Goal: Navigation & Orientation: Find specific page/section

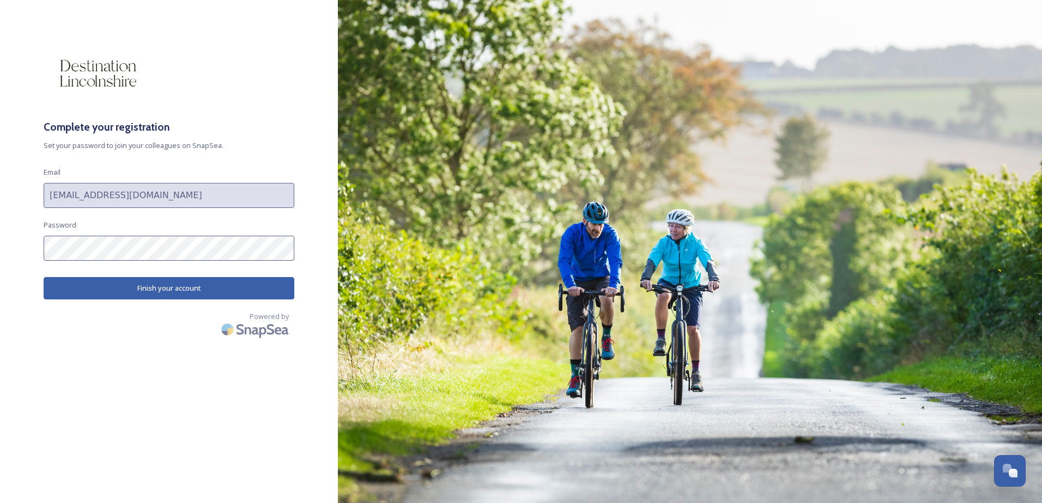
click at [155, 286] on button "Finish your account" at bounding box center [169, 288] width 251 height 22
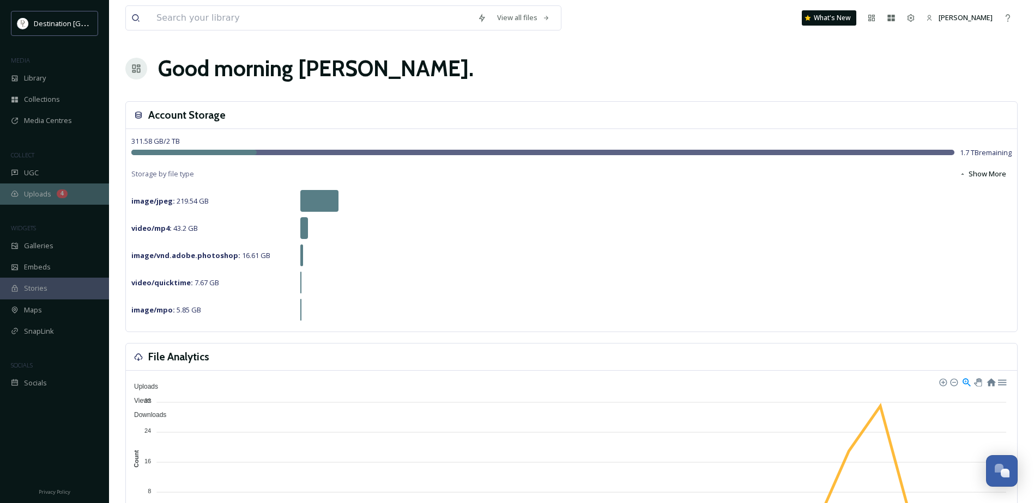
click at [51, 192] on div "Uploads 4" at bounding box center [54, 194] width 109 height 21
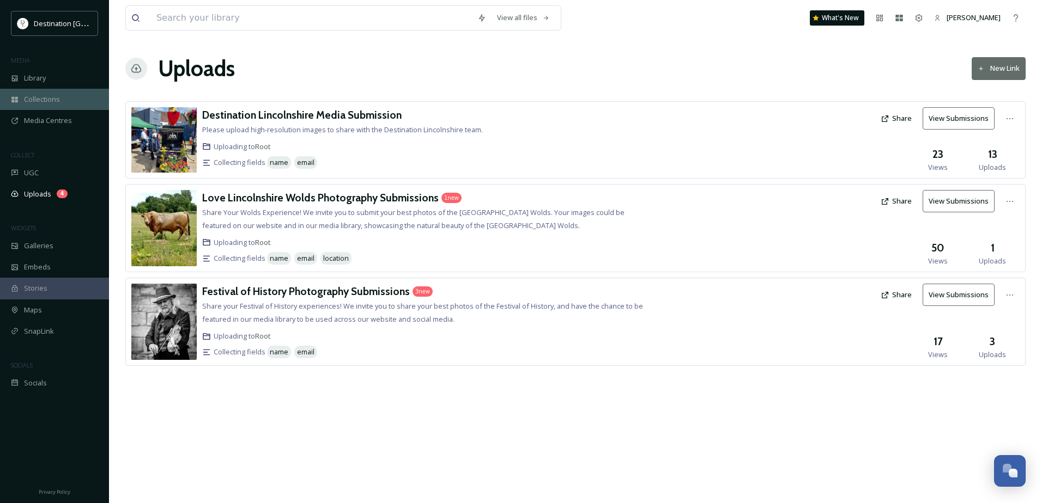
click at [46, 95] on span "Collections" at bounding box center [42, 99] width 36 height 10
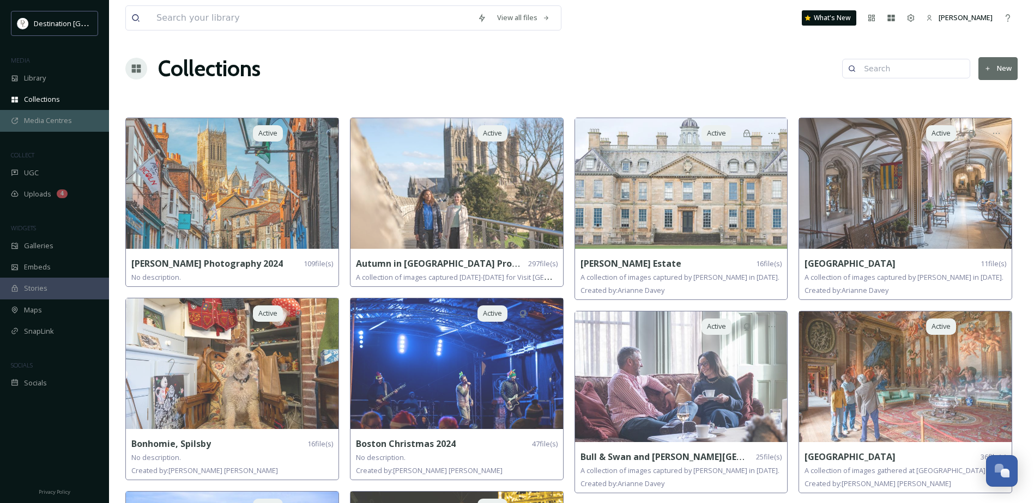
click at [51, 118] on span "Media Centres" at bounding box center [48, 121] width 48 height 10
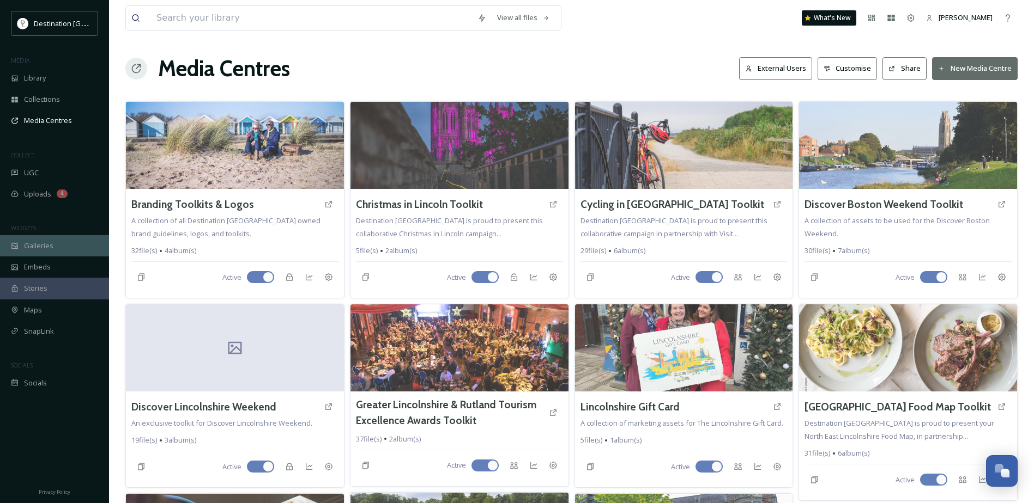
click at [57, 244] on div "Galleries" at bounding box center [54, 245] width 109 height 21
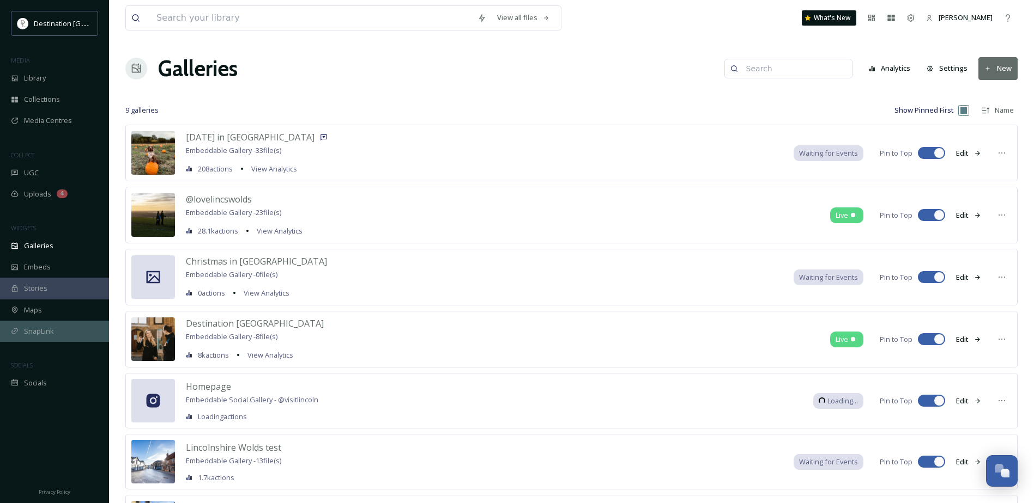
click at [52, 327] on span "SnapLink" at bounding box center [39, 331] width 30 height 10
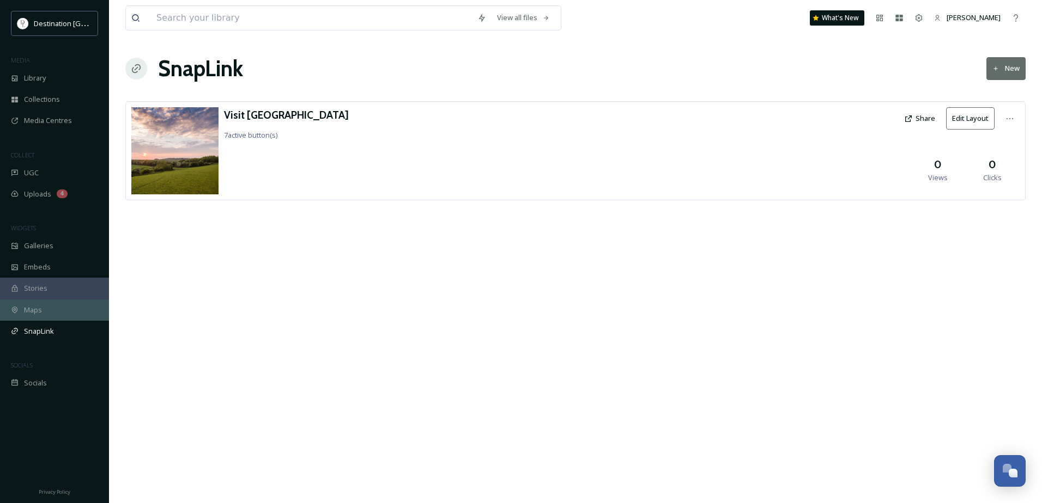
click at [51, 311] on div "Maps" at bounding box center [54, 310] width 109 height 21
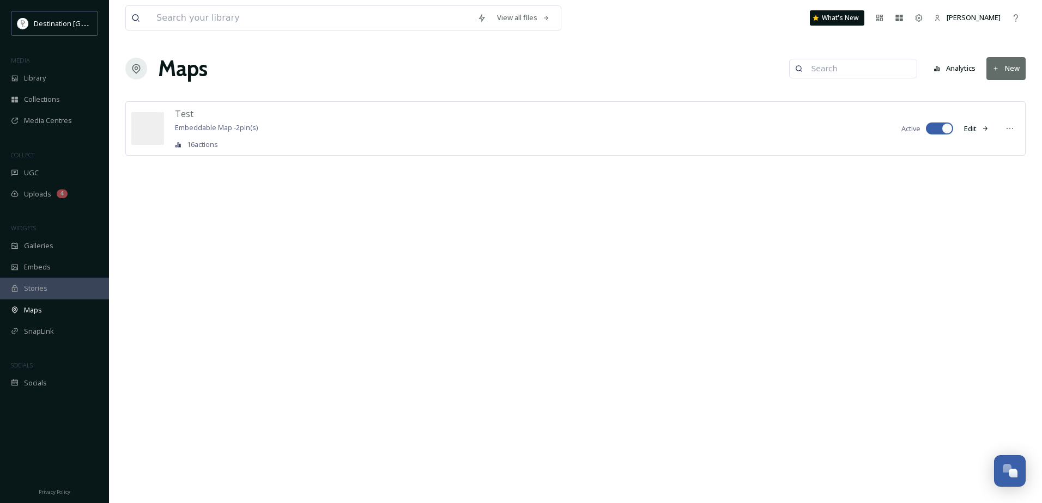
click at [56, 288] on div "Stories" at bounding box center [54, 288] width 109 height 21
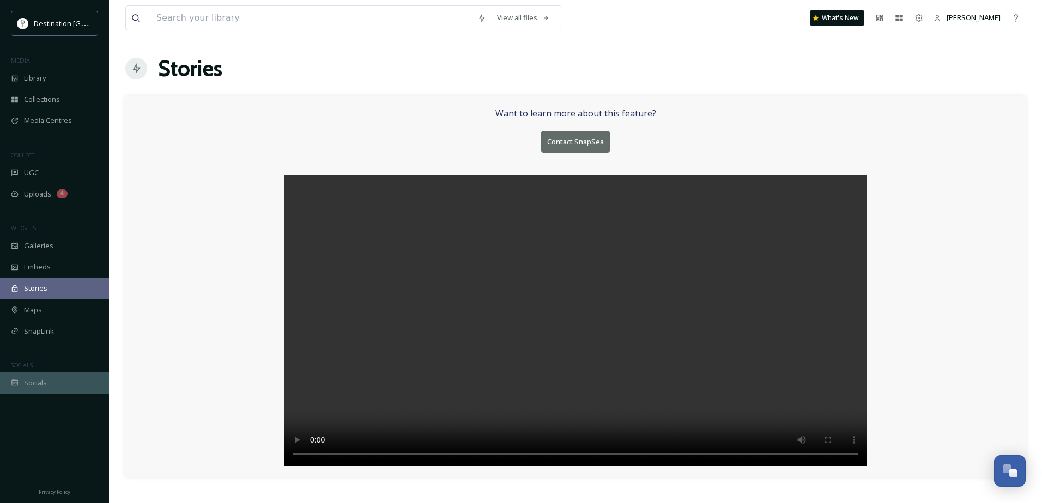
click at [52, 380] on div "Socials" at bounding box center [54, 383] width 109 height 21
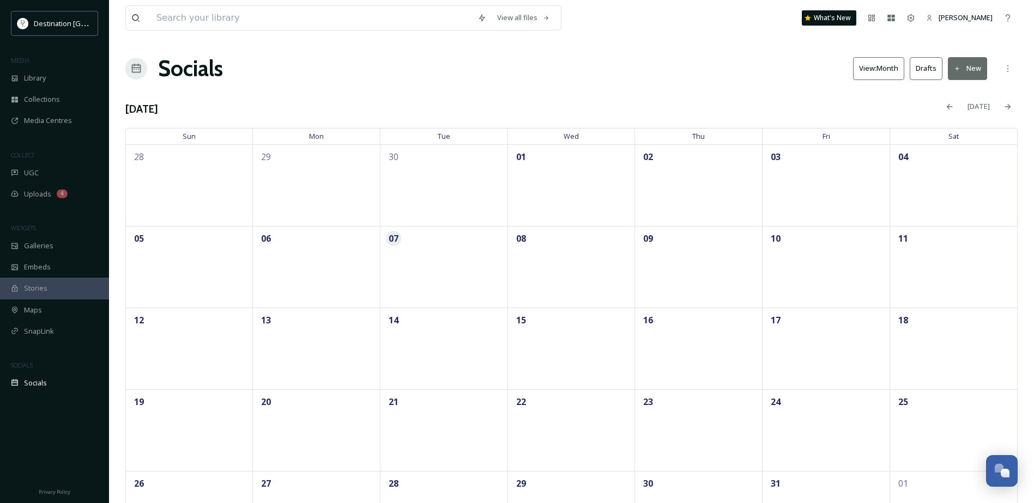
click at [53, 288] on div "Stories" at bounding box center [54, 288] width 109 height 21
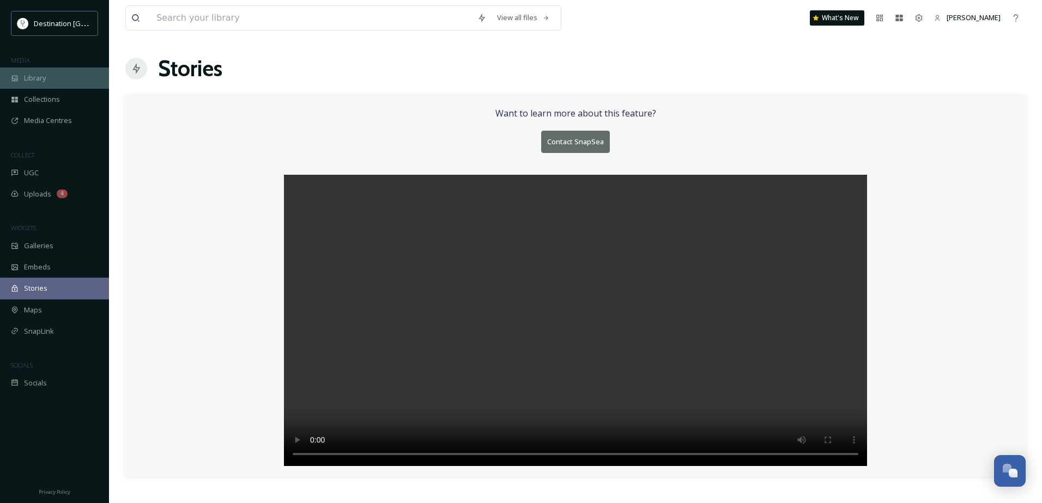
click at [41, 76] on span "Library" at bounding box center [35, 78] width 22 height 10
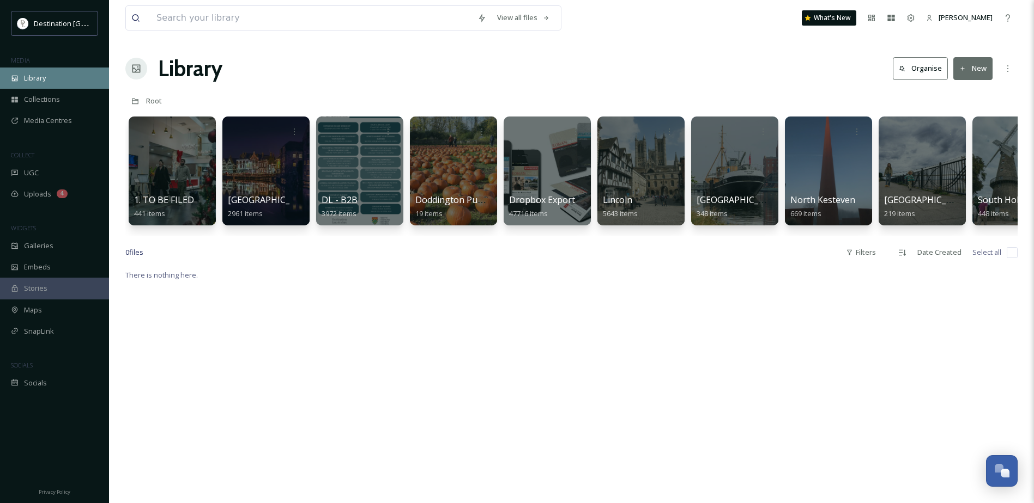
click at [48, 80] on div "Library" at bounding box center [54, 78] width 109 height 21
click at [52, 102] on span "Collections" at bounding box center [42, 99] width 36 height 10
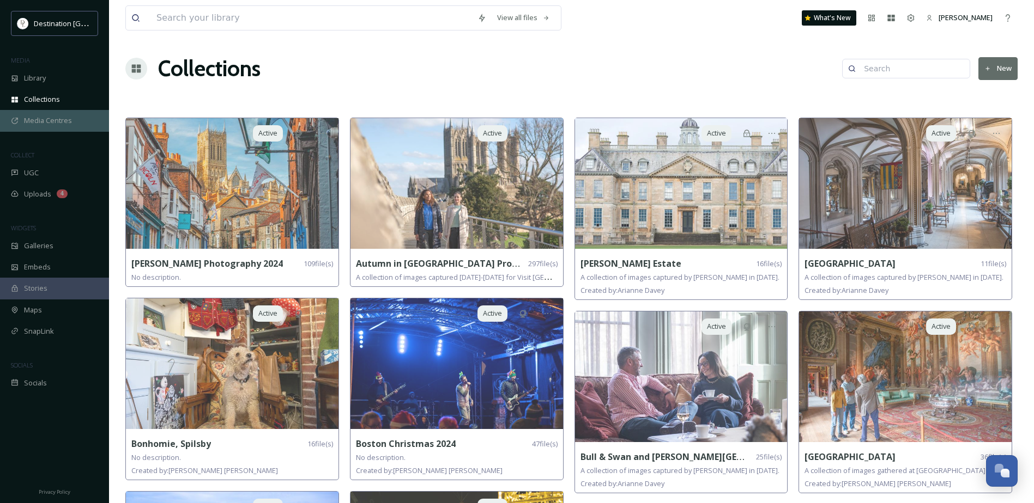
click at [41, 126] on span "Media Centres" at bounding box center [48, 121] width 48 height 10
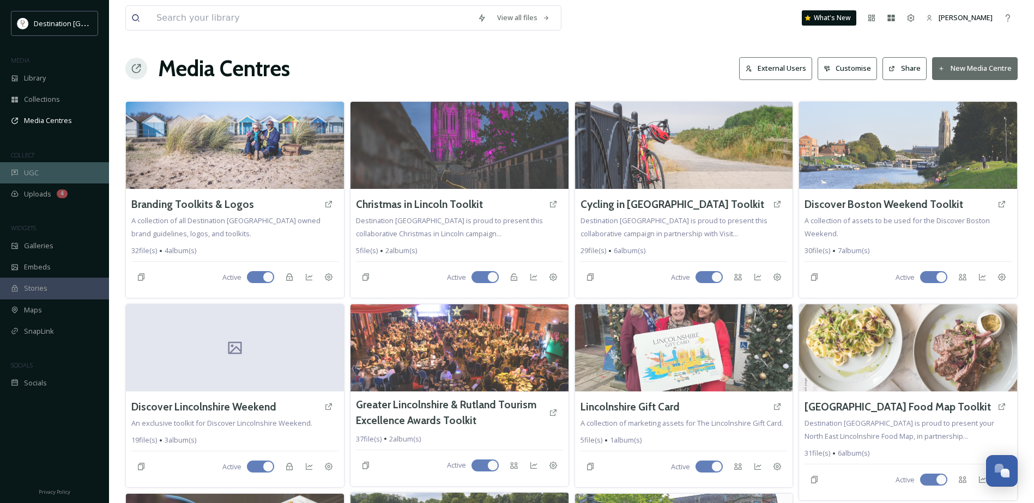
click at [33, 174] on span "UGC" at bounding box center [31, 173] width 15 height 10
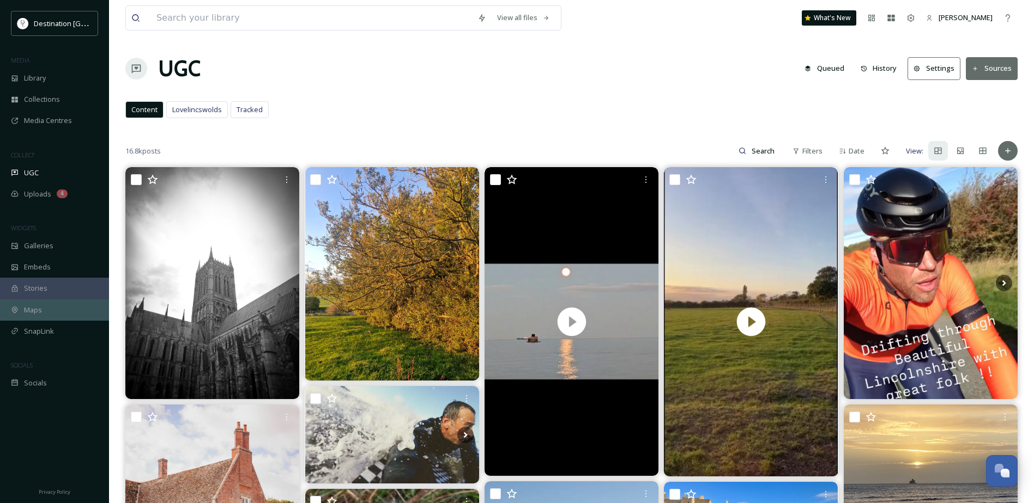
click at [31, 305] on span "Maps" at bounding box center [33, 310] width 18 height 10
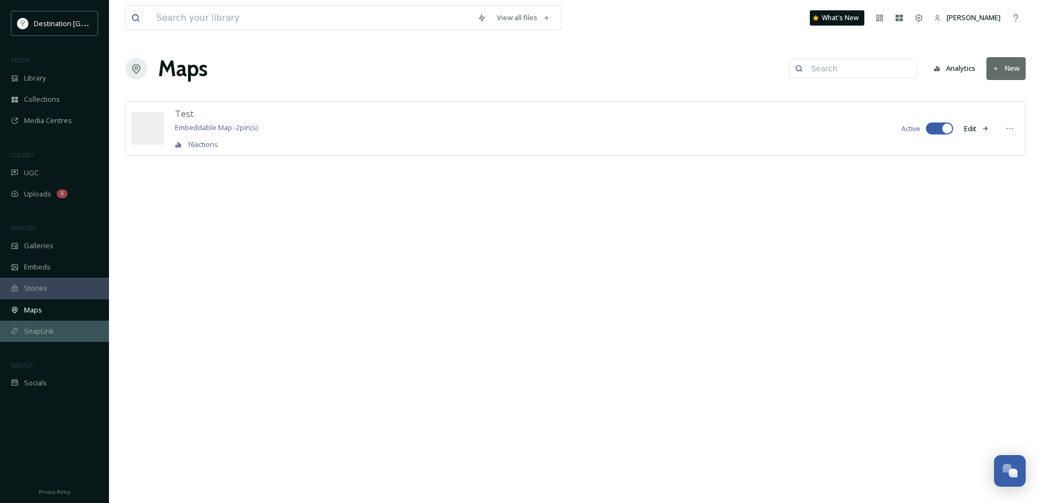
click at [43, 333] on span "SnapLink" at bounding box center [39, 331] width 30 height 10
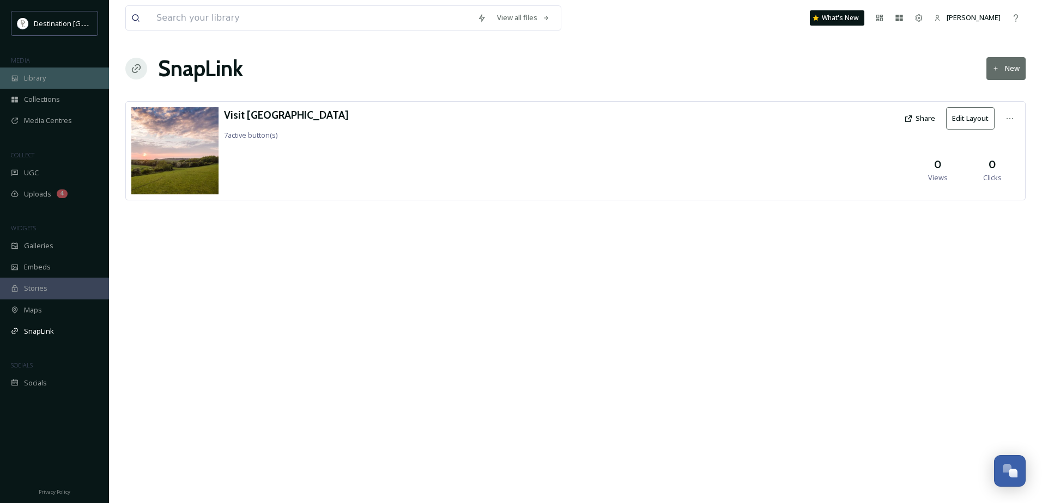
click at [41, 82] on span "Library" at bounding box center [35, 78] width 22 height 10
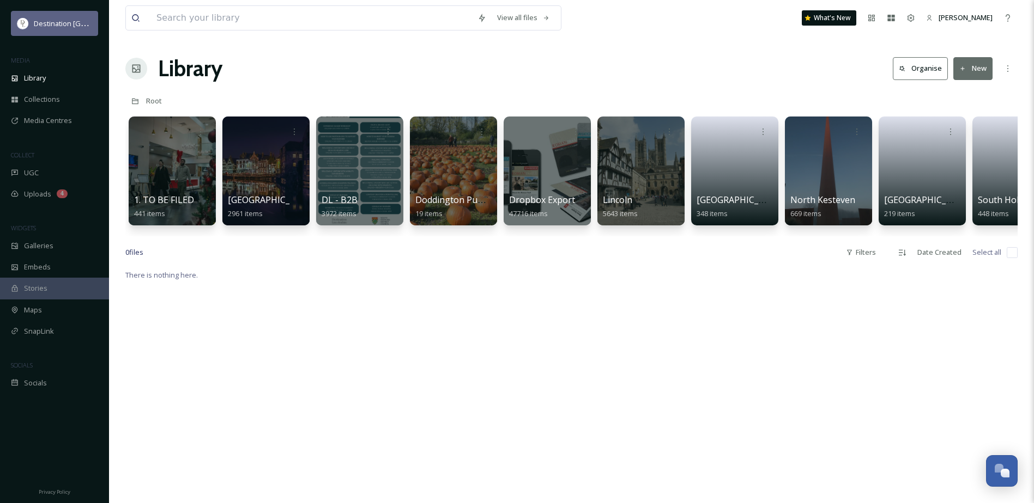
click at [28, 29] on div "Destination [GEOGRAPHIC_DATA]" at bounding box center [54, 23] width 87 height 25
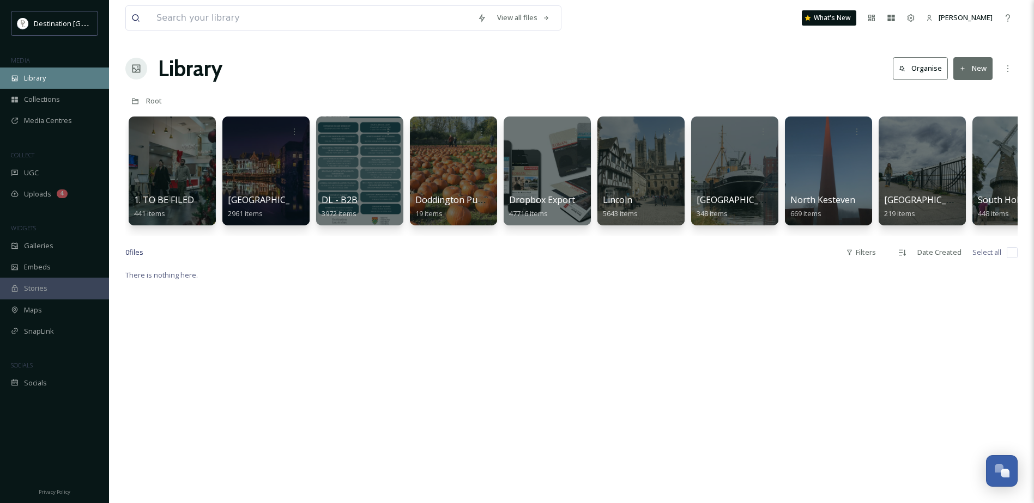
click at [60, 74] on div "Library" at bounding box center [54, 78] width 109 height 21
click at [60, 307] on div "Maps" at bounding box center [54, 310] width 109 height 21
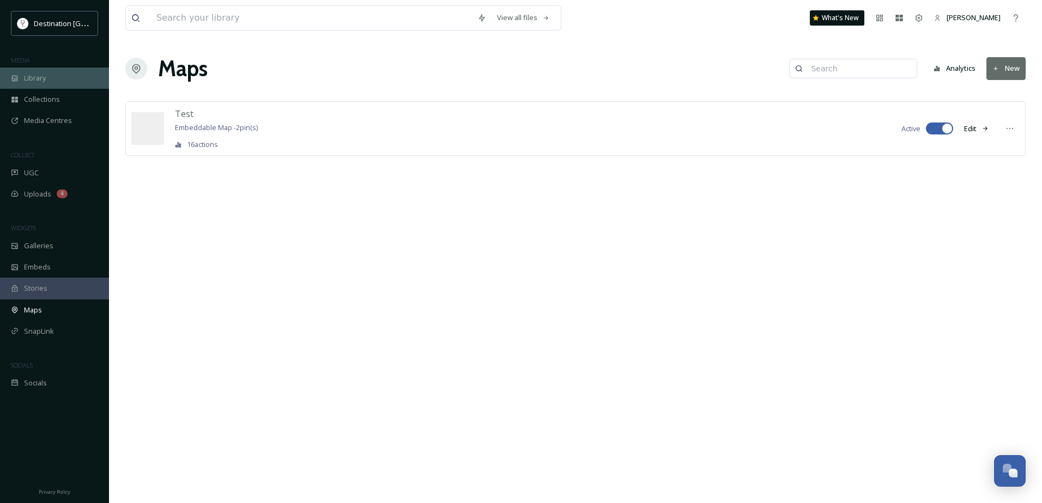
click at [51, 71] on div "Library" at bounding box center [54, 78] width 109 height 21
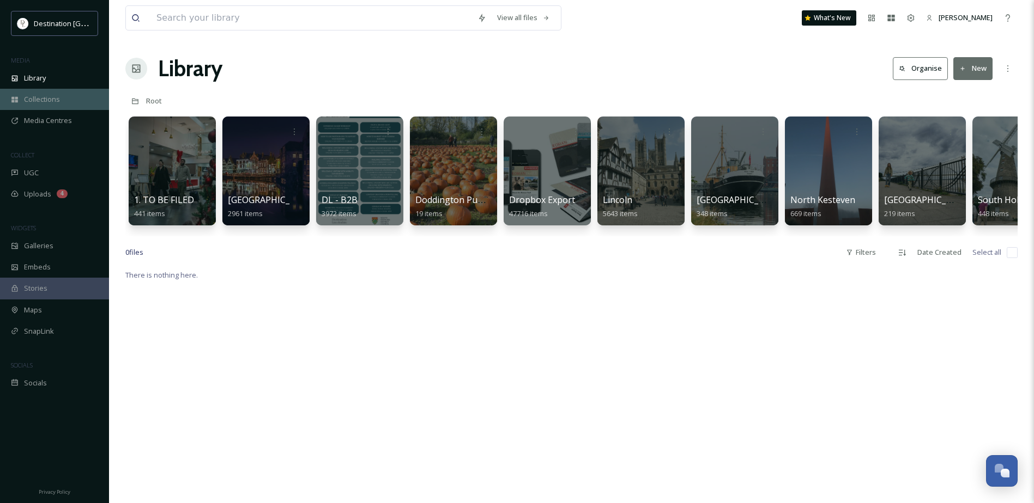
click at [52, 105] on div "Collections" at bounding box center [54, 99] width 109 height 21
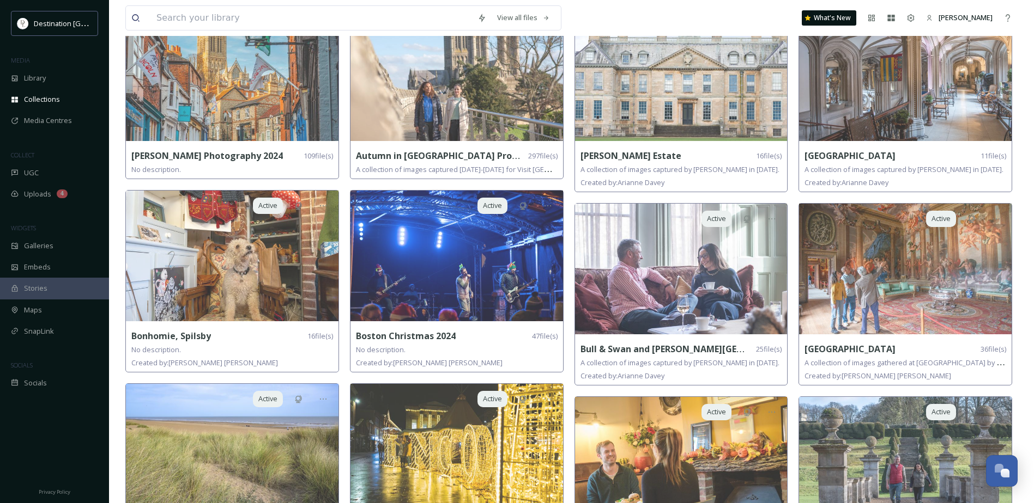
scroll to position [109, 0]
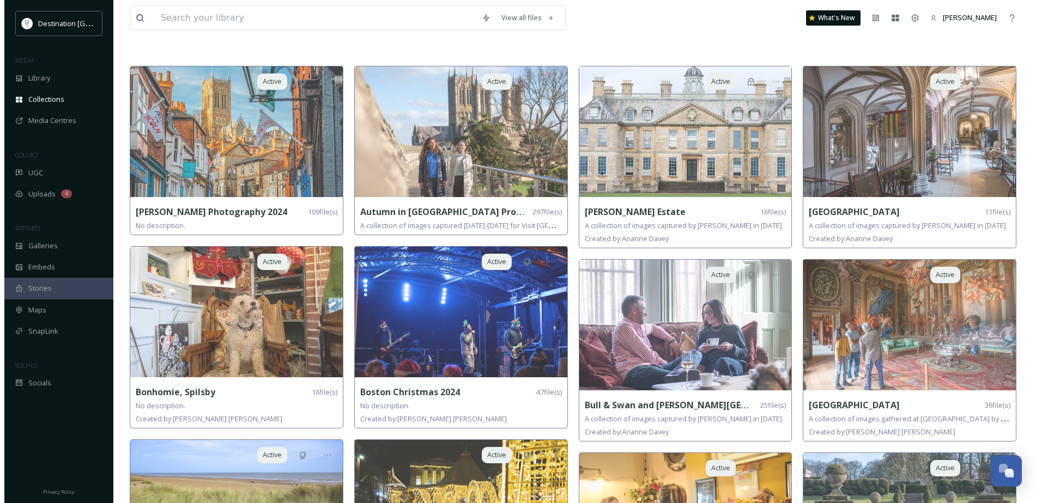
scroll to position [0, 0]
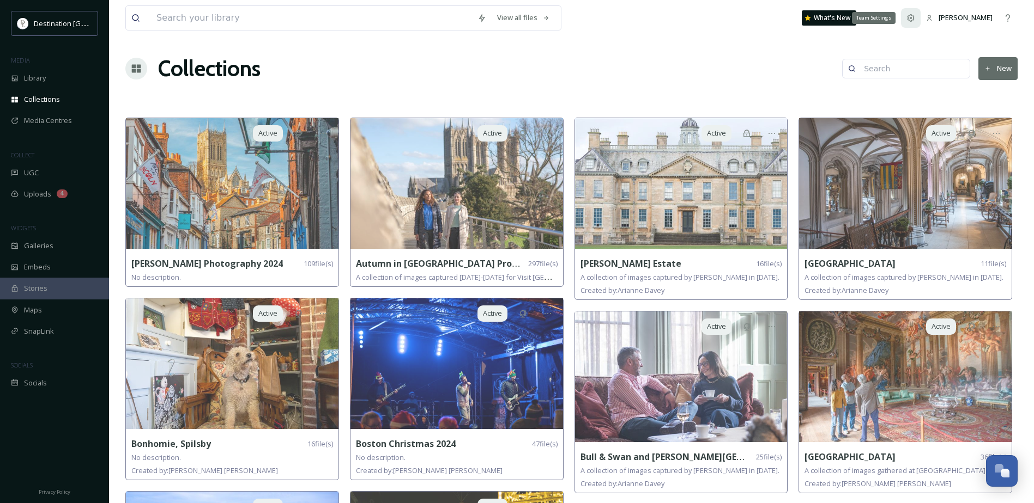
click at [911, 13] on div "Team Settings" at bounding box center [911, 18] width 20 height 20
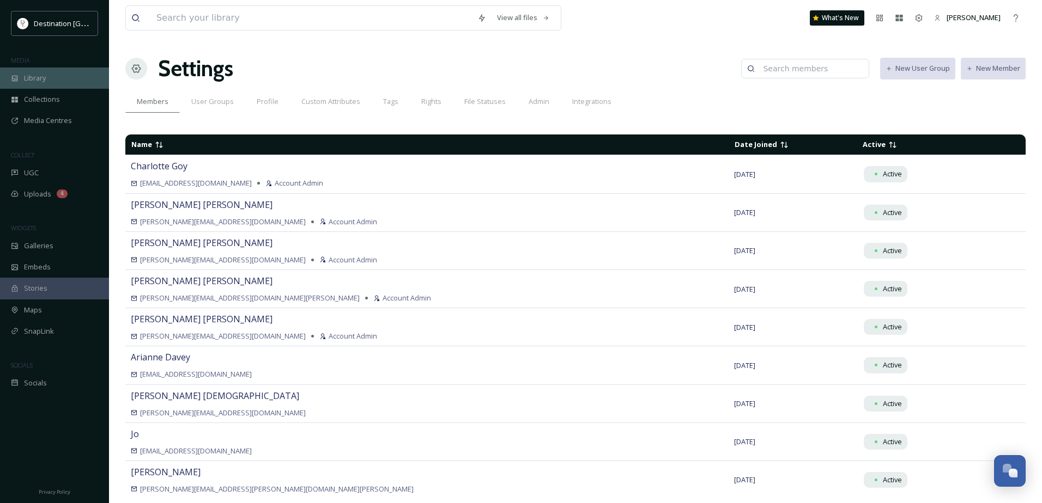
click at [43, 85] on div "Library" at bounding box center [54, 78] width 109 height 21
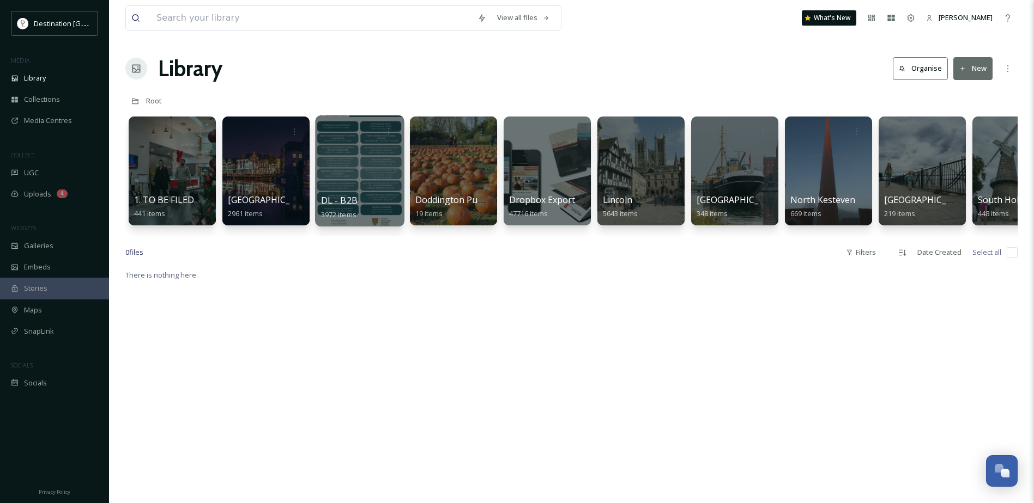
click at [384, 150] on div at bounding box center [359, 171] width 89 height 111
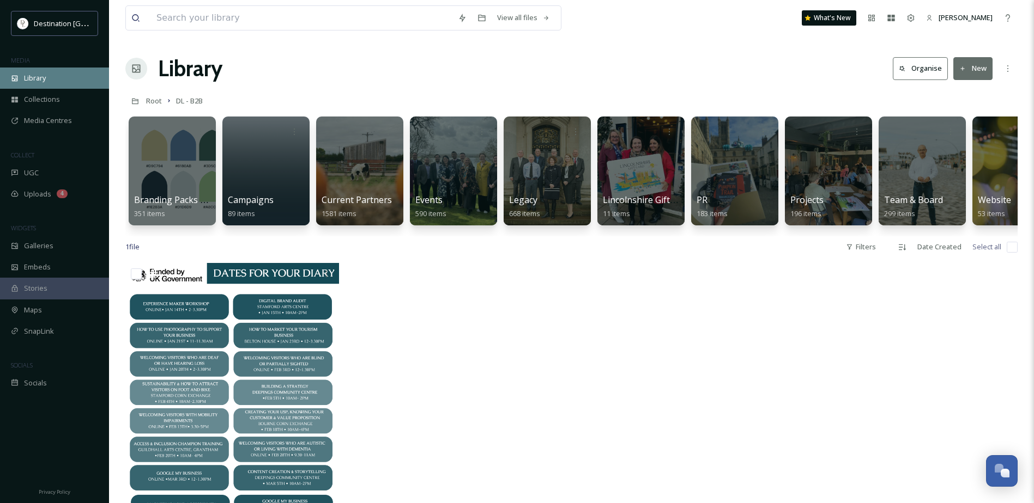
click at [41, 79] on span "Library" at bounding box center [35, 78] width 22 height 10
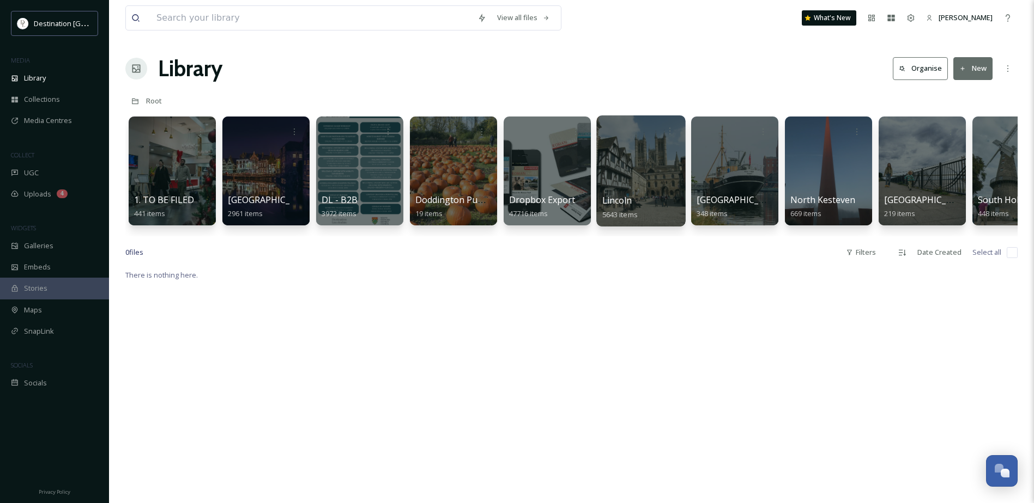
click at [650, 161] on div at bounding box center [640, 171] width 89 height 111
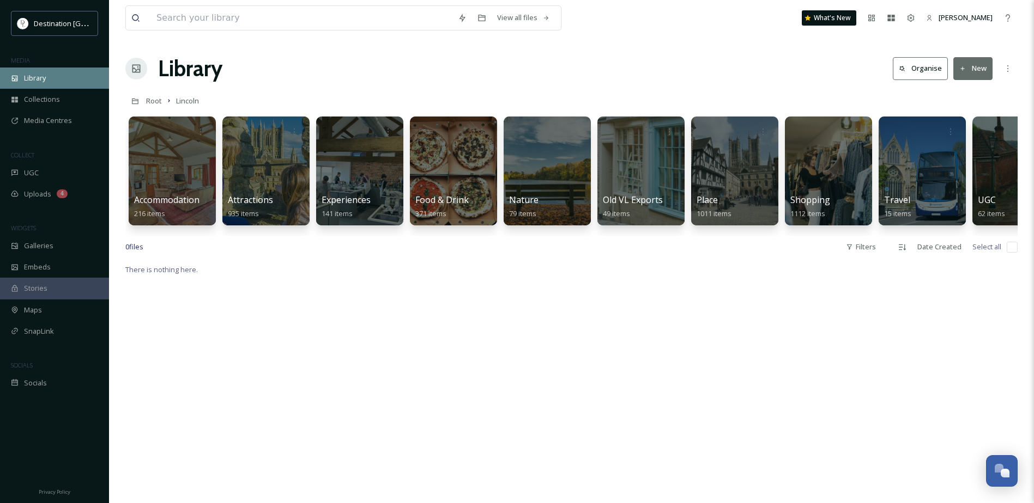
click at [57, 78] on div "Library" at bounding box center [54, 78] width 109 height 21
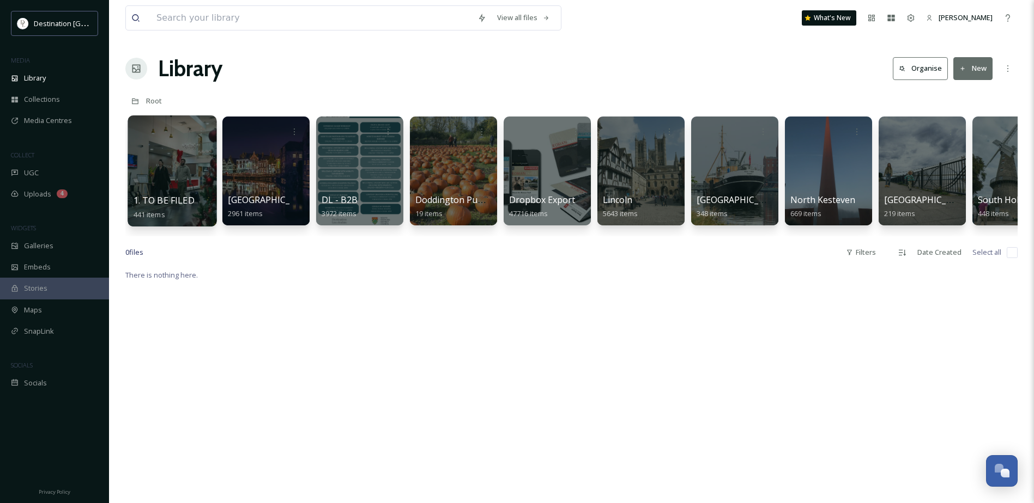
click at [169, 155] on div at bounding box center [172, 171] width 89 height 111
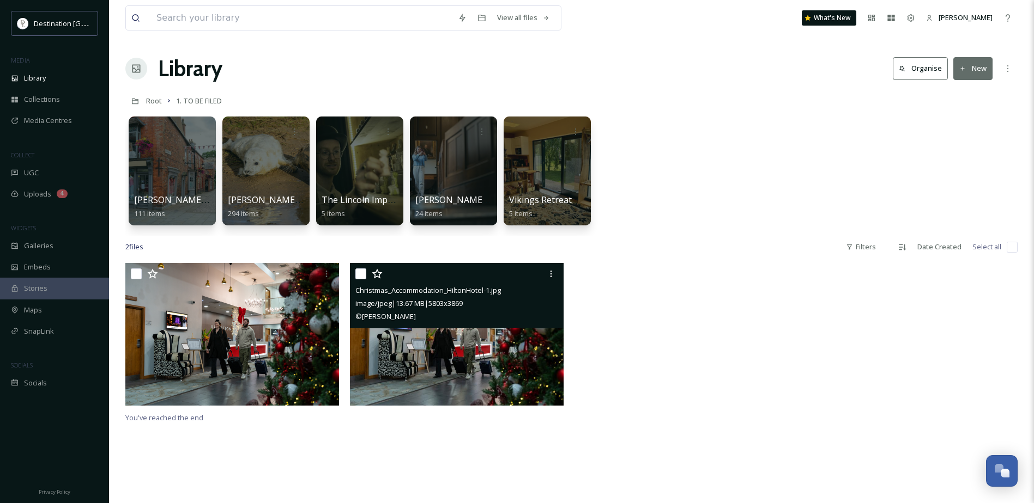
click at [447, 350] on img at bounding box center [457, 334] width 214 height 143
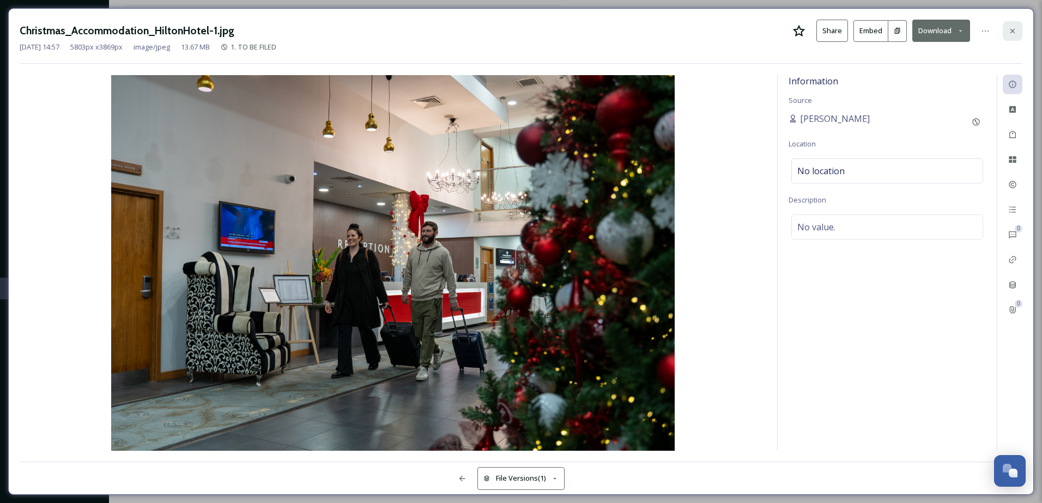
click at [1015, 29] on icon at bounding box center [1012, 31] width 9 height 9
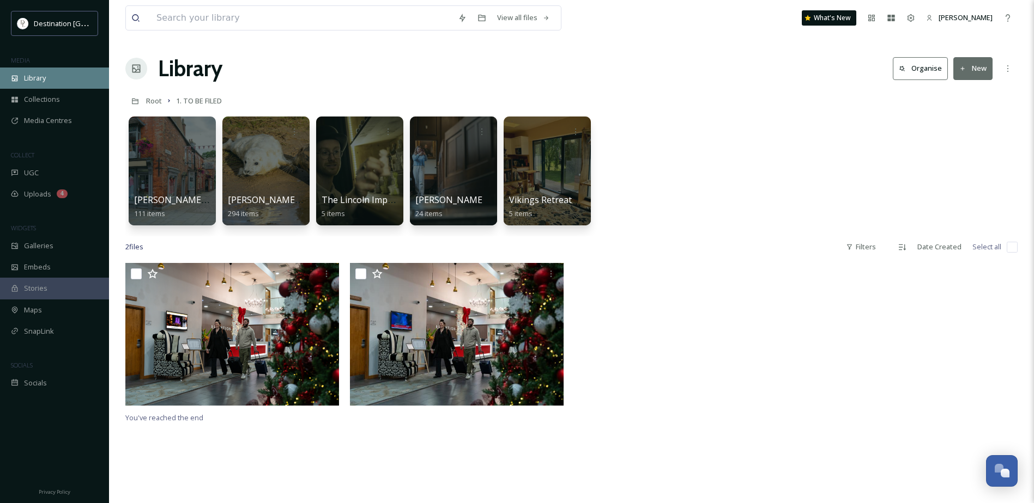
click at [43, 77] on span "Library" at bounding box center [35, 78] width 22 height 10
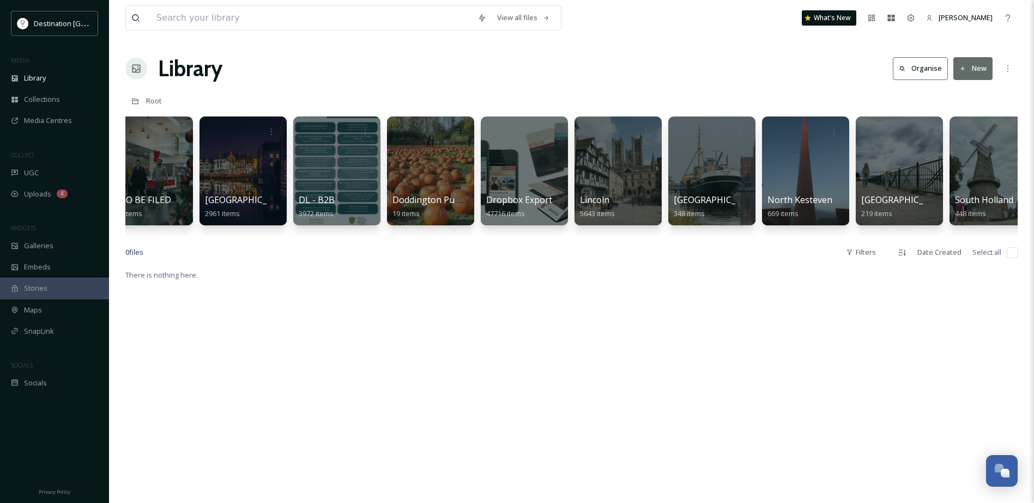
scroll to position [0, 326]
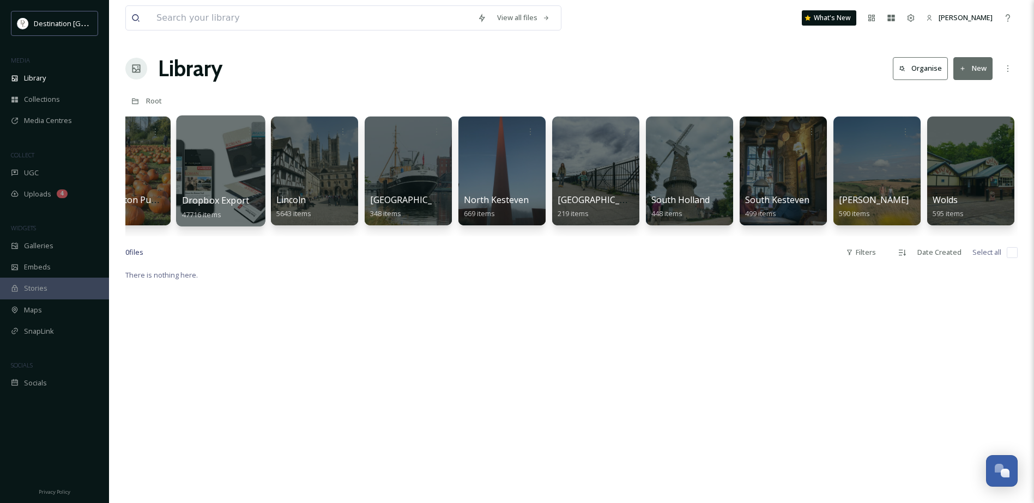
click at [227, 153] on div at bounding box center [220, 171] width 89 height 111
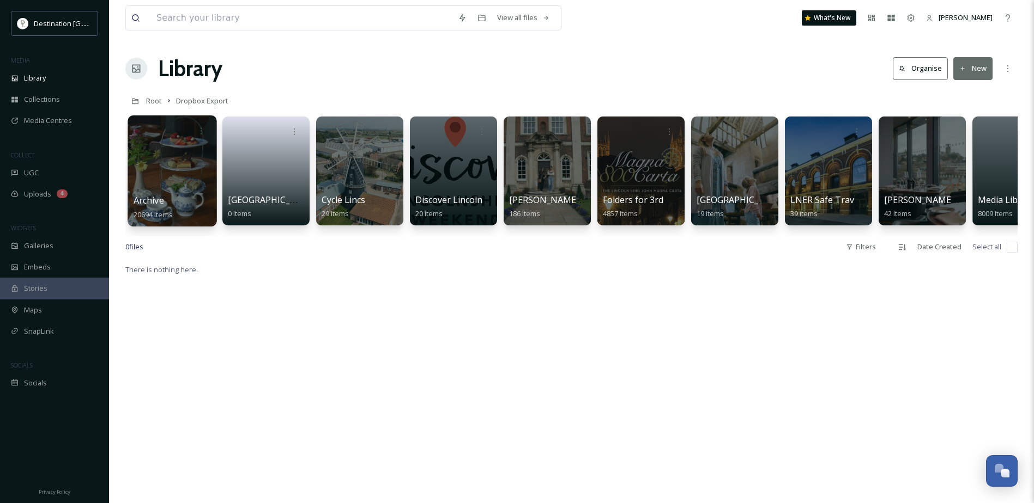
click at [180, 172] on div at bounding box center [172, 171] width 89 height 111
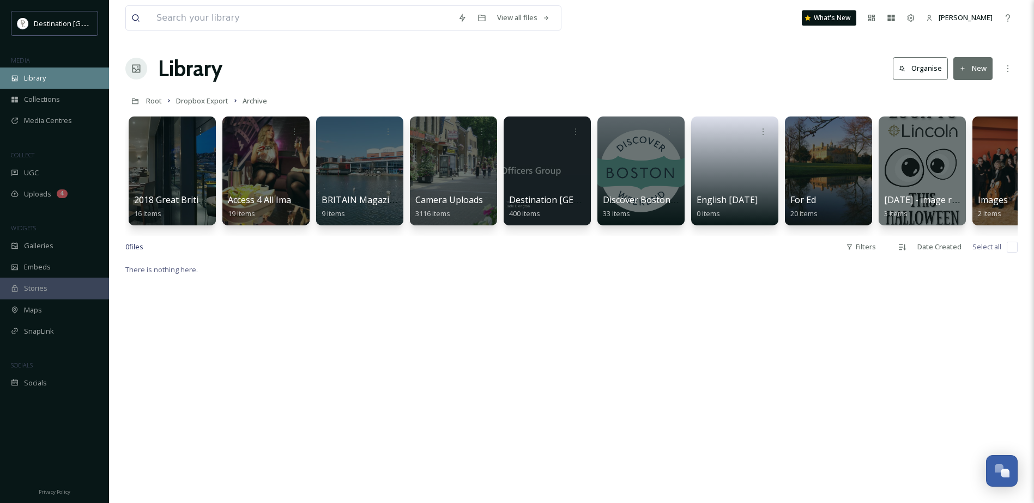
click at [37, 75] on span "Library" at bounding box center [35, 78] width 22 height 10
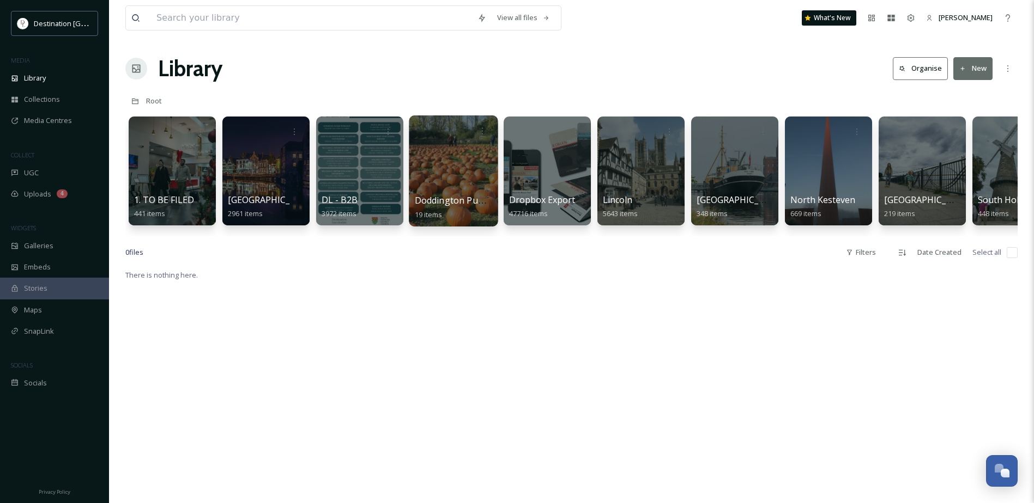
click at [469, 162] on div at bounding box center [453, 171] width 89 height 111
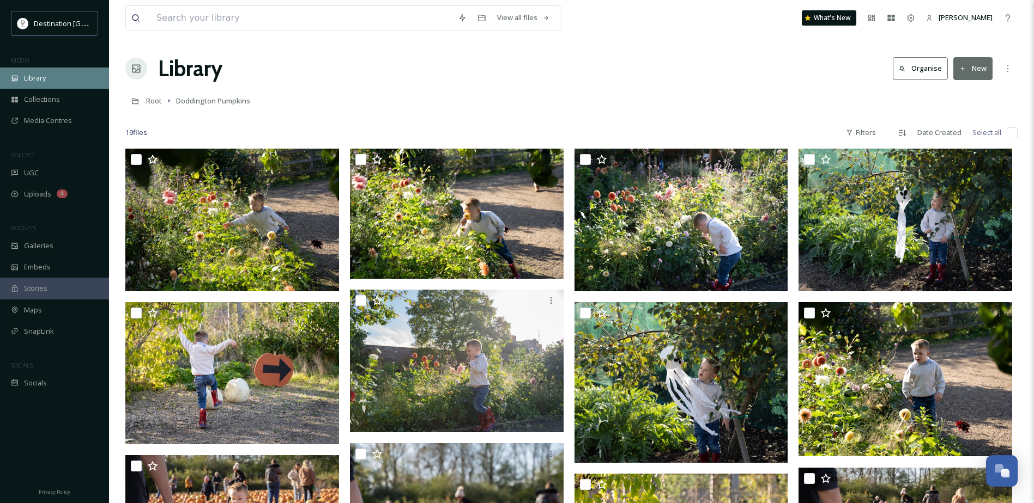
click at [31, 71] on div "Library" at bounding box center [54, 78] width 109 height 21
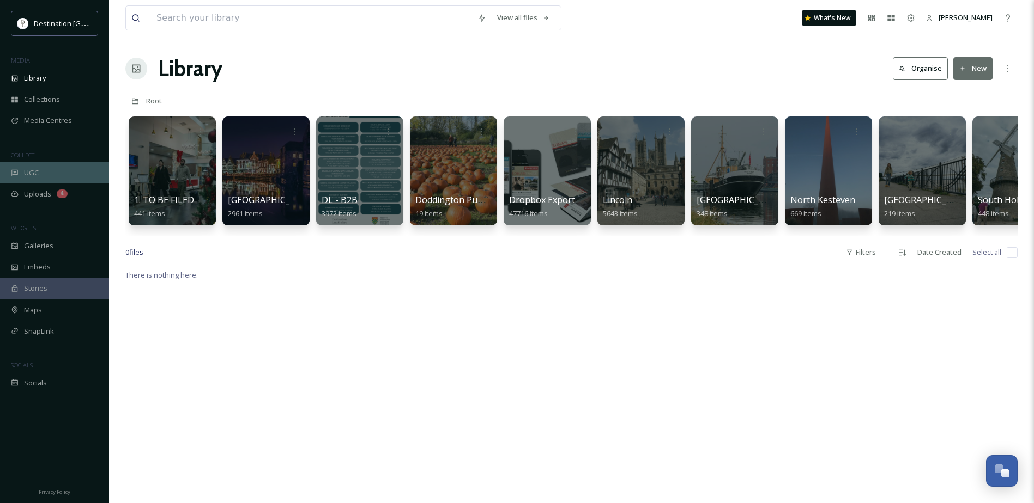
click at [38, 166] on div "UGC" at bounding box center [54, 172] width 109 height 21
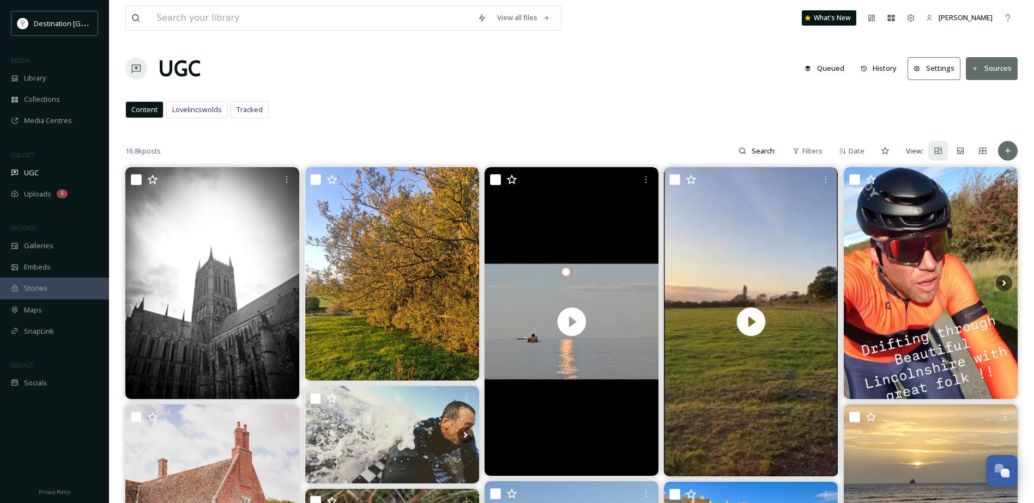
click at [986, 64] on button "Sources" at bounding box center [992, 68] width 52 height 22
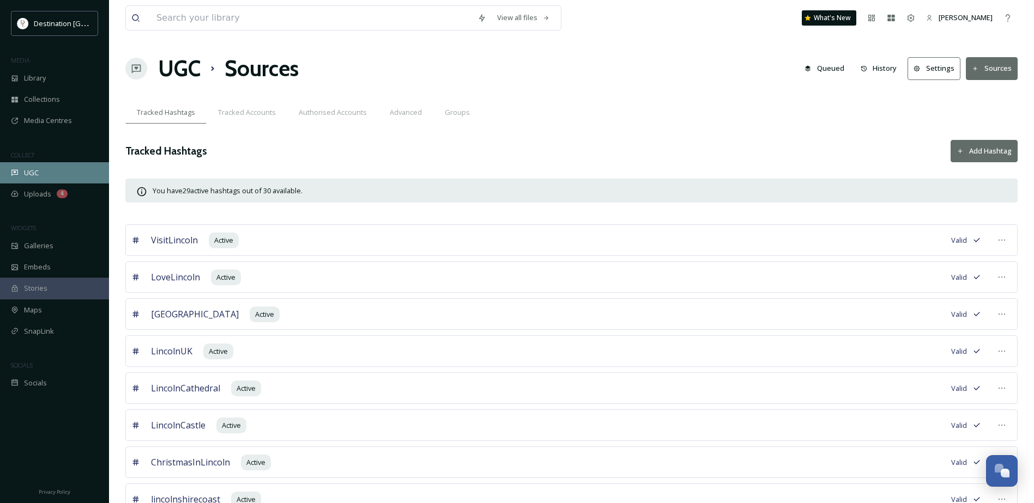
click at [37, 179] on div "UGC" at bounding box center [54, 172] width 109 height 21
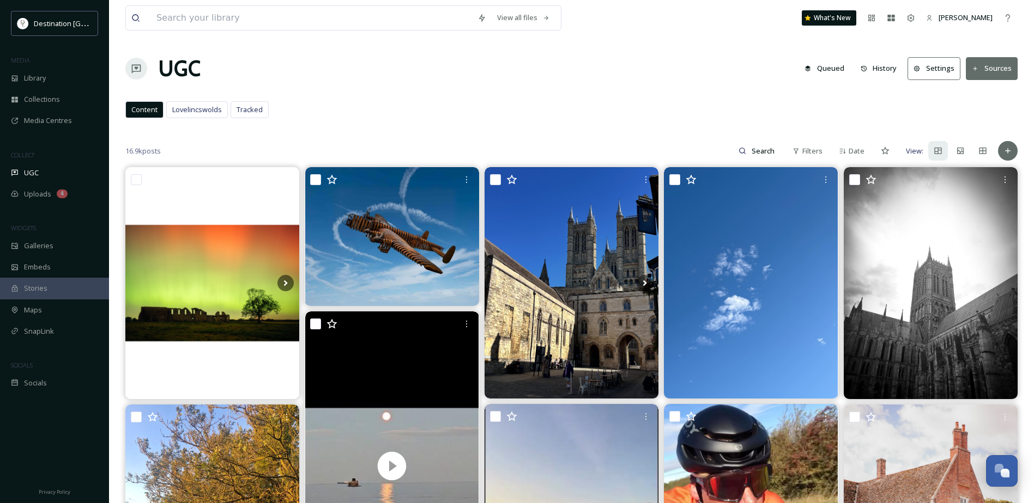
click at [1000, 75] on button "Sources" at bounding box center [992, 68] width 52 height 22
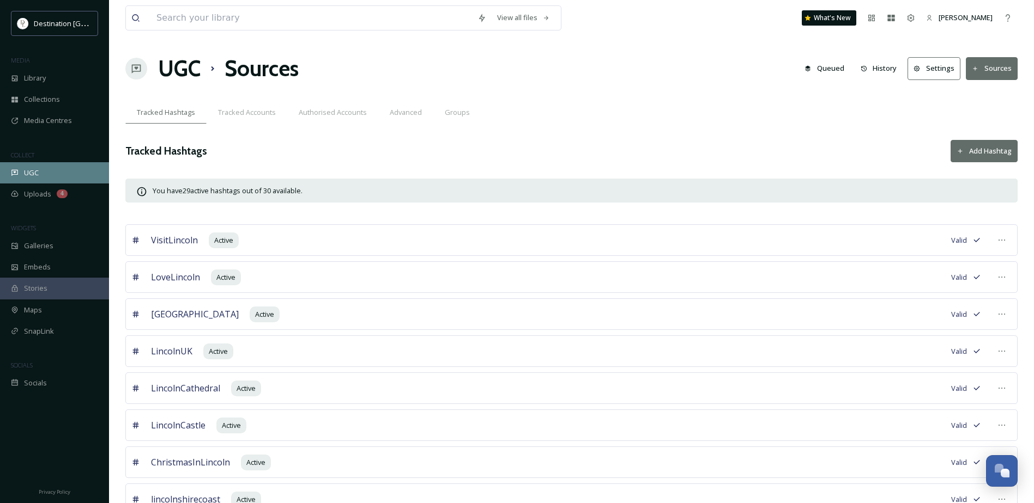
click at [33, 168] on span "UGC" at bounding box center [31, 173] width 15 height 10
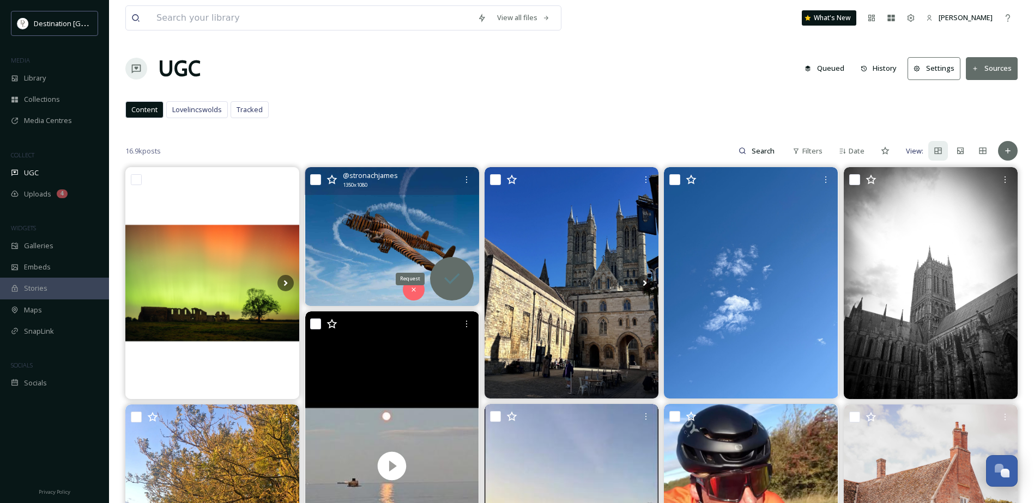
click at [456, 266] on div "Request" at bounding box center [452, 279] width 44 height 44
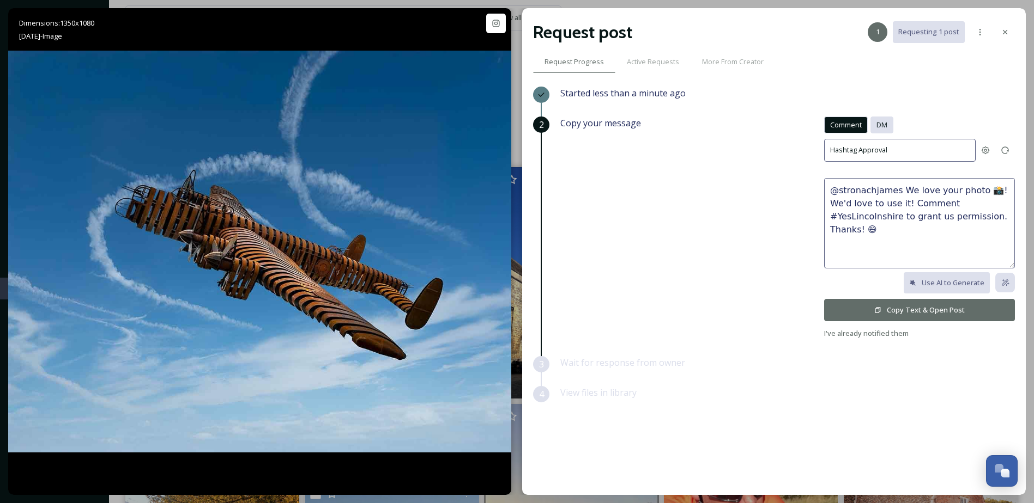
click at [887, 127] on span "DM" at bounding box center [881, 125] width 11 height 10
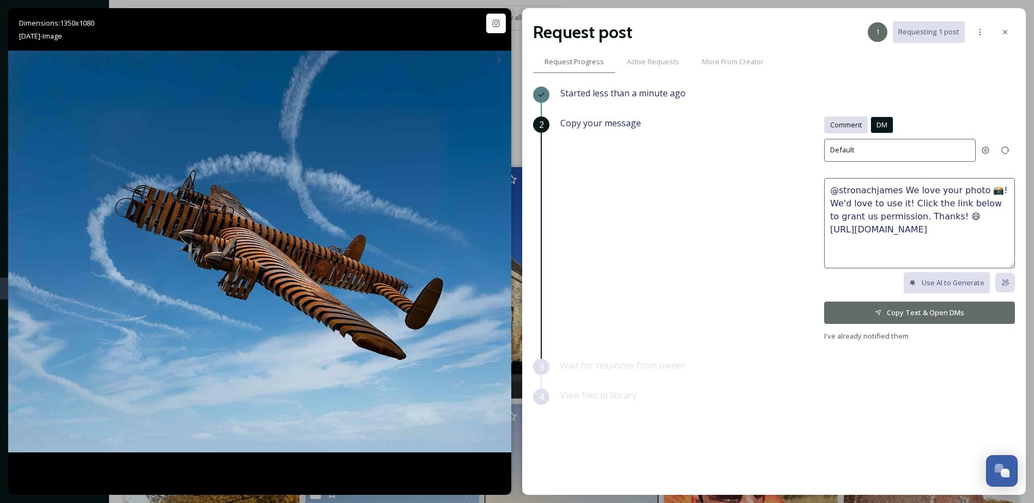
click at [854, 119] on div "Comment" at bounding box center [846, 125] width 44 height 17
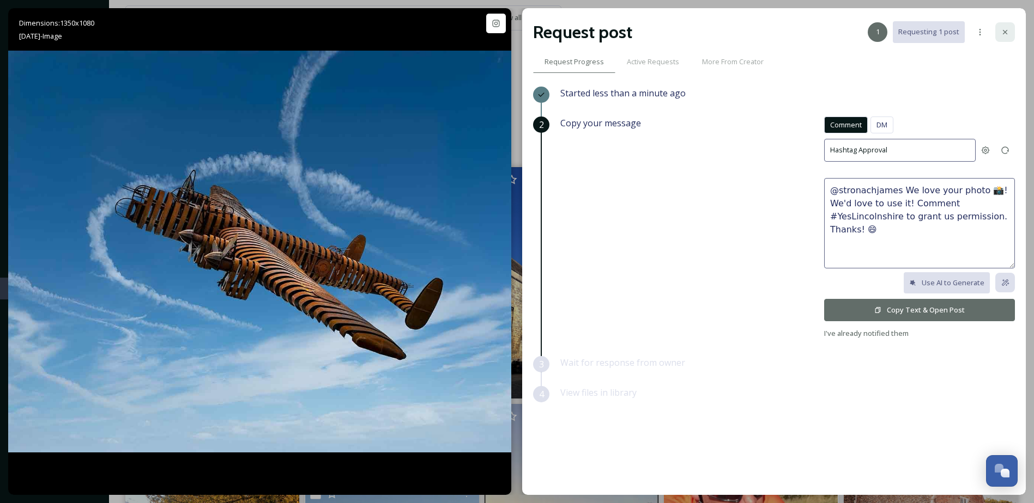
click at [1006, 32] on icon at bounding box center [1004, 32] width 9 height 9
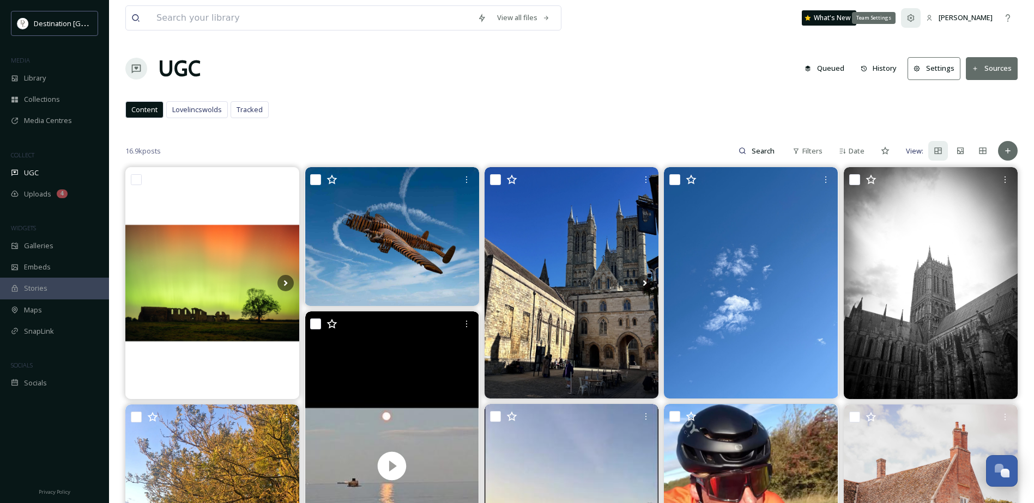
click at [912, 16] on icon at bounding box center [910, 17] width 7 height 7
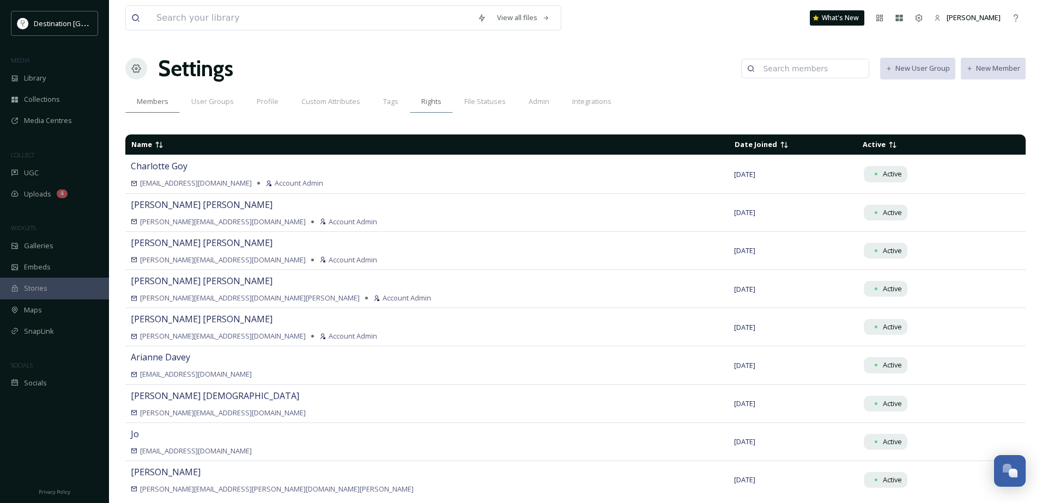
click at [423, 107] on span "Rights" at bounding box center [431, 101] width 20 height 10
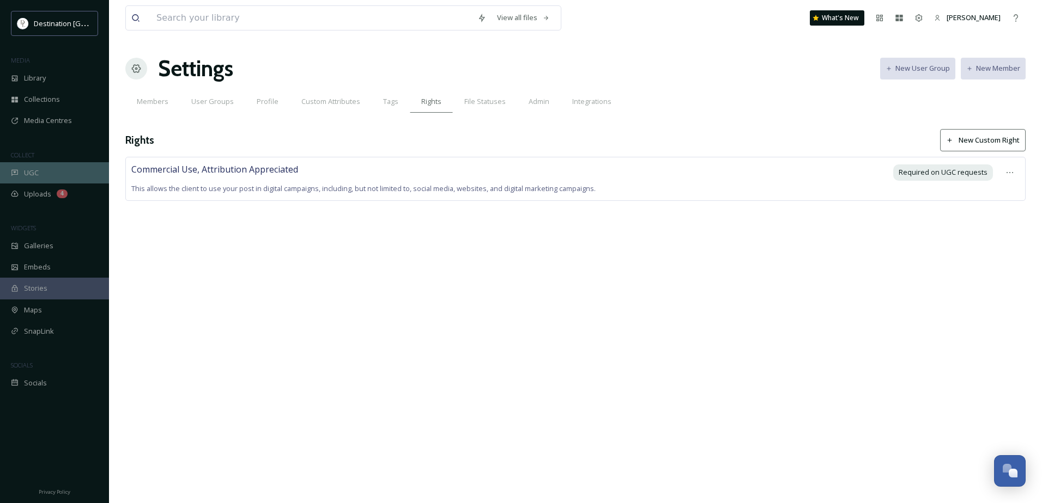
click at [51, 177] on div "UGC" at bounding box center [54, 172] width 109 height 21
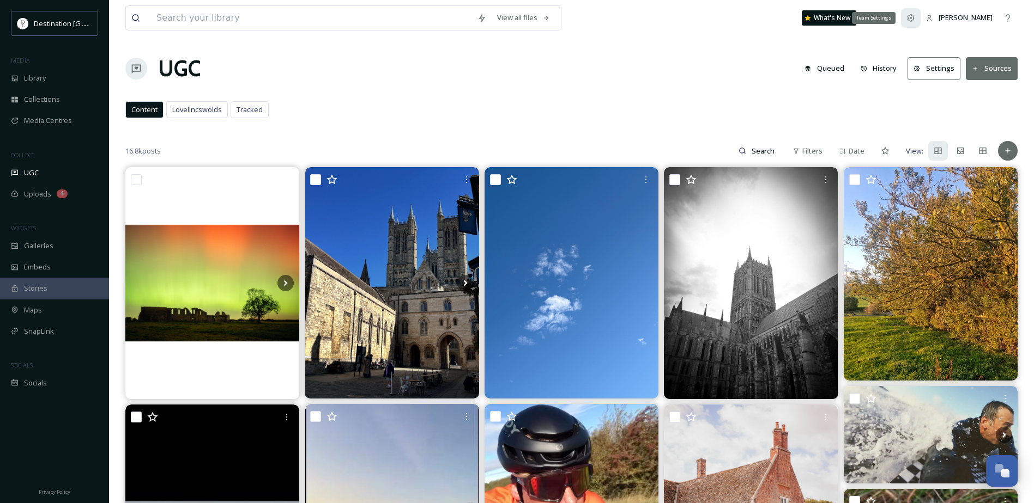
click at [907, 21] on icon at bounding box center [910, 18] width 9 height 9
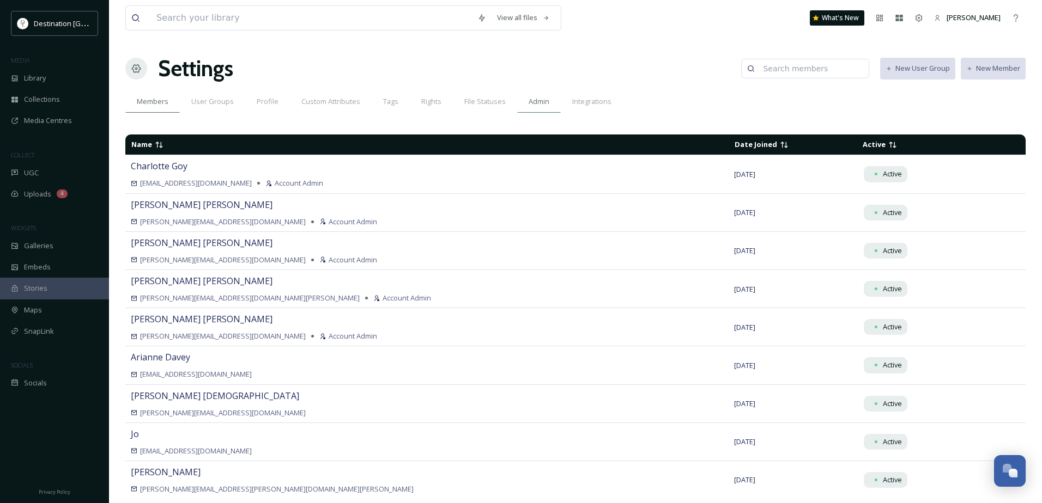
click at [529, 100] on span "Admin" at bounding box center [539, 101] width 21 height 10
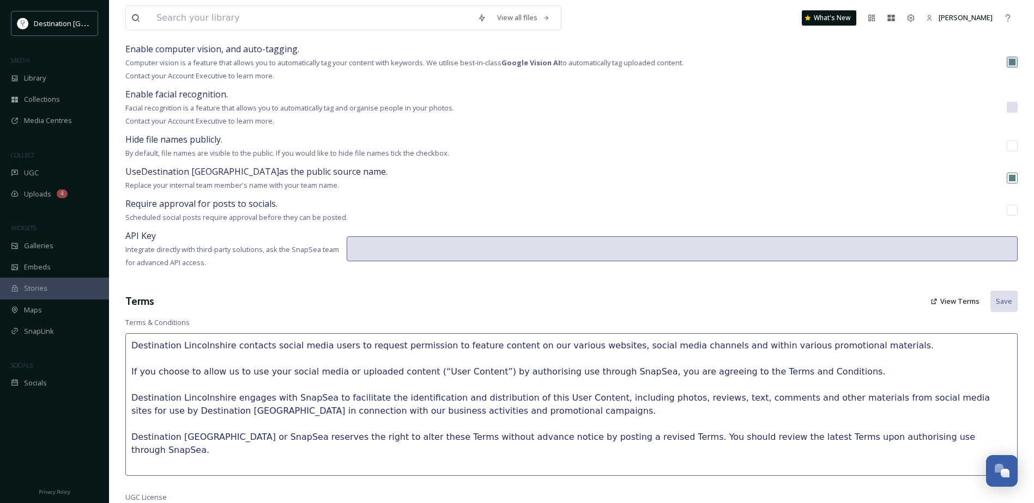
scroll to position [109, 0]
click at [39, 174] on div "UGC" at bounding box center [54, 172] width 109 height 21
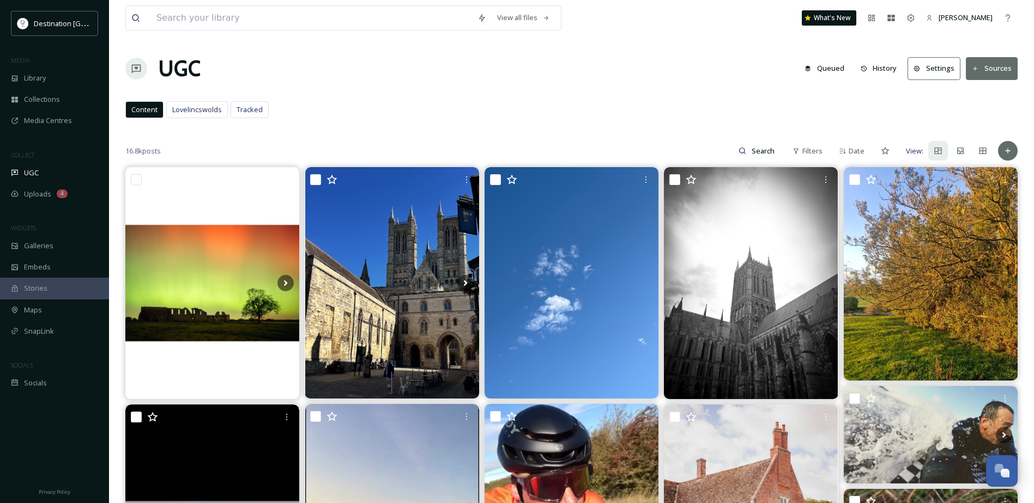
click at [893, 71] on button "History" at bounding box center [878, 68] width 47 height 21
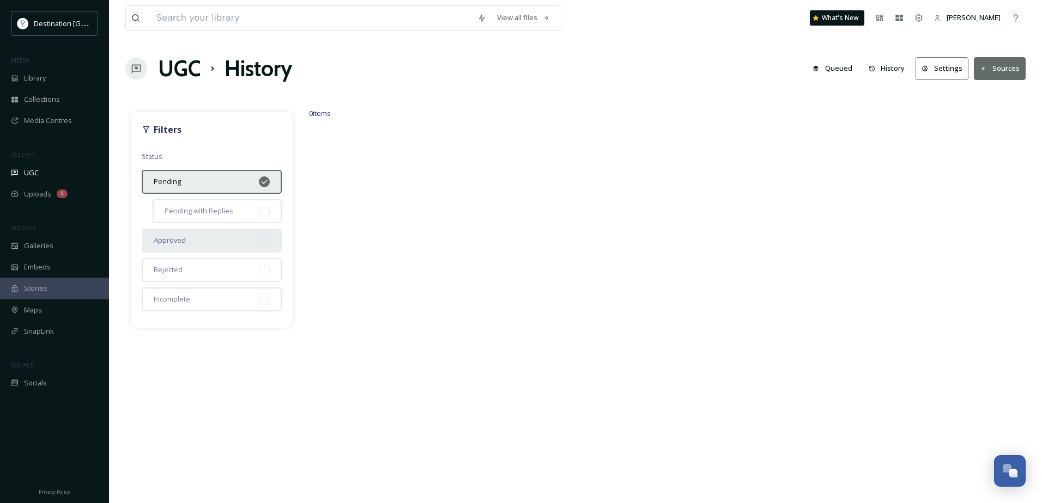
click at [203, 250] on div "Approved" at bounding box center [212, 241] width 140 height 24
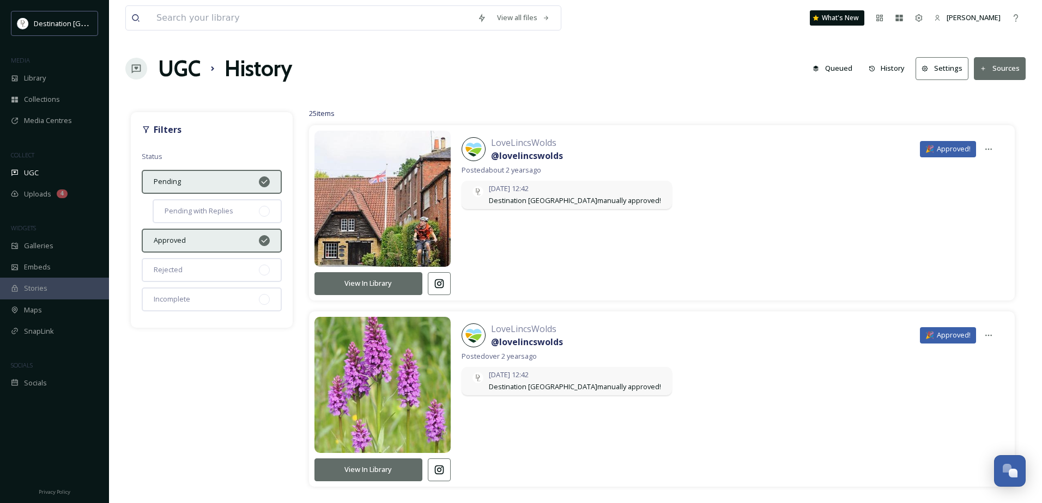
click at [211, 248] on div "Approved" at bounding box center [212, 241] width 140 height 24
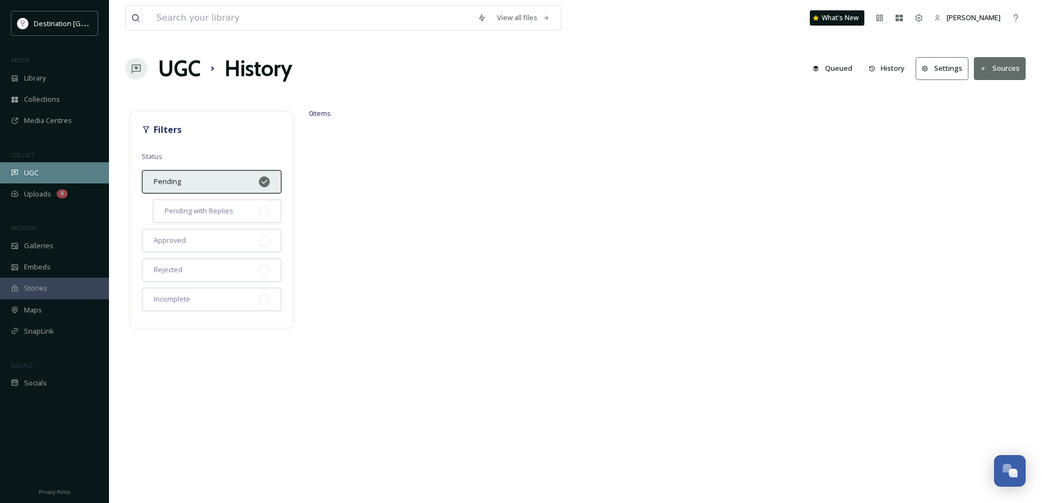
click at [33, 173] on span "UGC" at bounding box center [31, 173] width 15 height 10
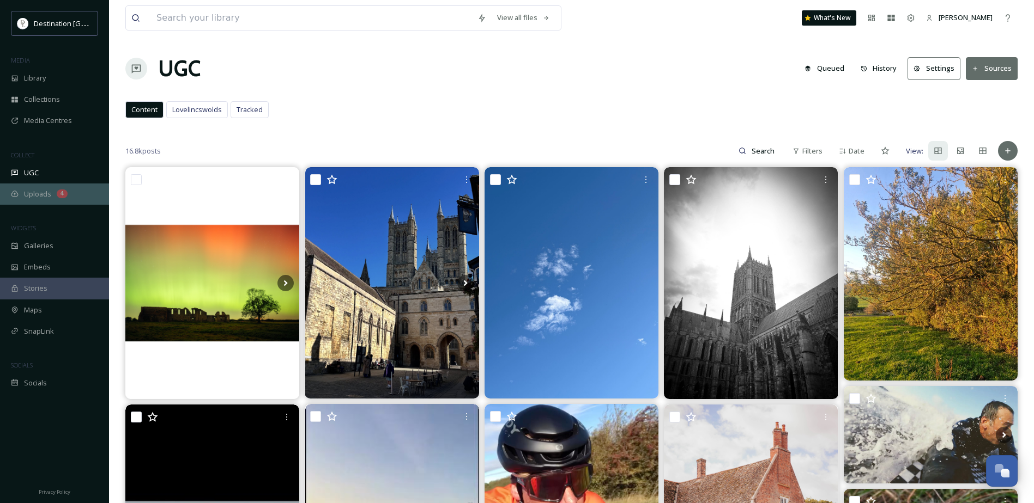
click at [32, 188] on div "Uploads 4" at bounding box center [54, 194] width 109 height 21
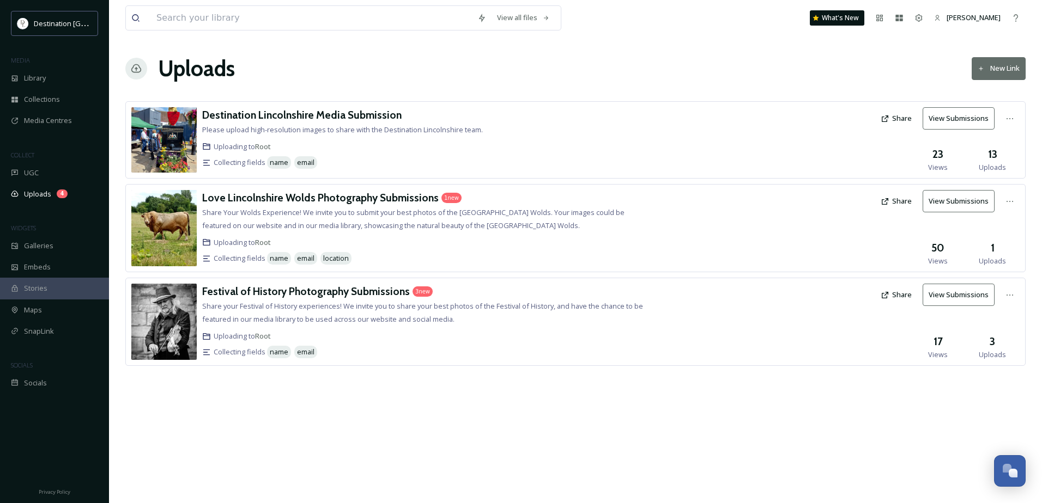
click at [1010, 66] on button "New Link" at bounding box center [999, 68] width 54 height 22
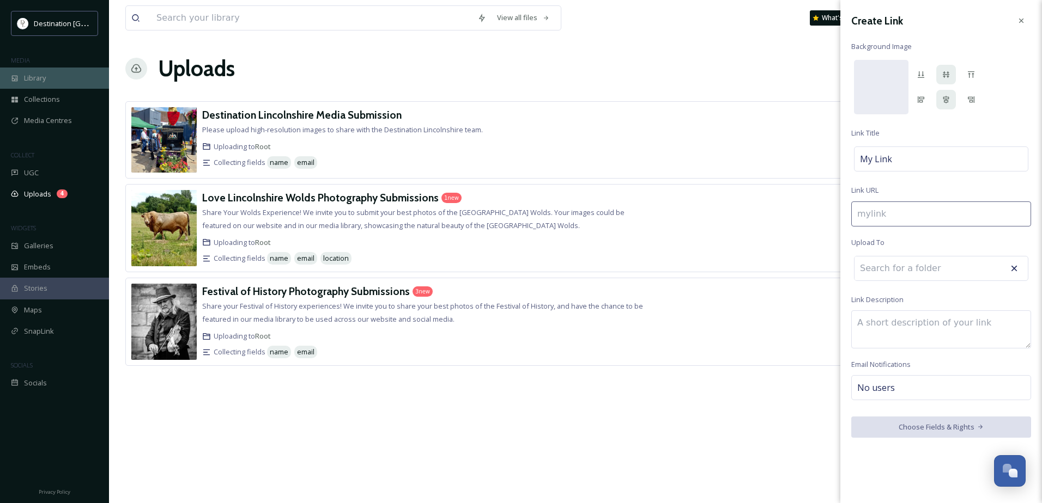
click at [64, 81] on div "Library" at bounding box center [54, 78] width 109 height 21
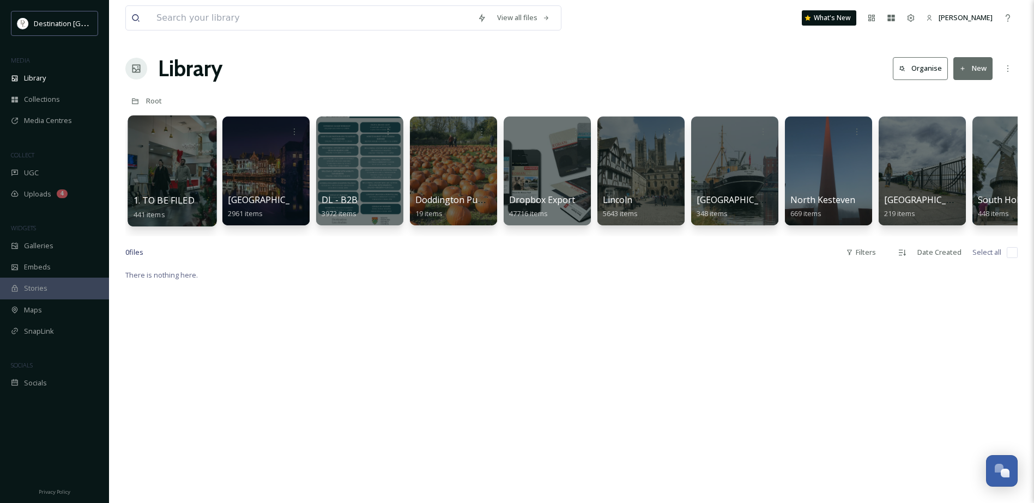
click at [207, 171] on div at bounding box center [172, 171] width 89 height 111
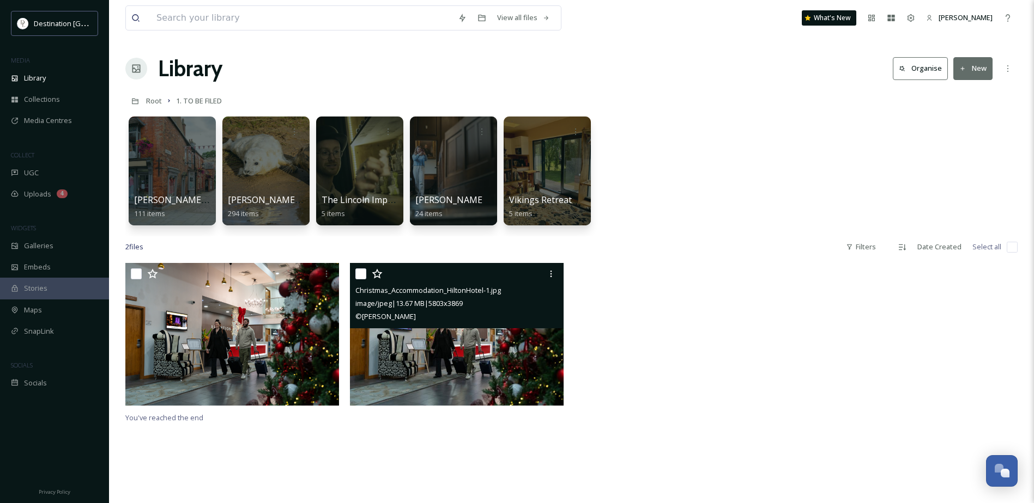
click at [500, 343] on img at bounding box center [457, 334] width 214 height 143
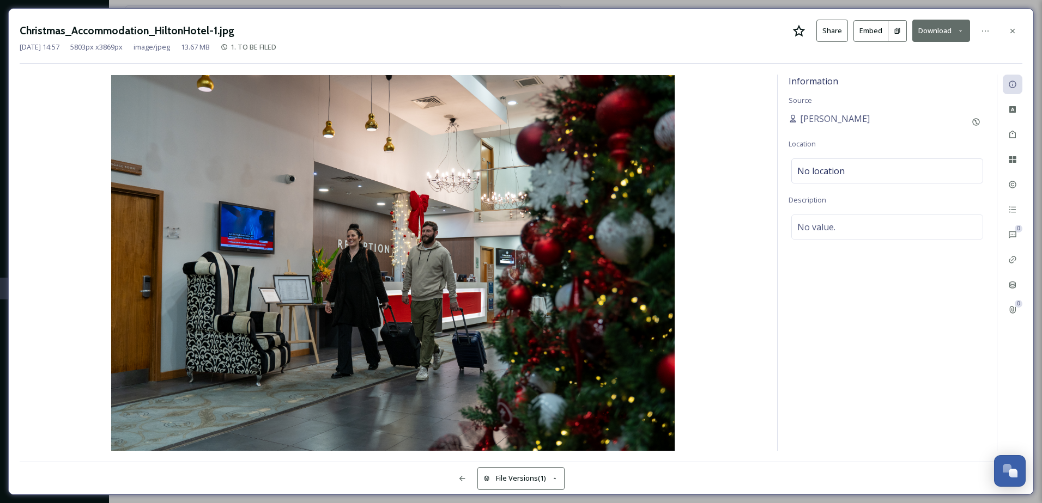
click at [930, 31] on button "Download" at bounding box center [941, 31] width 58 height 22
click at [875, 285] on div "Information Source [PERSON_NAME] Location No location Description No value." at bounding box center [887, 263] width 219 height 377
click at [1011, 135] on icon at bounding box center [1012, 134] width 9 height 9
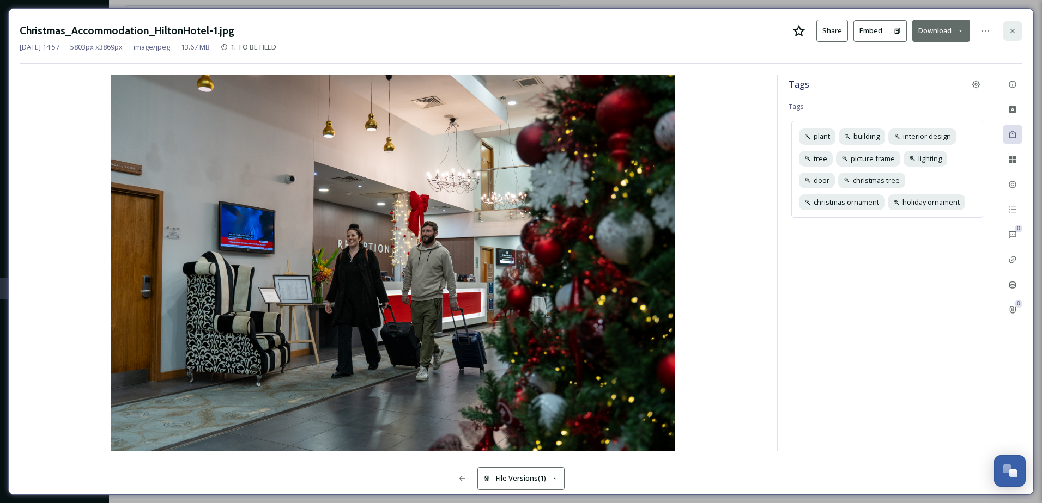
click at [1010, 28] on icon at bounding box center [1012, 31] width 9 height 9
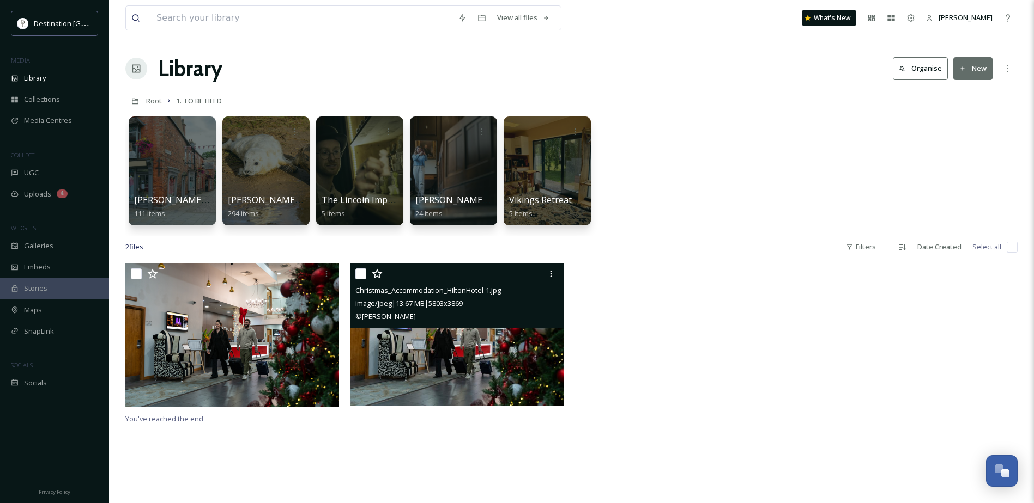
click at [657, 318] on div at bounding box center [683, 337] width 219 height 149
click at [439, 162] on div at bounding box center [453, 171] width 89 height 111
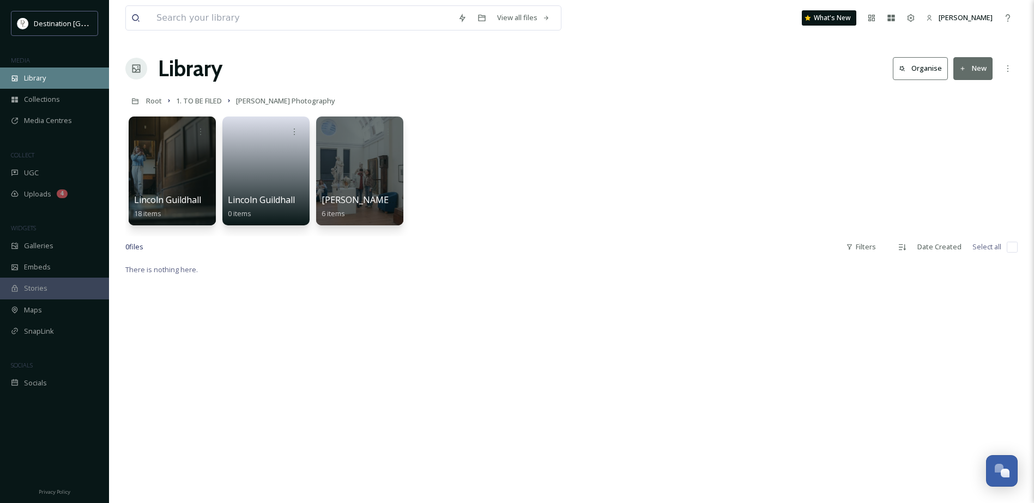
click at [57, 80] on div "Library" at bounding box center [54, 78] width 109 height 21
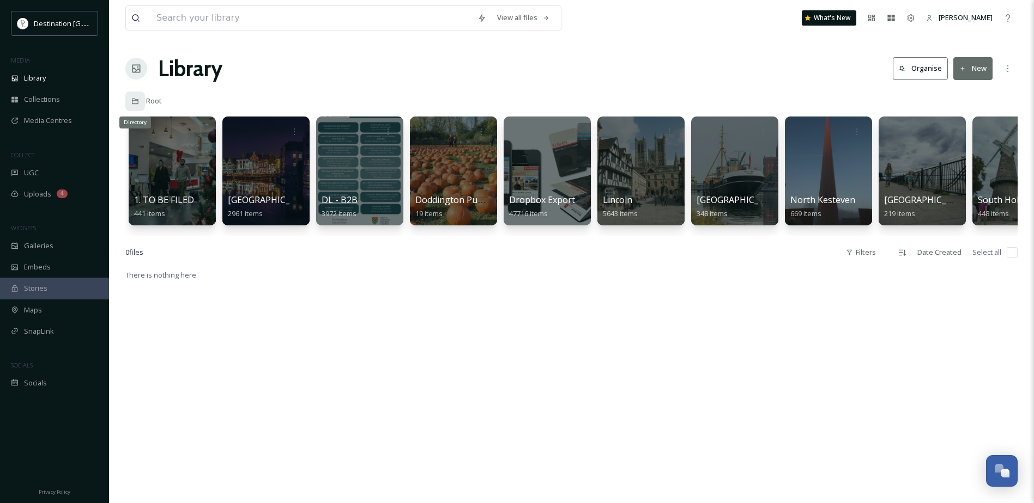
click at [131, 102] on icon at bounding box center [135, 102] width 8 height 8
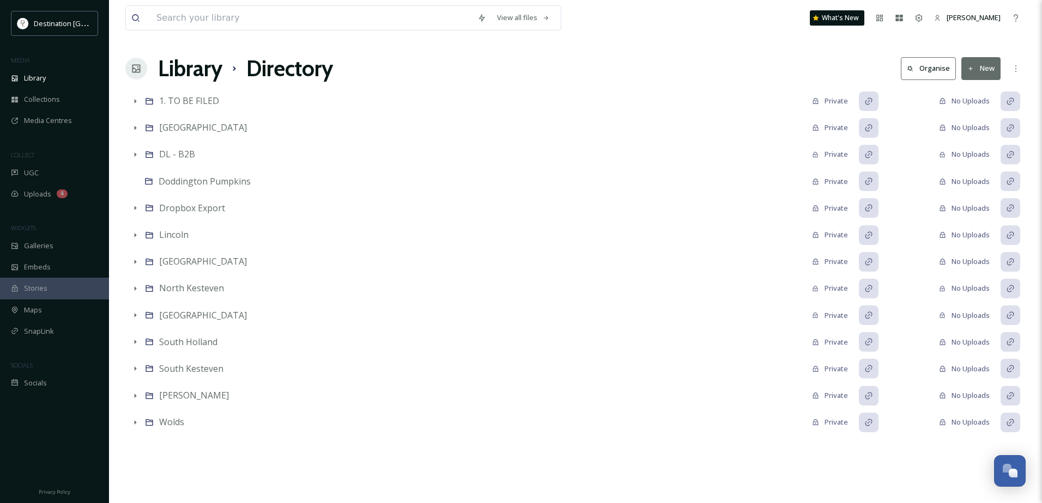
click at [137, 71] on icon at bounding box center [136, 68] width 11 height 11
click at [43, 81] on span "Library" at bounding box center [35, 78] width 22 height 10
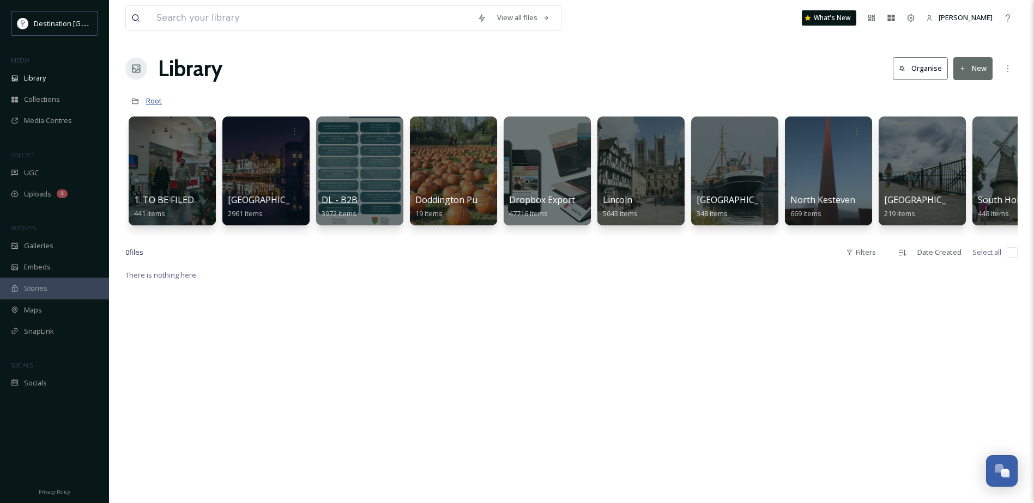
click at [149, 98] on span "Root" at bounding box center [154, 101] width 16 height 10
click at [131, 100] on icon at bounding box center [135, 102] width 8 height 8
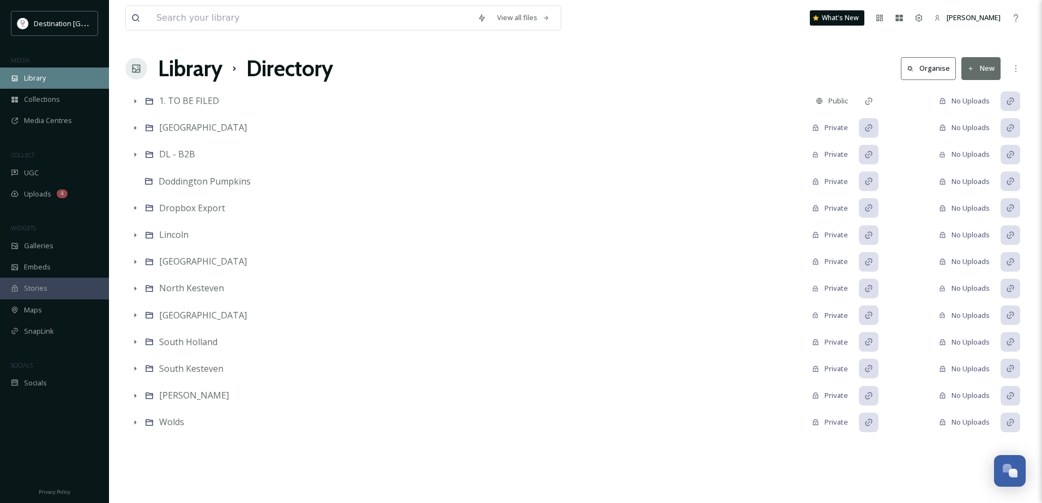
click at [42, 80] on span "Library" at bounding box center [35, 78] width 22 height 10
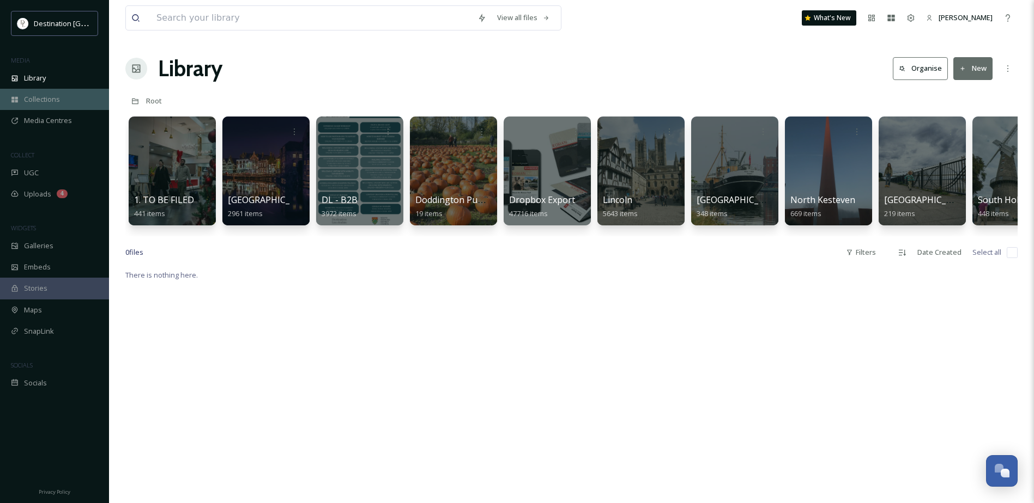
click at [62, 95] on div "Collections" at bounding box center [54, 99] width 109 height 21
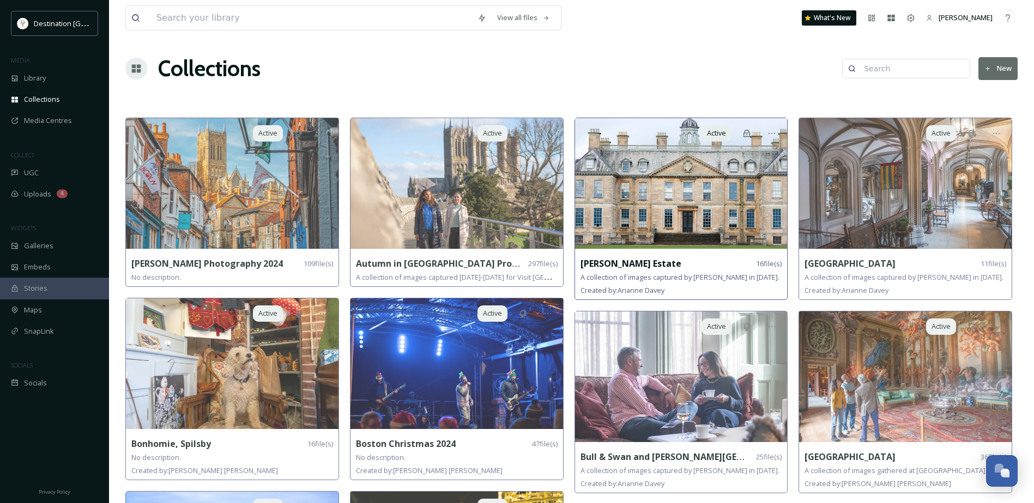
click at [608, 268] on strong "[PERSON_NAME] Estate" at bounding box center [630, 264] width 101 height 12
click at [611, 254] on div "Active [PERSON_NAME] Estate 16 file(s) A collection of images captured by [PERS…" at bounding box center [681, 209] width 214 height 183
click at [597, 279] on span "A collection of images captured by [PERSON_NAME] in [DATE]." at bounding box center [679, 277] width 199 height 10
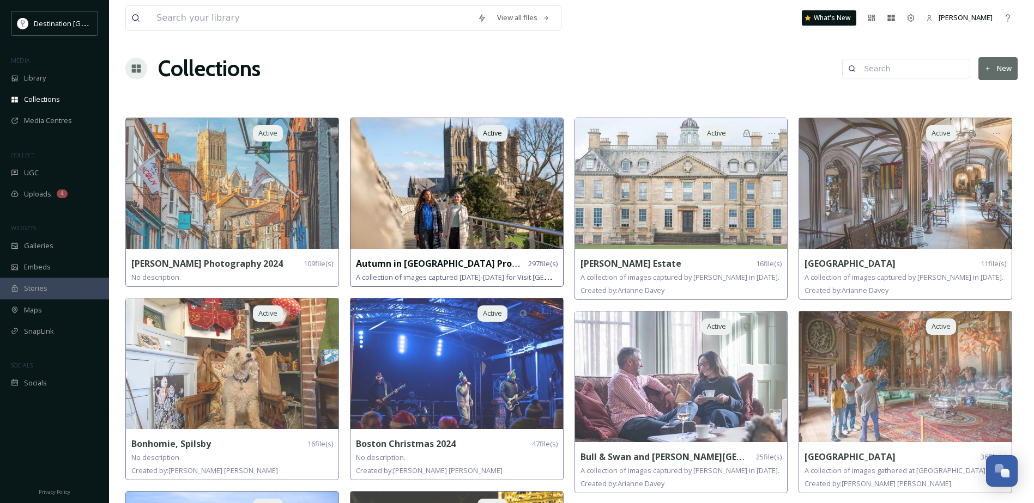
click at [424, 259] on strong "Autumn in [GEOGRAPHIC_DATA] Professional Photoshoot" at bounding box center [481, 264] width 250 height 12
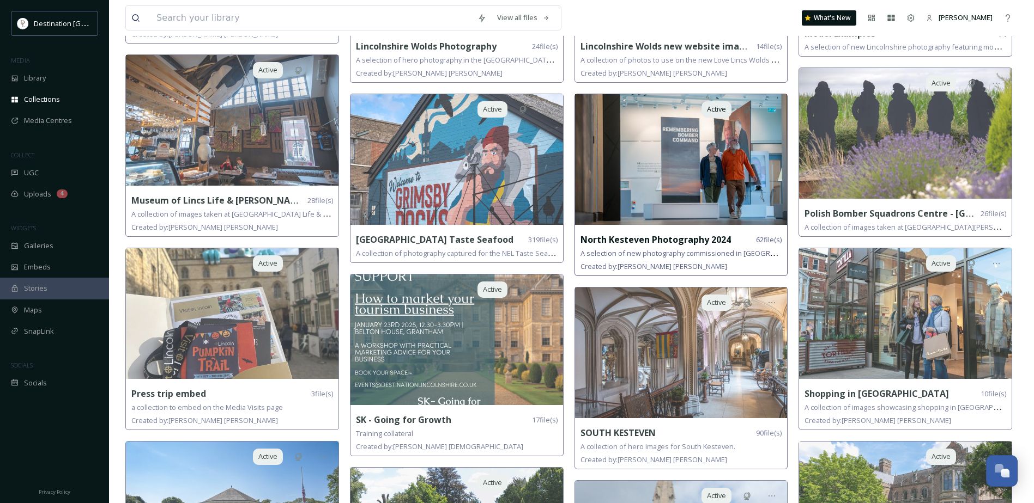
scroll to position [1580, 0]
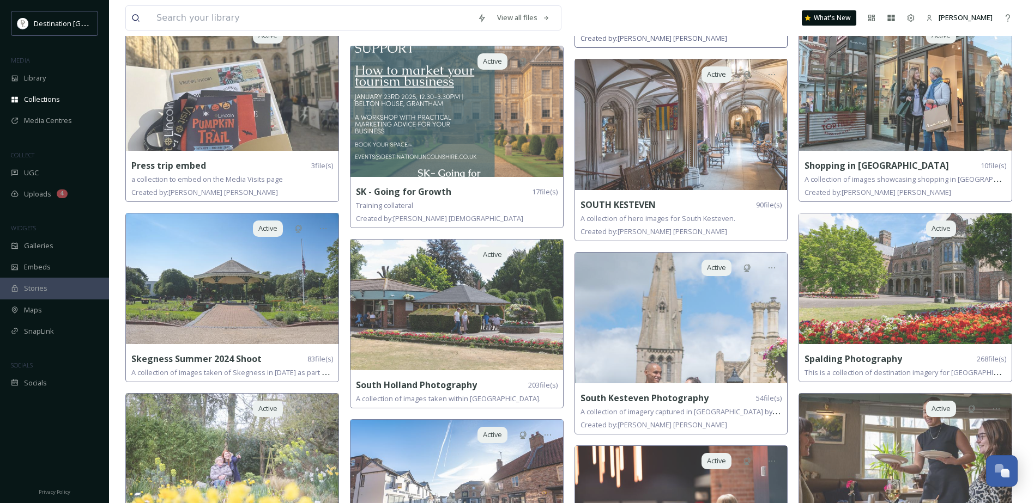
click at [593, 260] on img at bounding box center [681, 318] width 213 height 131
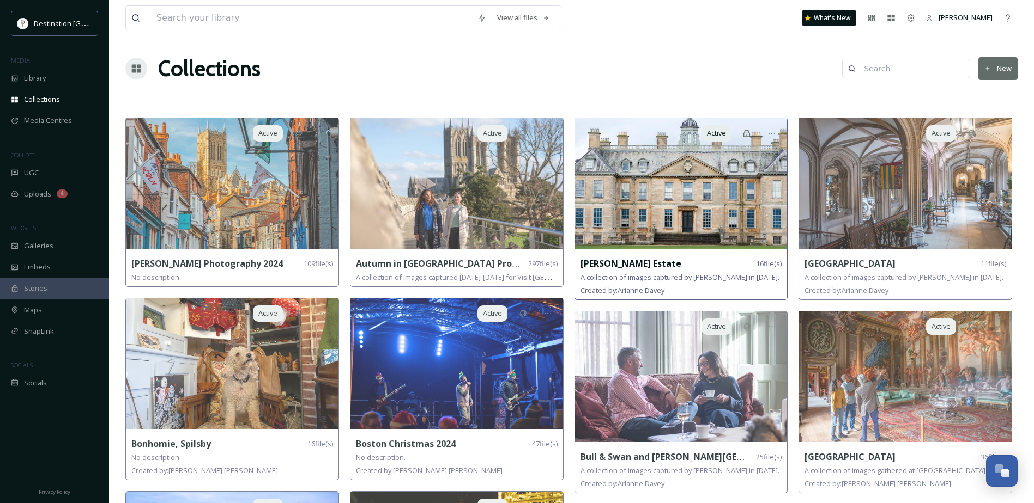
click at [638, 190] on img at bounding box center [681, 183] width 213 height 131
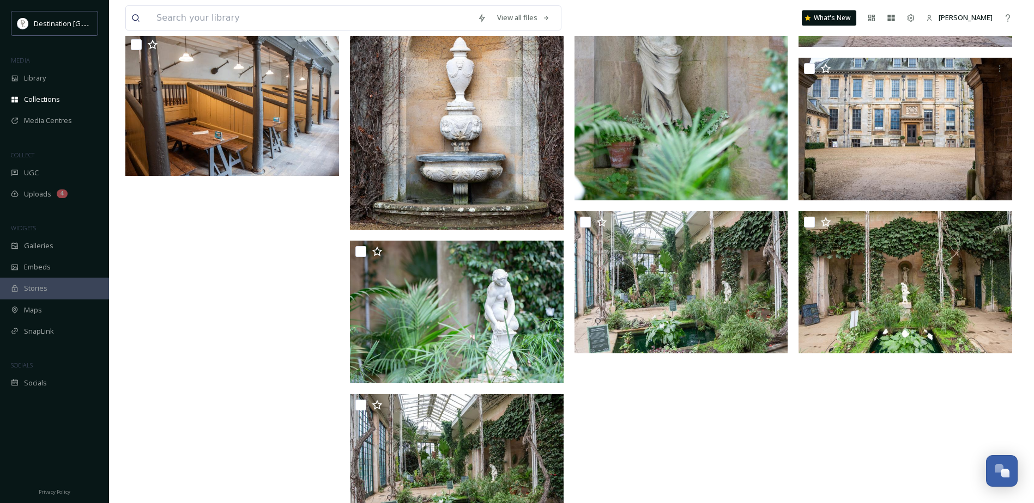
scroll to position [645, 0]
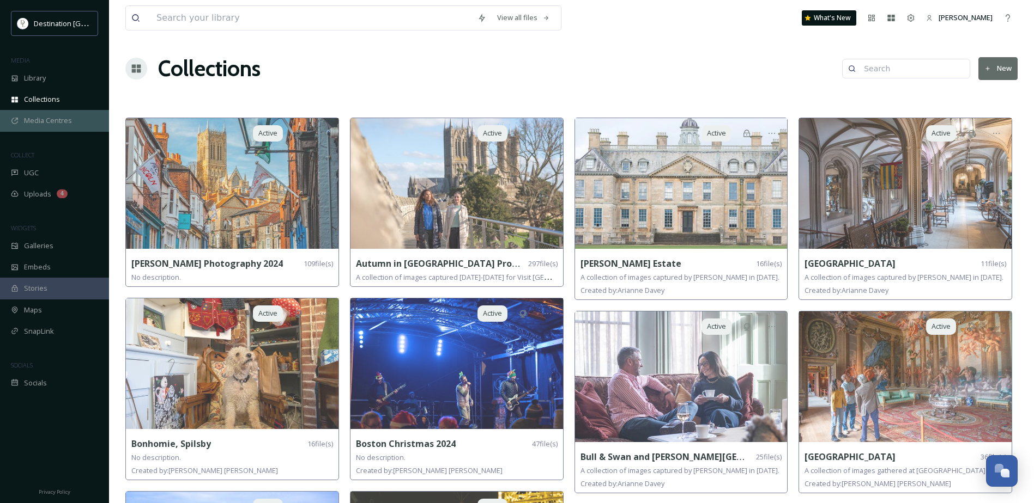
click at [71, 123] on span "Media Centres" at bounding box center [48, 121] width 48 height 10
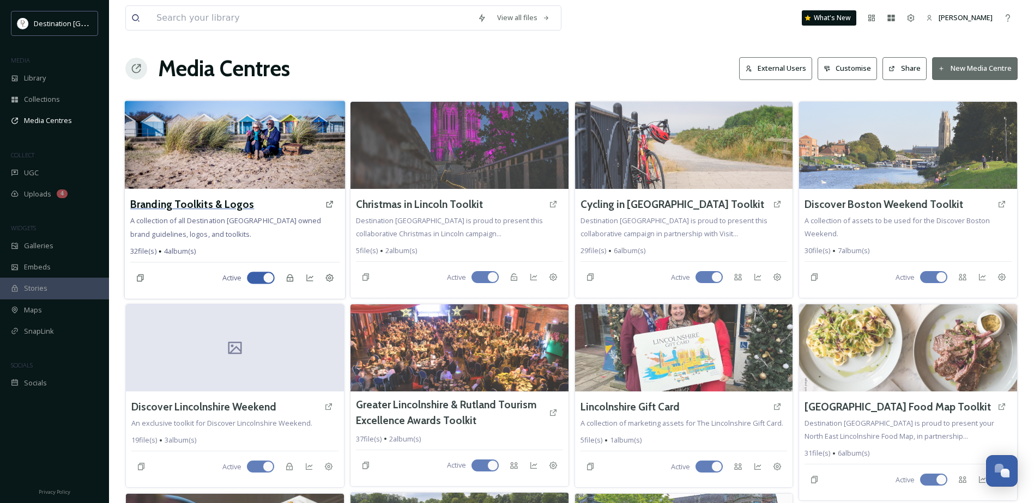
click at [216, 205] on h3 "Branding Toolkits & Logos" at bounding box center [192, 205] width 124 height 16
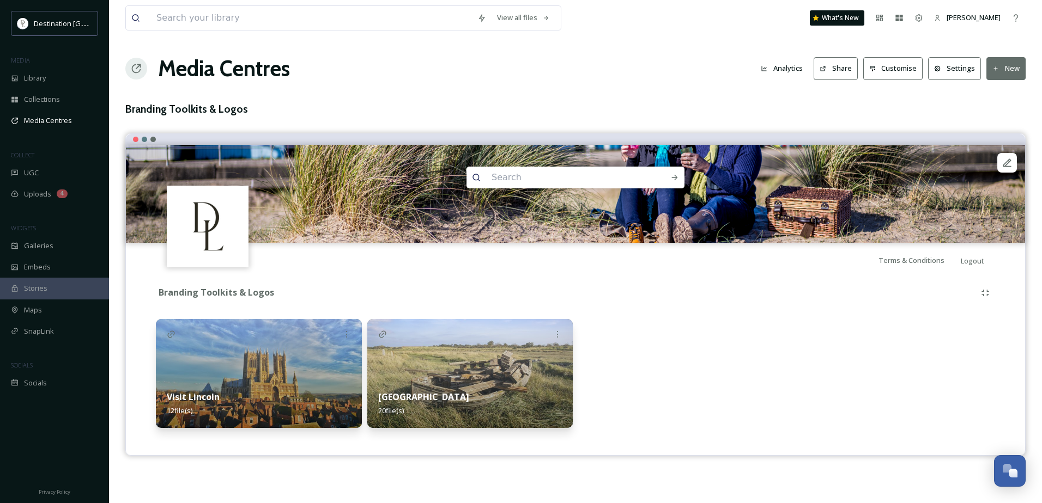
click at [250, 337] on img at bounding box center [259, 373] width 206 height 109
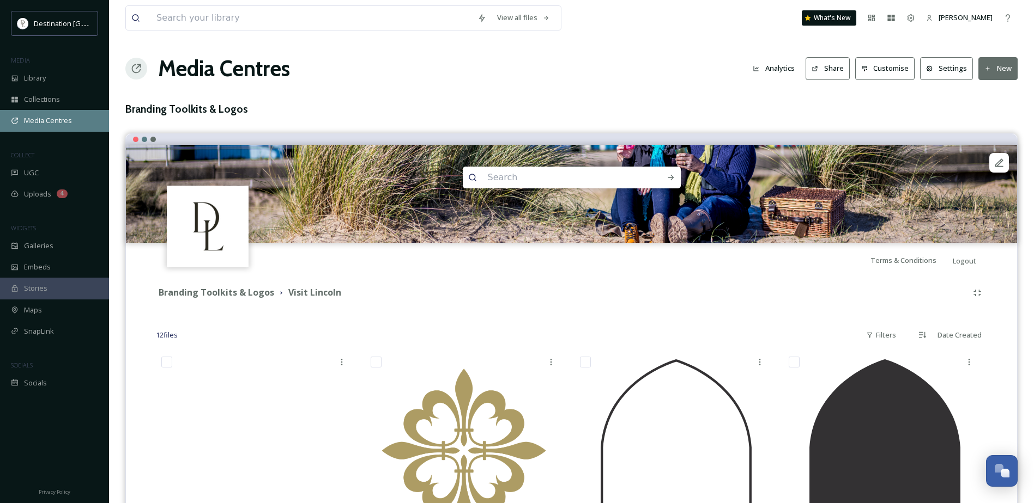
click at [56, 124] on span "Media Centres" at bounding box center [48, 121] width 48 height 10
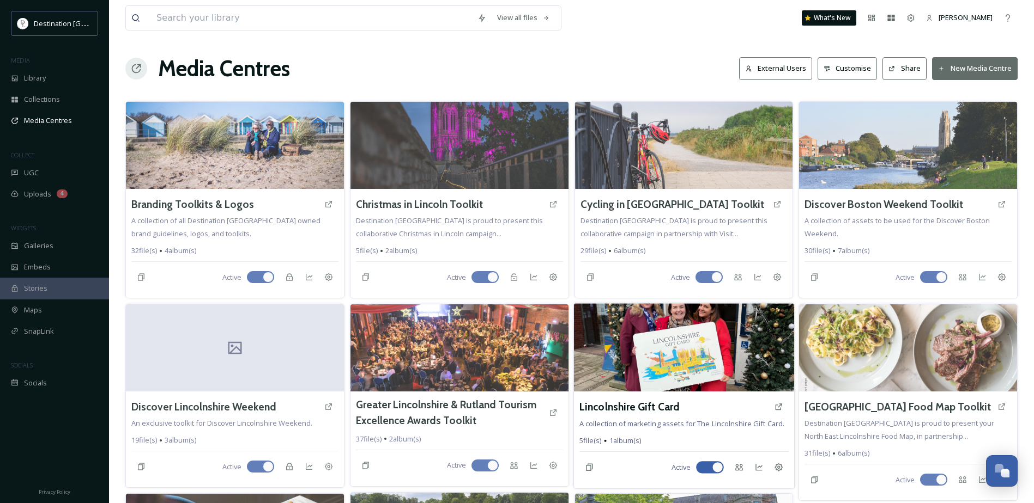
scroll to position [54, 0]
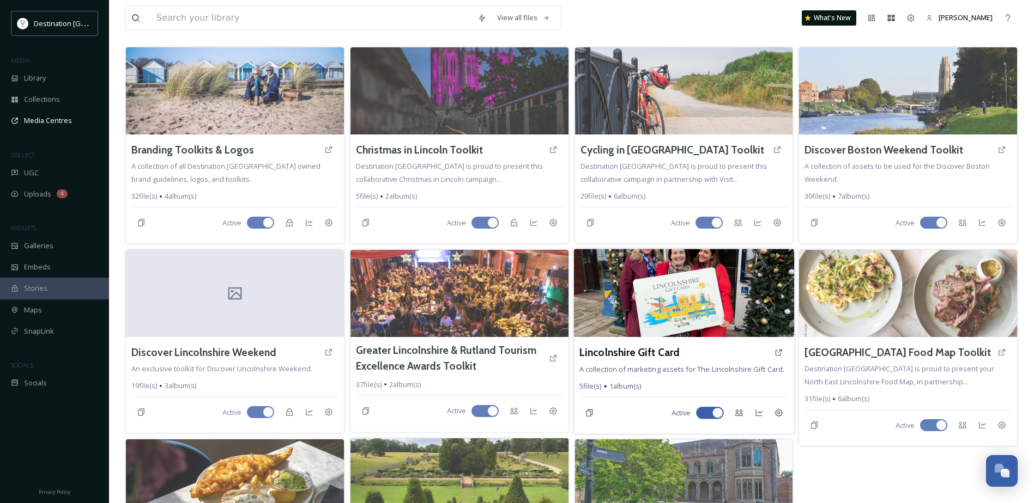
click at [640, 294] on img at bounding box center [684, 294] width 220 height 88
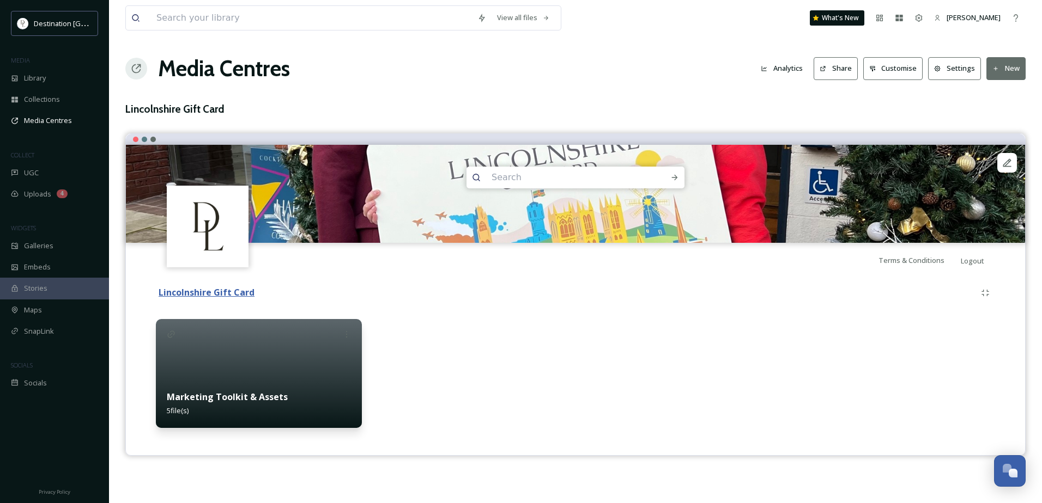
click at [199, 296] on strong "Lincolnshire Gift Card" at bounding box center [207, 293] width 96 height 12
click at [202, 401] on strong "Marketing Toolkit & Assets" at bounding box center [227, 397] width 121 height 12
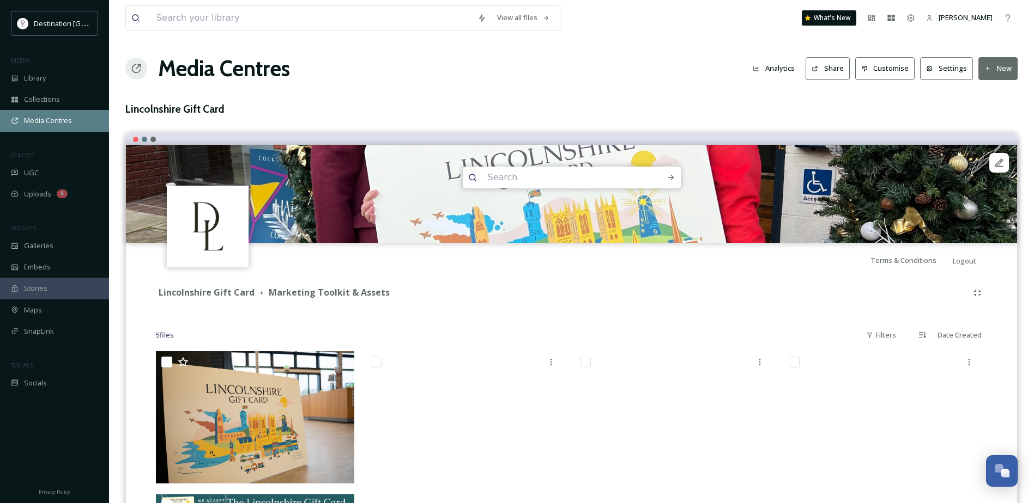
click at [36, 128] on div "Media Centres" at bounding box center [54, 120] width 109 height 21
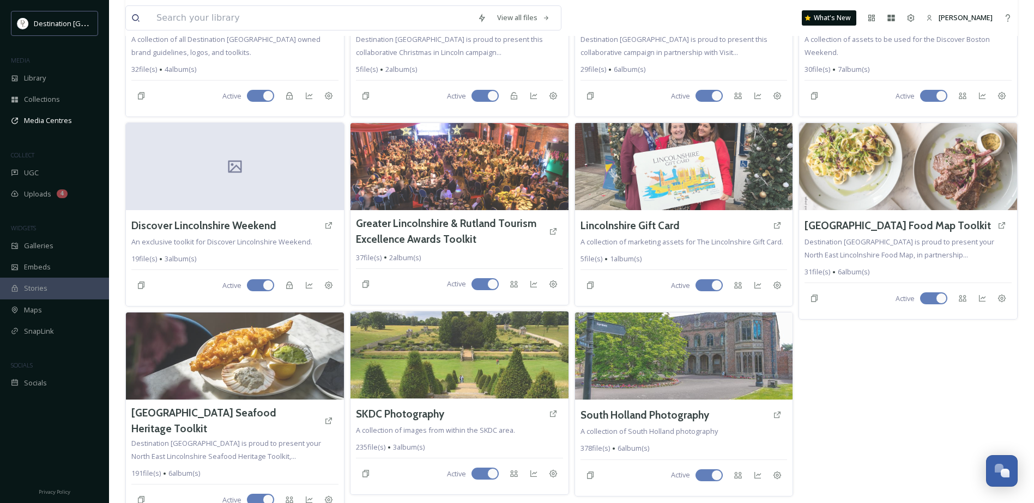
scroll to position [199, 0]
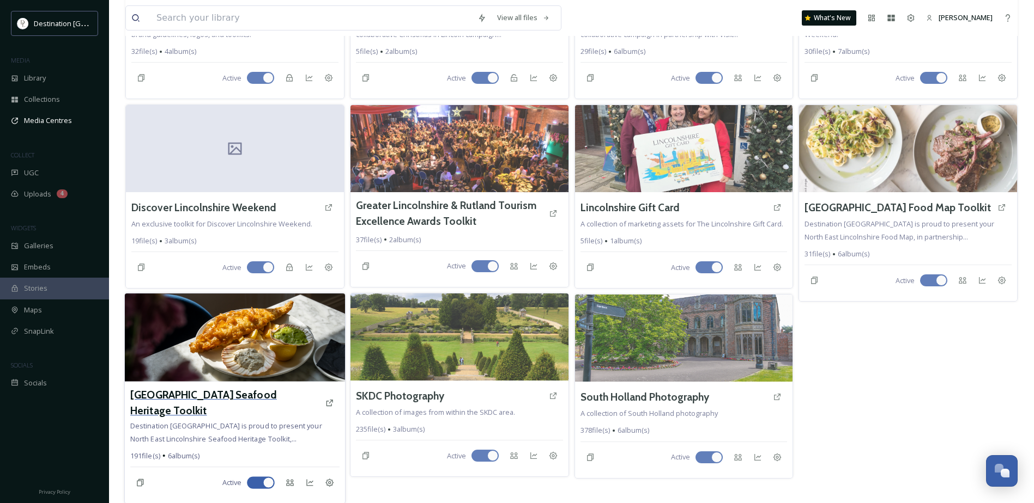
click at [169, 396] on h3 "[GEOGRAPHIC_DATA] Seafood Heritage Toolkit" at bounding box center [224, 403] width 189 height 32
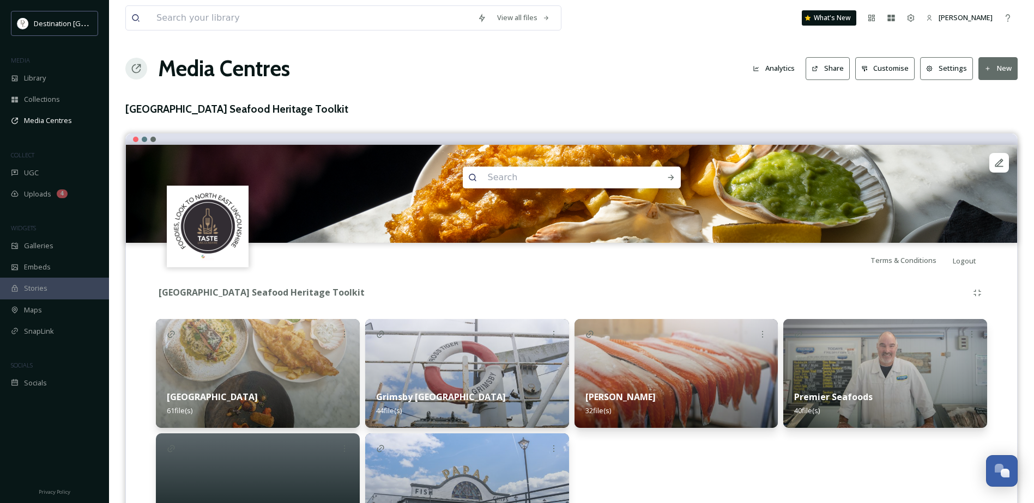
scroll to position [83, 0]
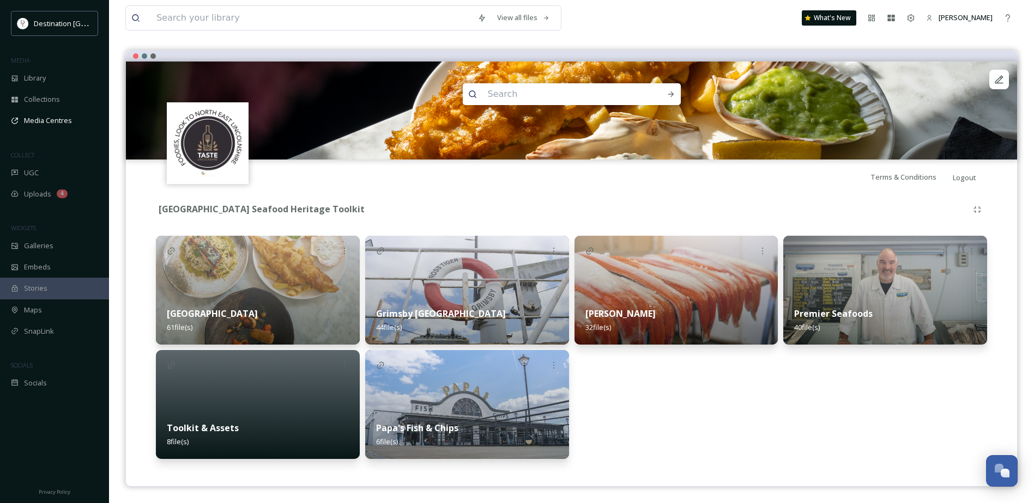
click at [234, 287] on img at bounding box center [258, 290] width 204 height 109
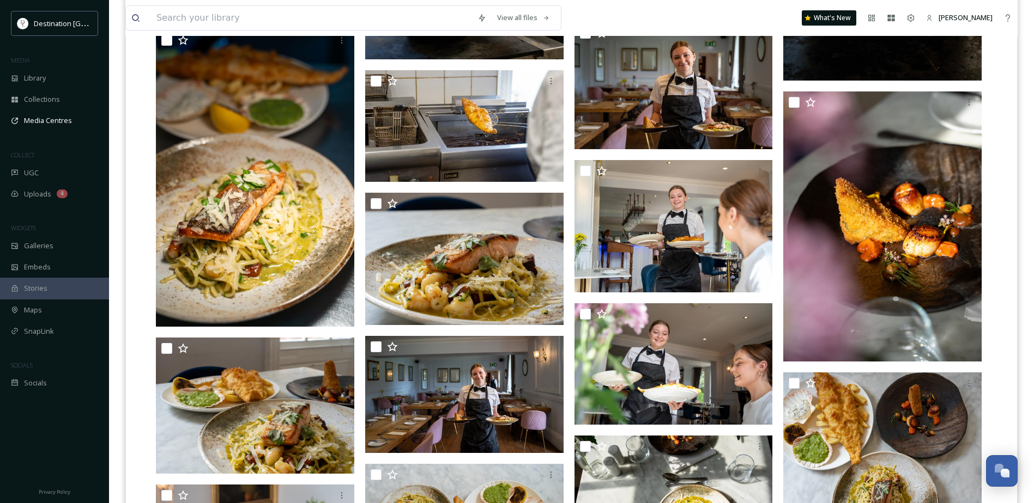
scroll to position [1744, 0]
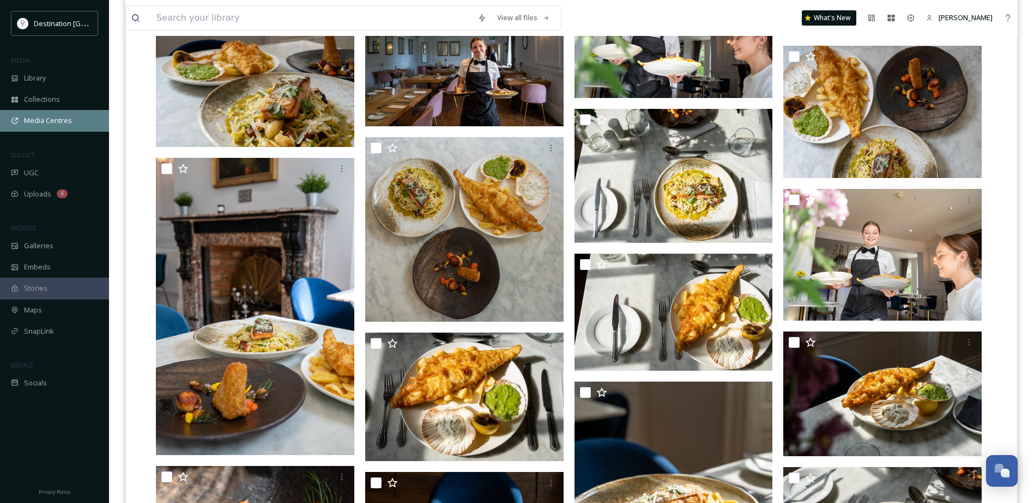
click at [33, 123] on span "Media Centres" at bounding box center [48, 121] width 48 height 10
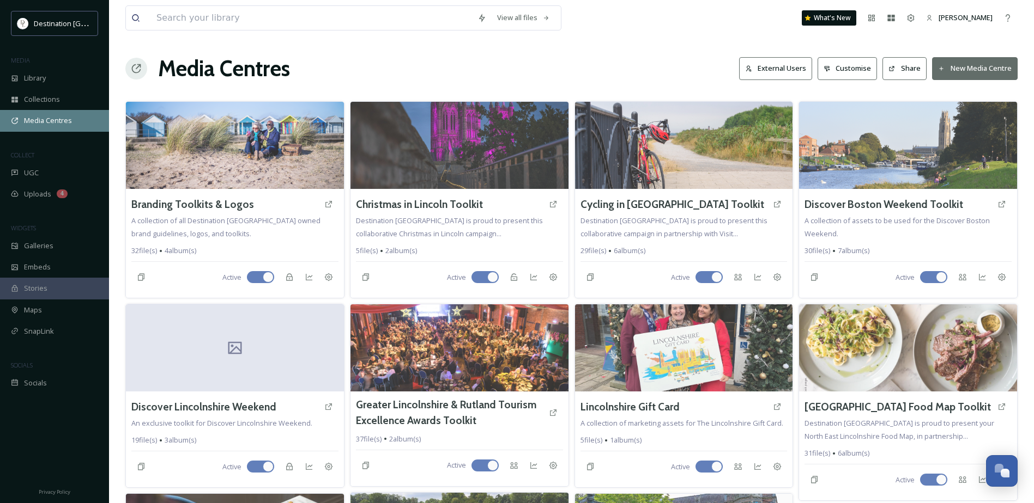
click at [45, 122] on span "Media Centres" at bounding box center [48, 121] width 48 height 10
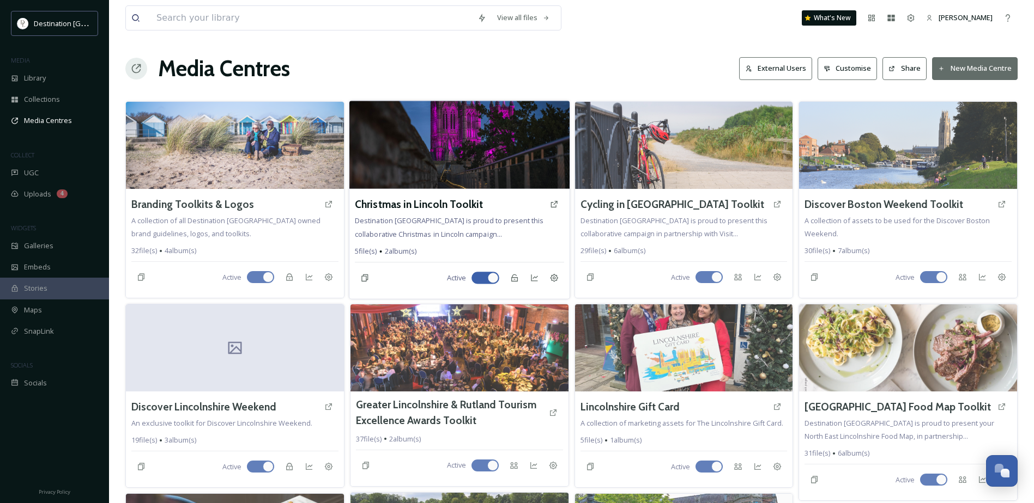
click at [441, 113] on img at bounding box center [459, 145] width 220 height 88
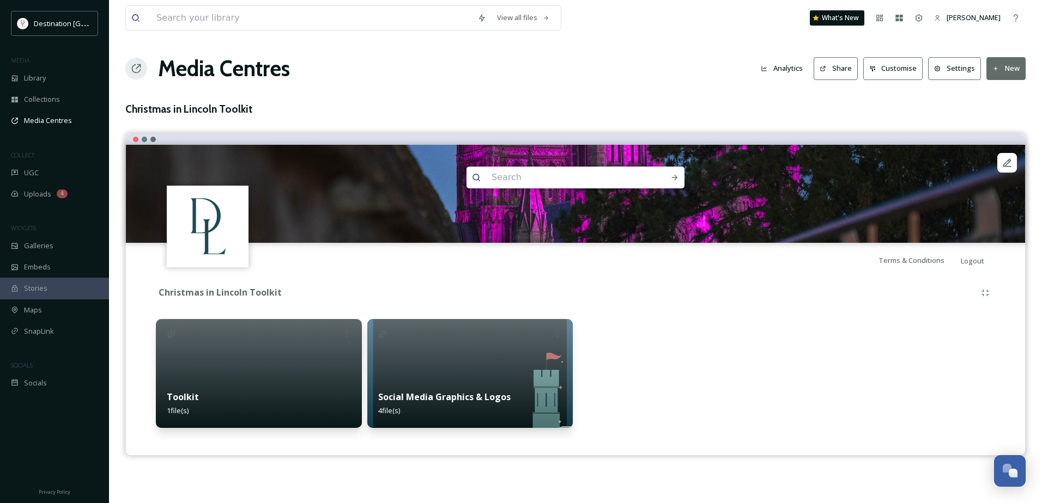
click at [781, 69] on button "Analytics" at bounding box center [781, 68] width 53 height 21
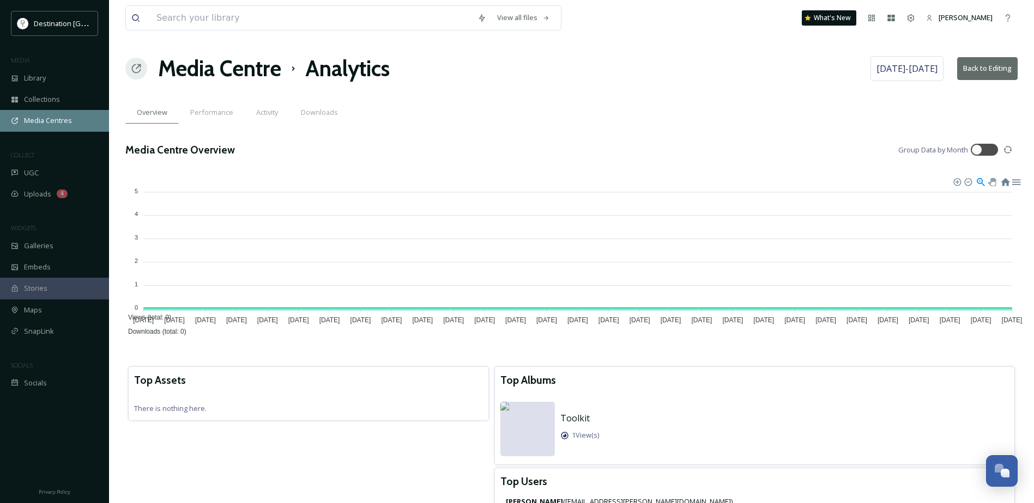
click at [57, 119] on span "Media Centres" at bounding box center [48, 121] width 48 height 10
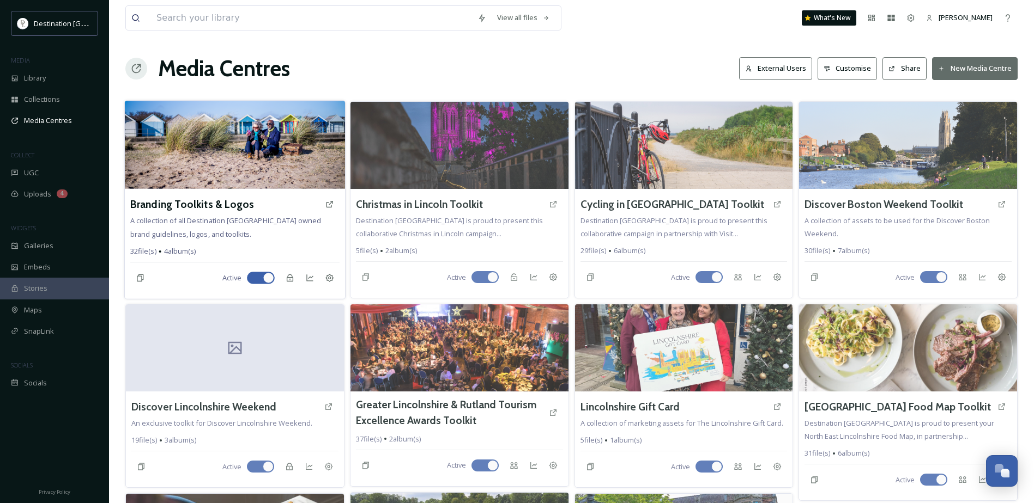
click at [43, 128] on div "Media Centres" at bounding box center [54, 120] width 109 height 21
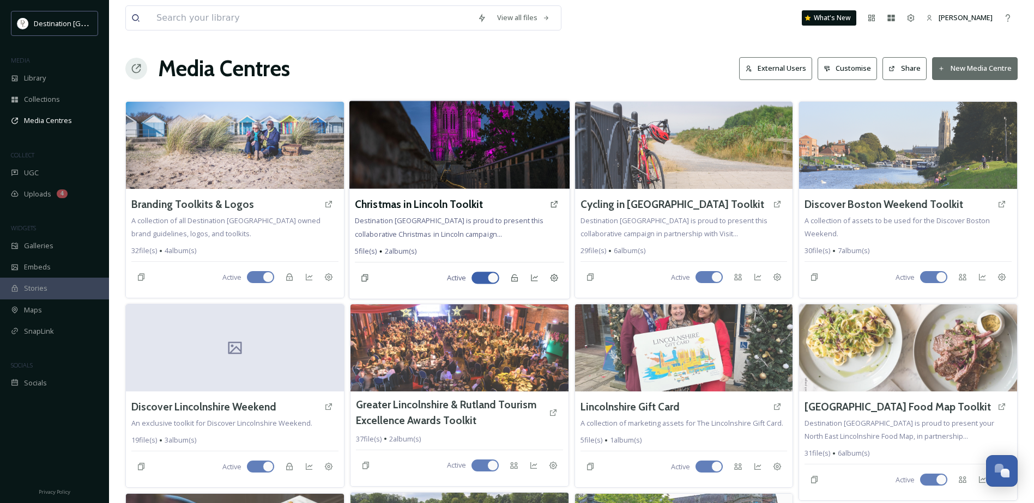
click at [409, 172] on img at bounding box center [459, 145] width 220 height 88
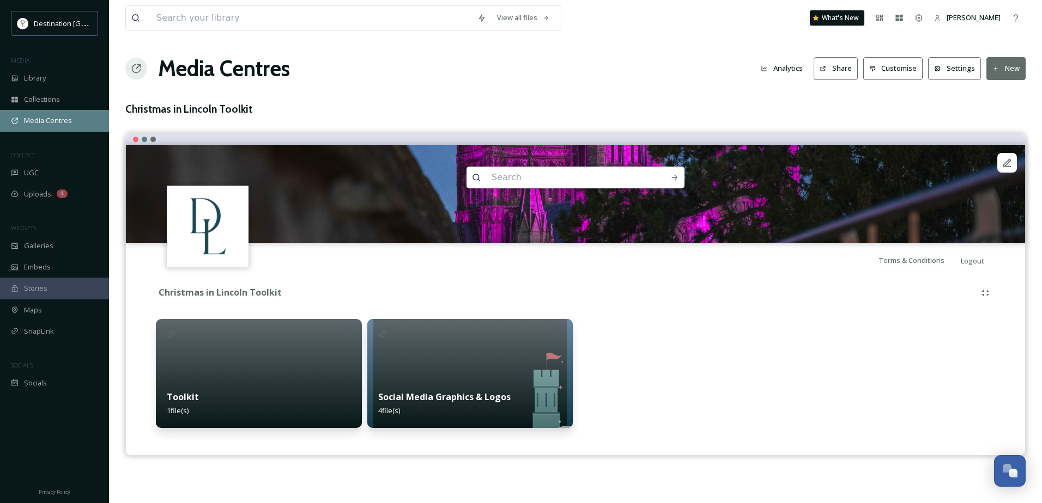
click at [57, 123] on span "Media Centres" at bounding box center [48, 121] width 48 height 10
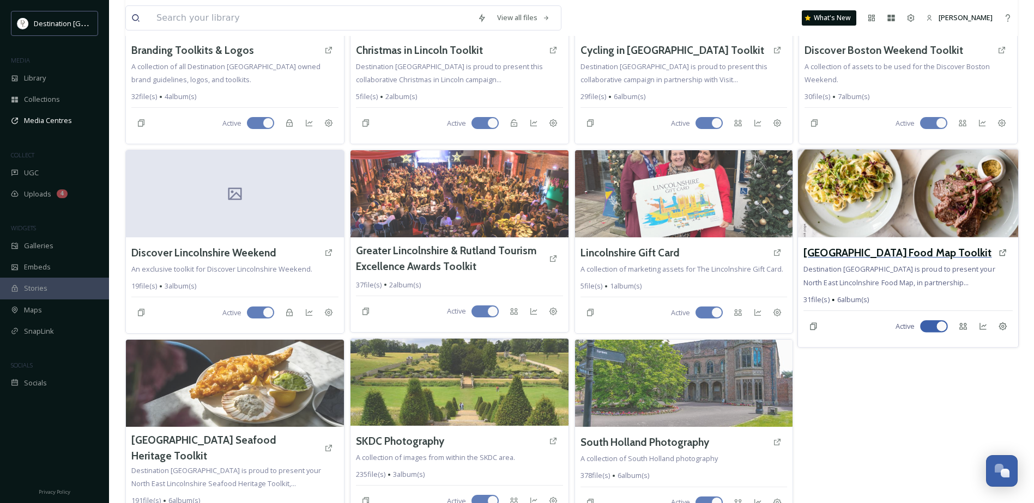
scroll to position [199, 0]
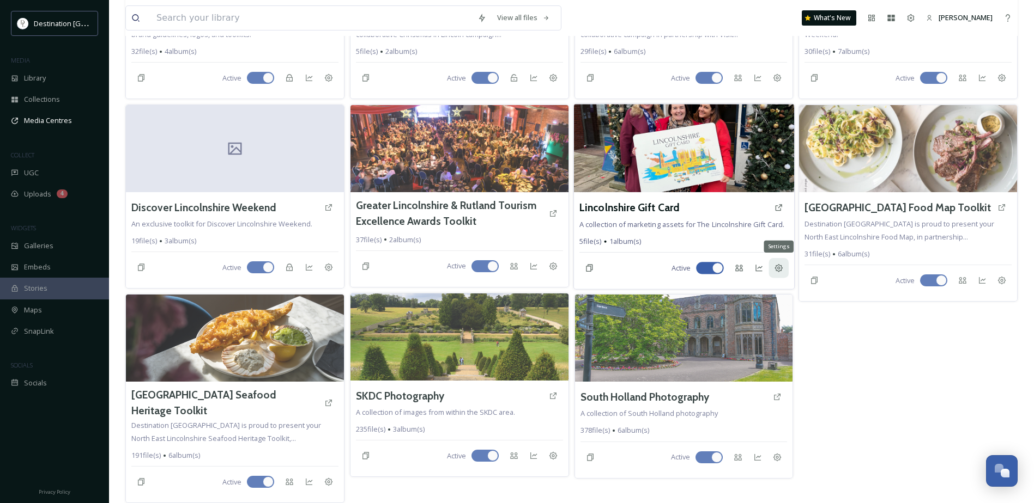
click at [778, 270] on icon at bounding box center [778, 268] width 8 height 8
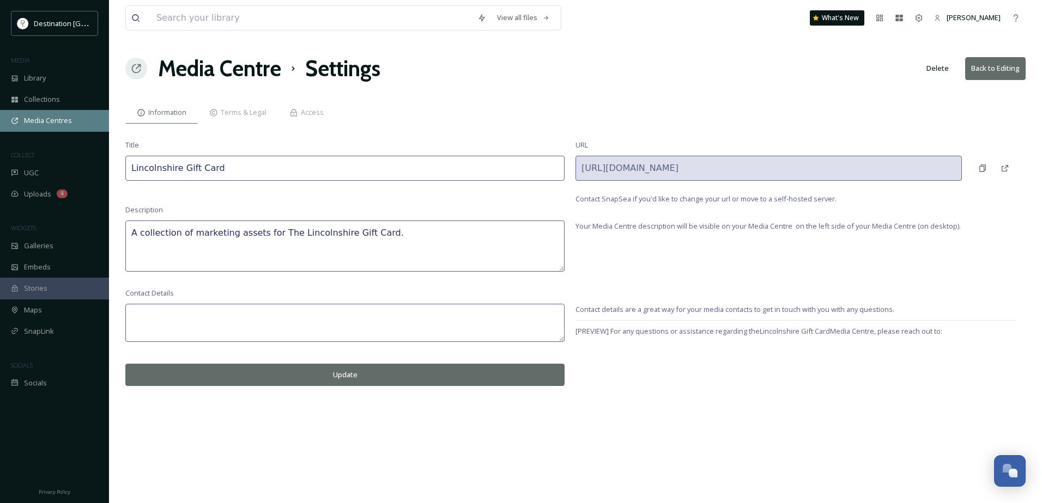
click at [57, 126] on span "Media Centres" at bounding box center [48, 121] width 48 height 10
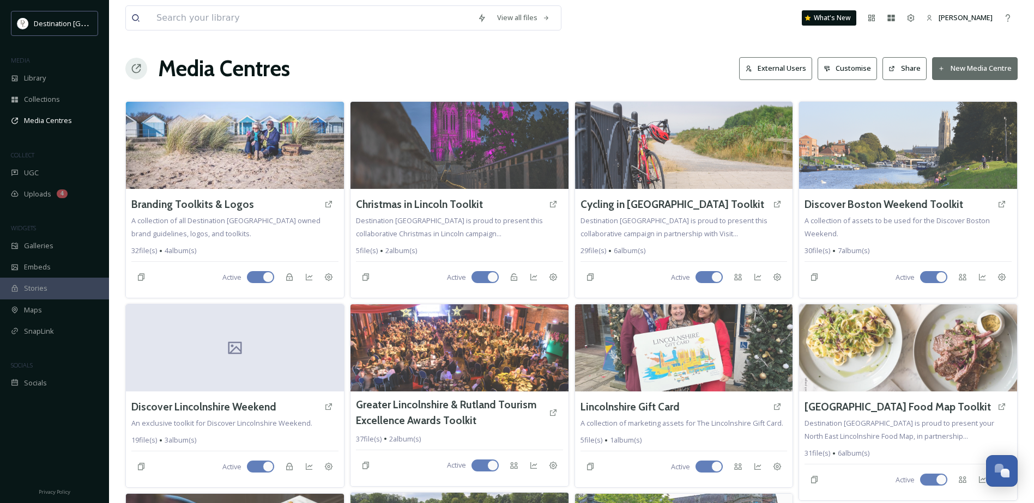
click at [775, 69] on button "External Users" at bounding box center [775, 68] width 73 height 22
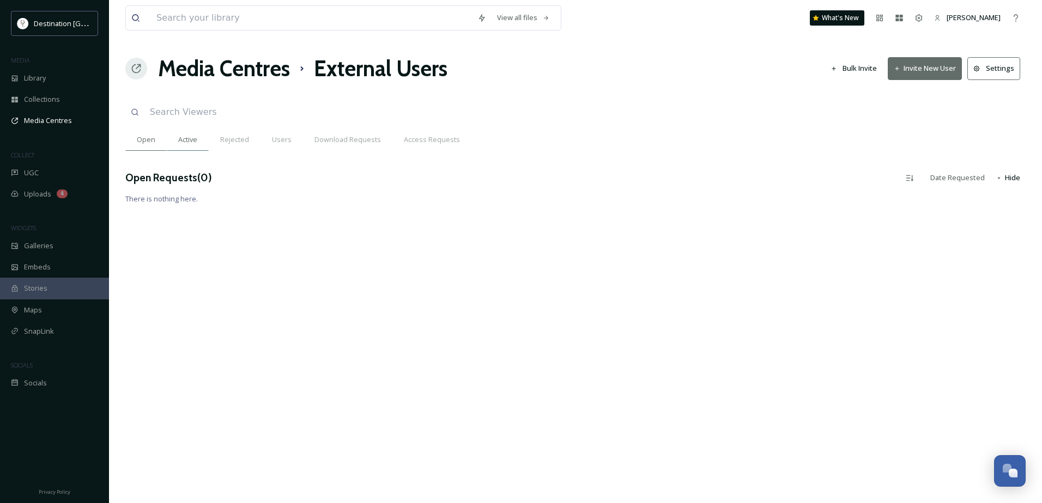
click at [194, 137] on span "Active" at bounding box center [187, 140] width 19 height 10
click at [232, 140] on span "Rejected" at bounding box center [234, 140] width 29 height 10
click at [283, 139] on span "Users" at bounding box center [282, 140] width 20 height 10
click at [356, 142] on span "Download Requests" at bounding box center [347, 140] width 66 height 10
click at [415, 142] on span "Access Requests" at bounding box center [432, 140] width 56 height 10
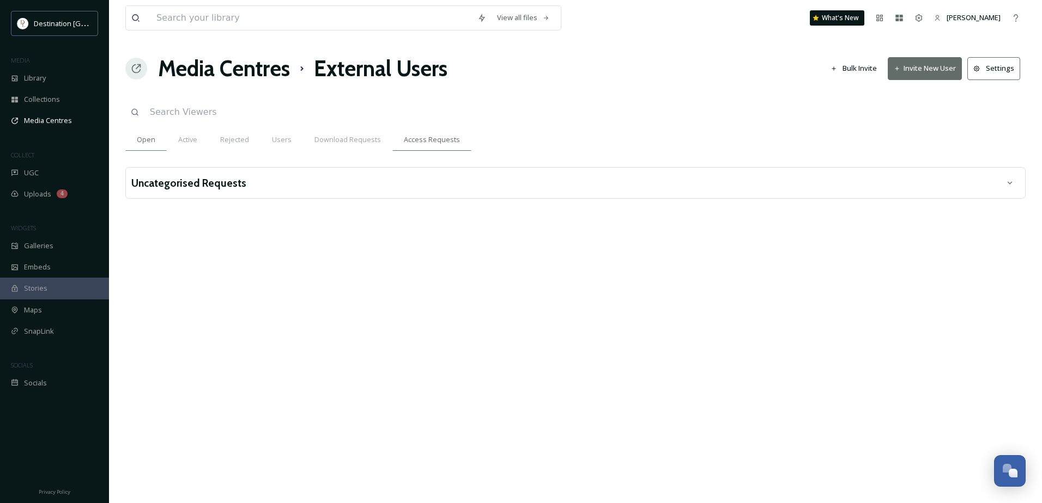
click at [146, 140] on span "Open" at bounding box center [146, 140] width 19 height 10
click at [145, 144] on span "Open" at bounding box center [146, 140] width 19 height 10
click at [184, 143] on span "Active" at bounding box center [187, 140] width 19 height 10
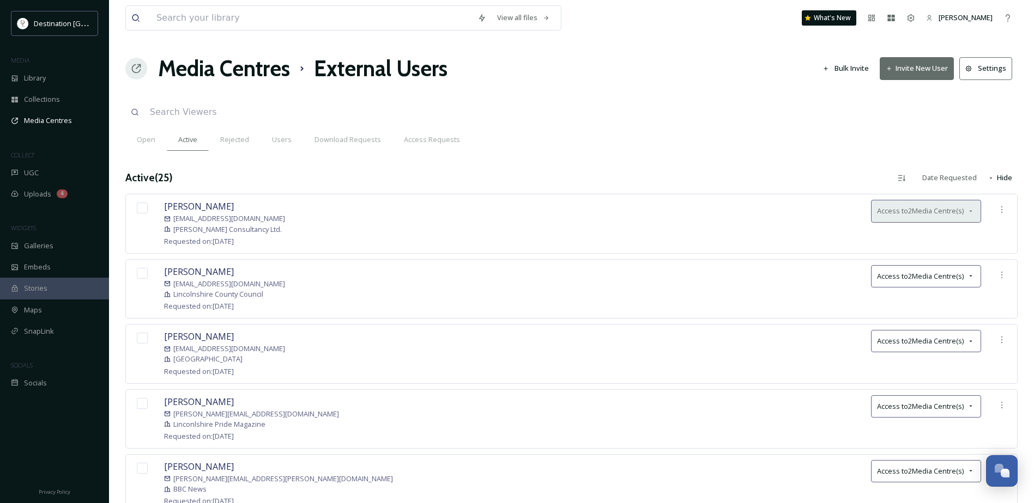
click at [970, 212] on icon at bounding box center [970, 211] width 9 height 9
click at [973, 213] on icon at bounding box center [970, 211] width 9 height 9
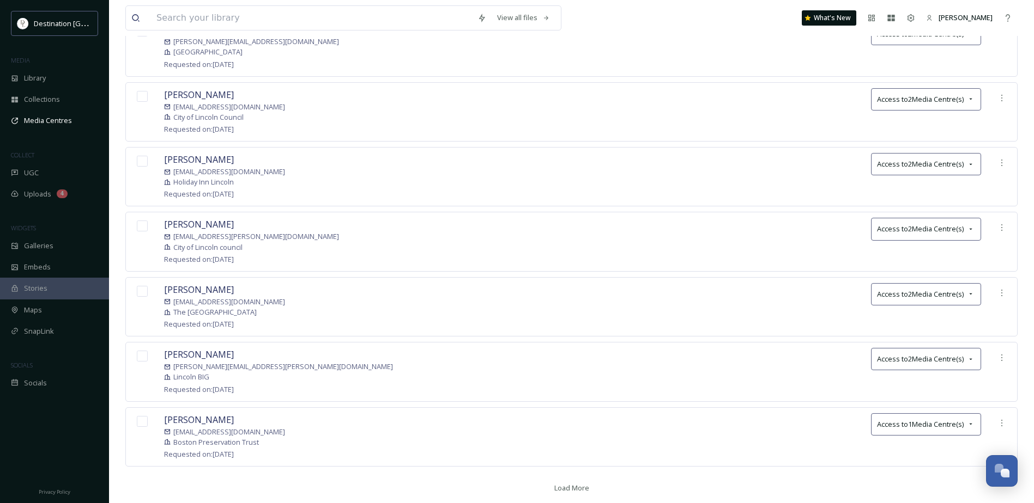
scroll to position [1035, 0]
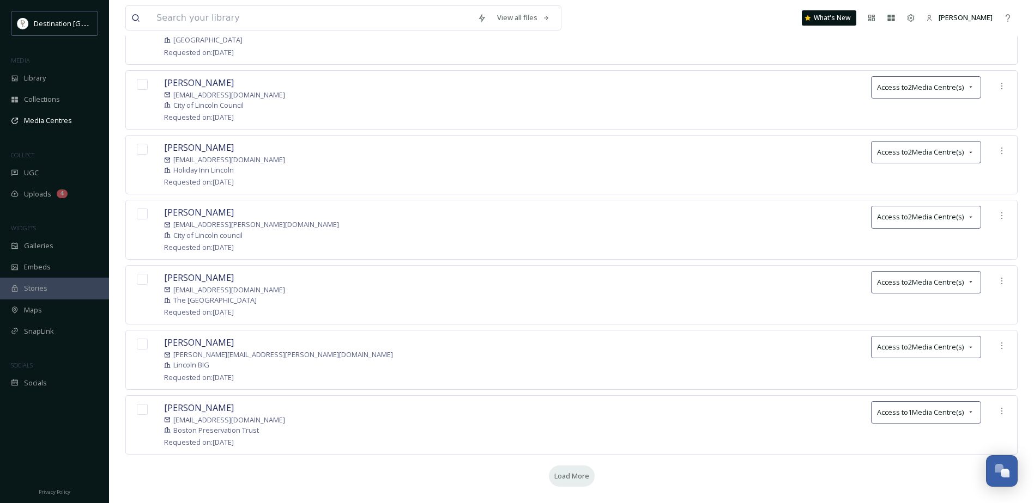
click at [575, 467] on div "Load More" at bounding box center [572, 476] width 46 height 21
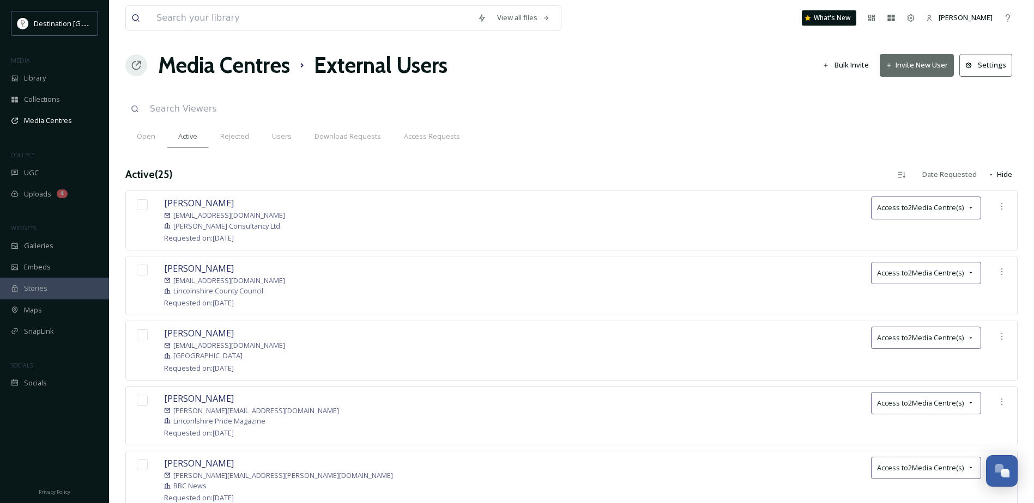
scroll to position [0, 0]
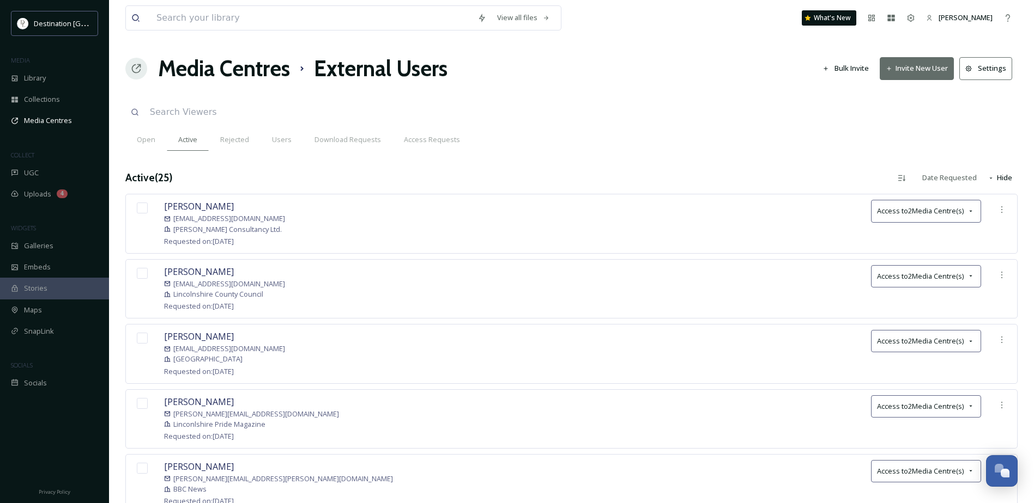
click at [38, 290] on span "Stories" at bounding box center [35, 288] width 23 height 10
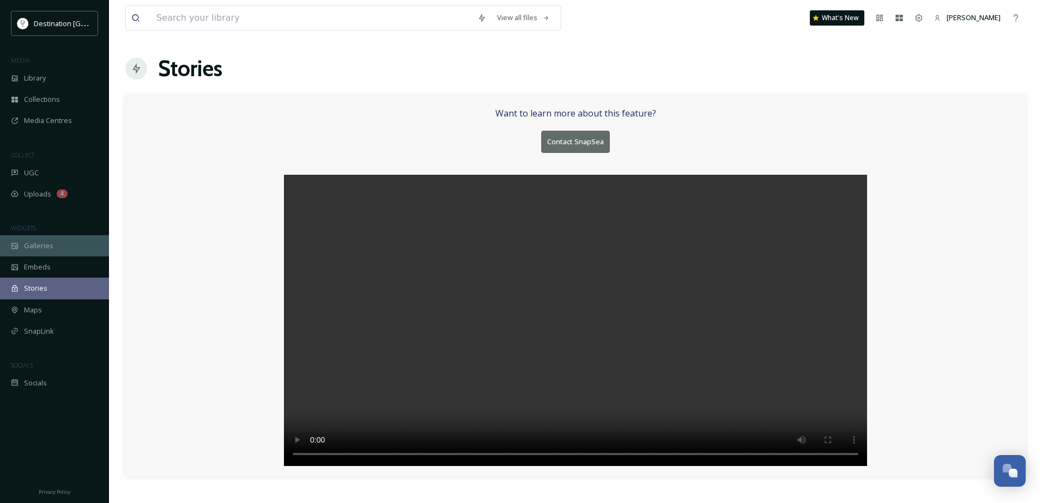
click at [59, 256] on div "Galleries" at bounding box center [54, 245] width 109 height 21
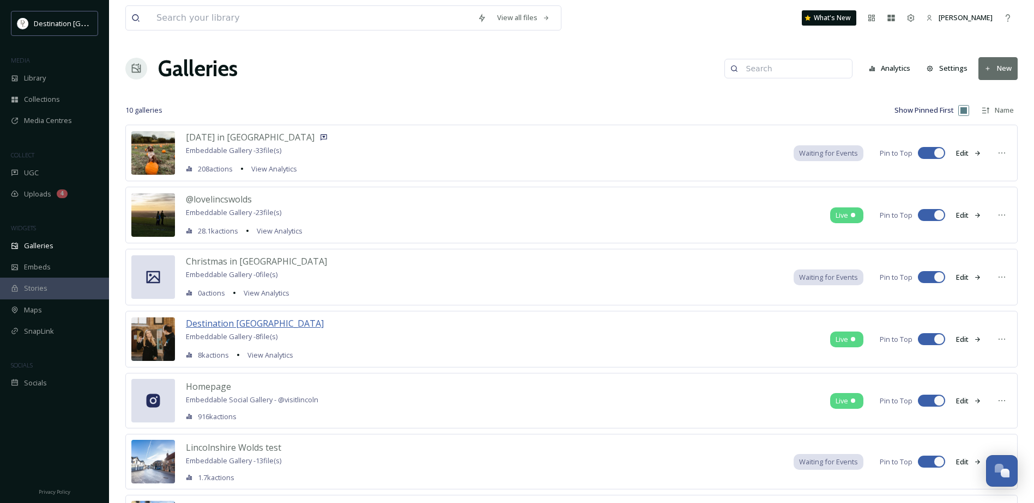
click at [223, 325] on span "Destination [GEOGRAPHIC_DATA]" at bounding box center [255, 324] width 138 height 12
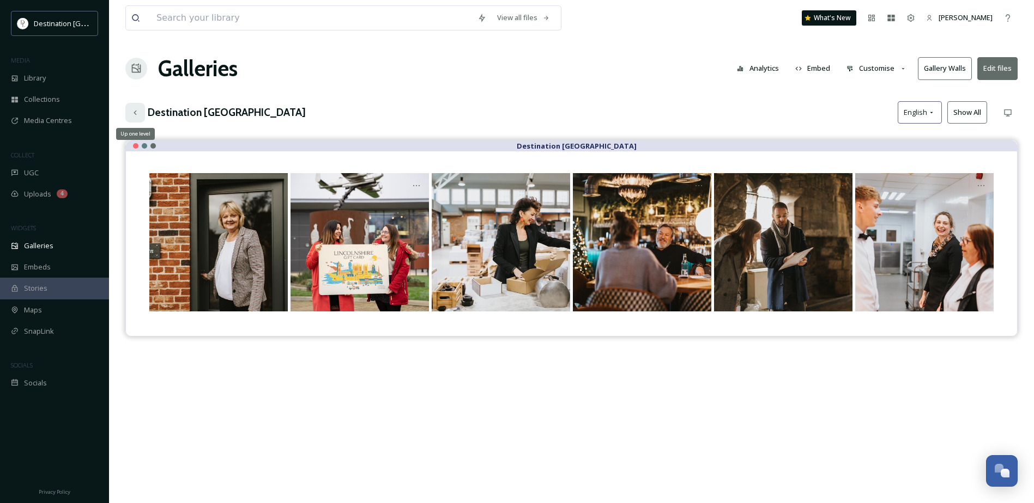
click at [139, 112] on icon at bounding box center [135, 112] width 9 height 9
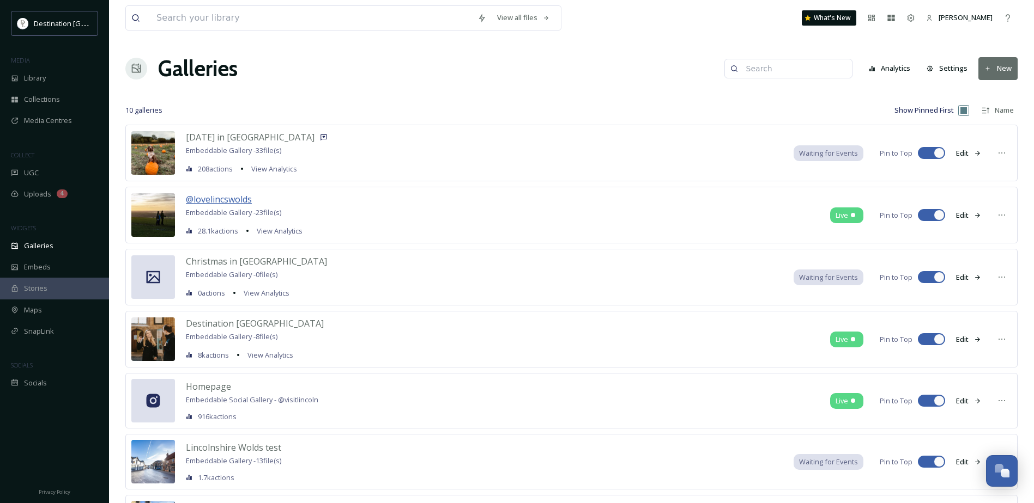
click at [238, 199] on span "@lovelincswolds" at bounding box center [219, 199] width 66 height 12
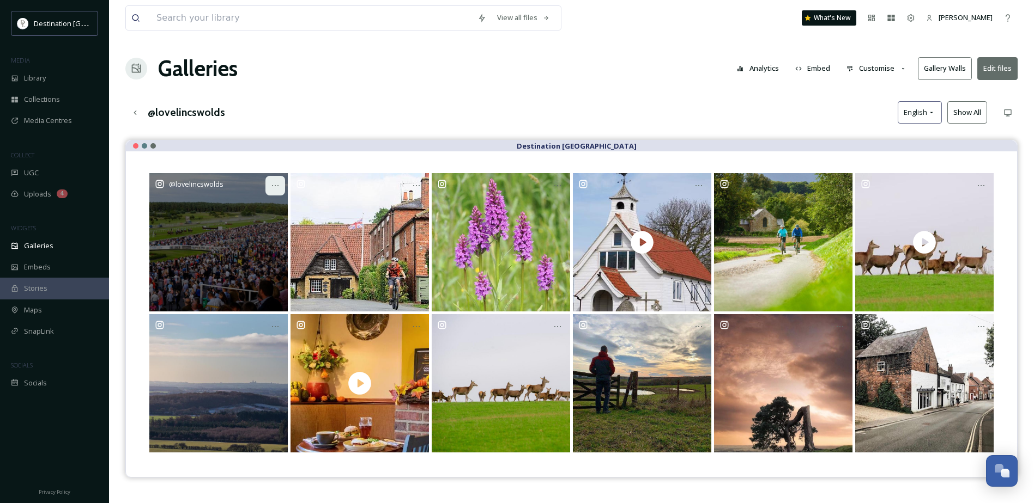
click at [277, 184] on icon "Opens media popup. Media description: lovelincswolds-2765205.jpg." at bounding box center [275, 185] width 9 height 9
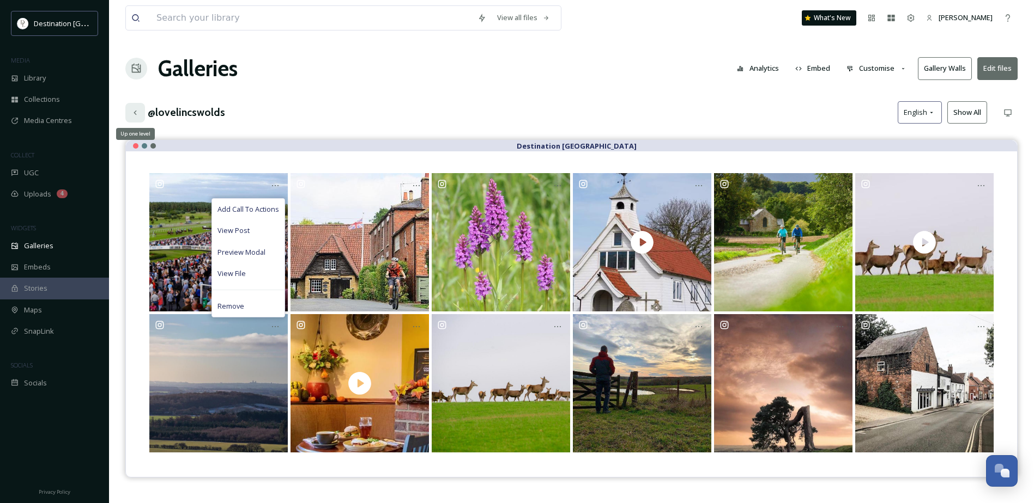
click at [136, 110] on icon at bounding box center [135, 112] width 9 height 9
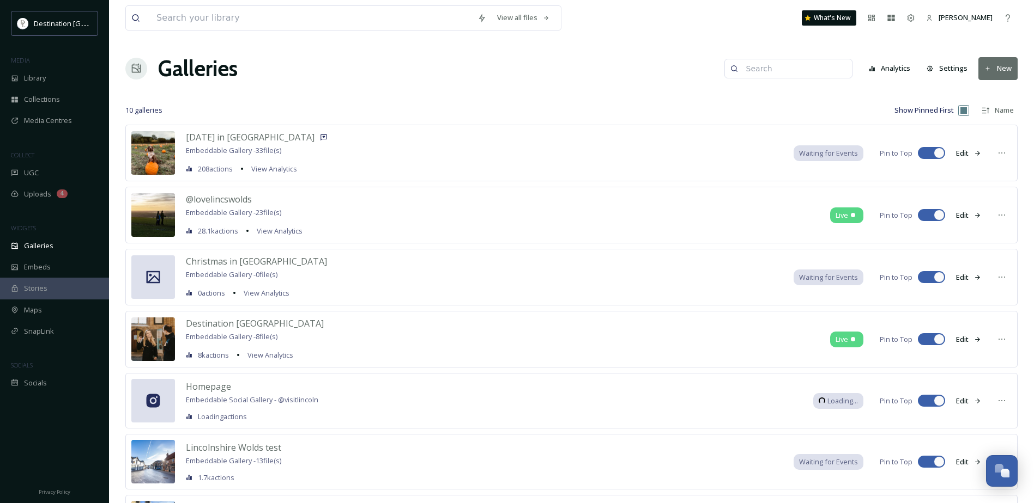
click at [1005, 68] on button "New" at bounding box center [997, 68] width 39 height 22
click at [507, 111] on div "10 galleries" at bounding box center [348, 110] width 446 height 18
click at [36, 318] on div "Maps" at bounding box center [54, 310] width 109 height 21
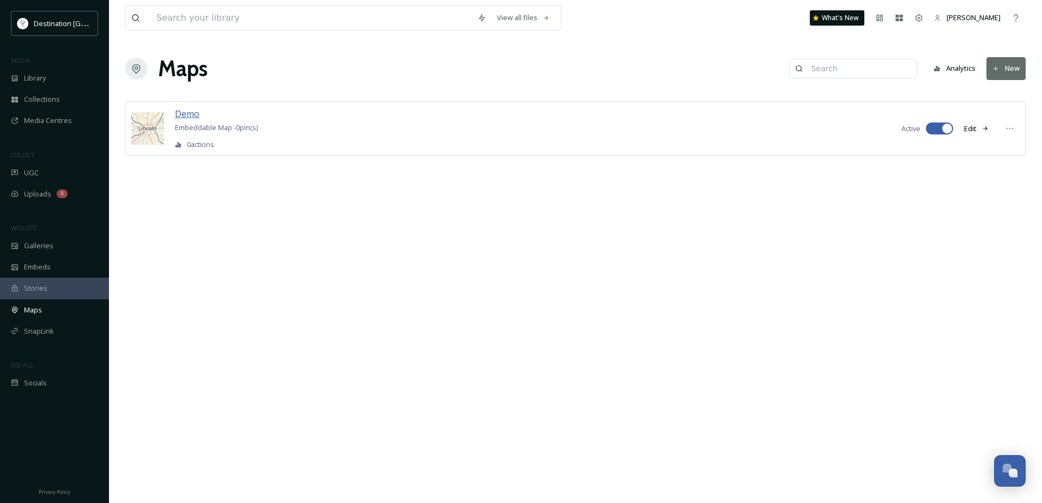
click at [187, 118] on span "Demo" at bounding box center [187, 114] width 25 height 12
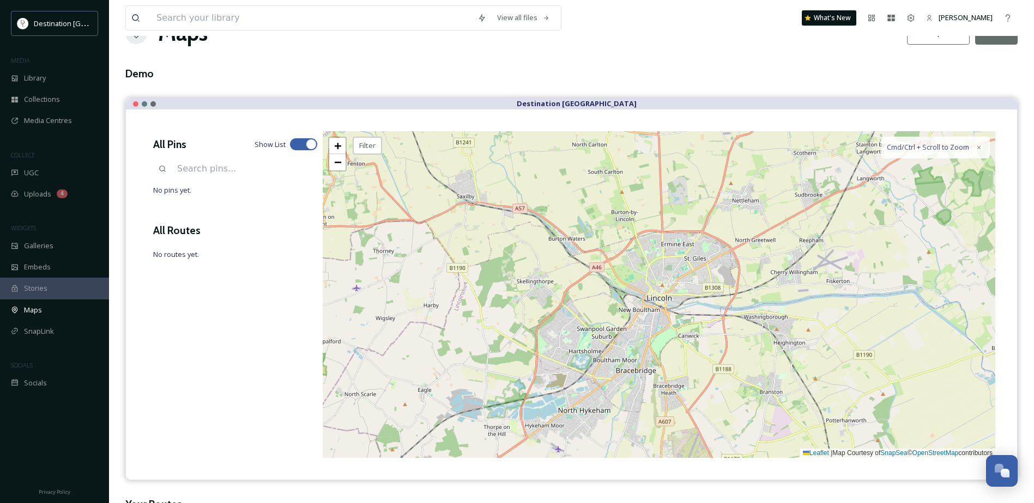
scroll to position [54, 0]
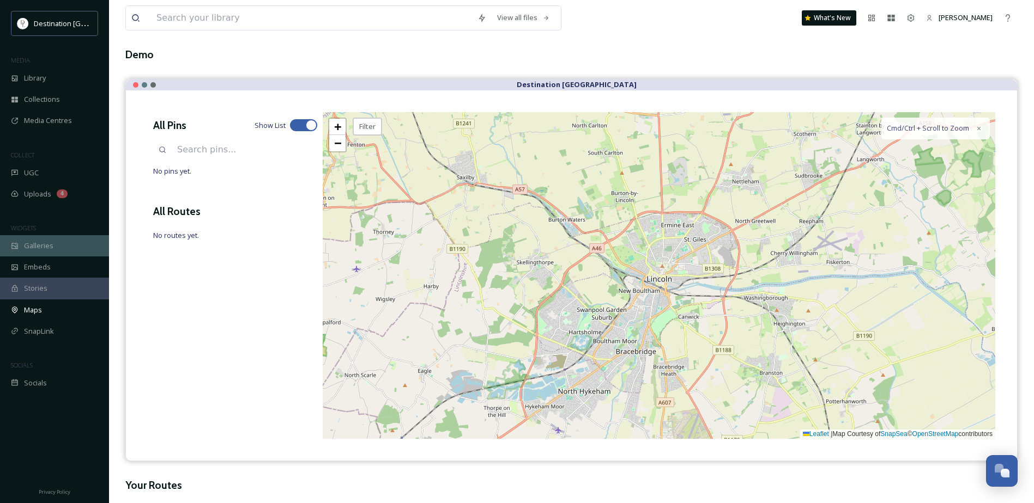
click at [46, 254] on div "Galleries" at bounding box center [54, 245] width 109 height 21
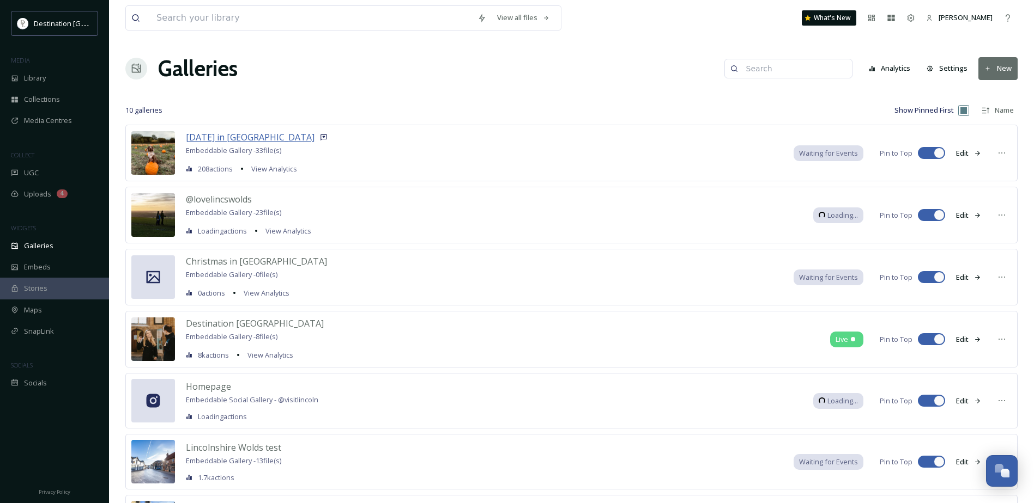
click at [234, 137] on span "[DATE] in [GEOGRAPHIC_DATA]" at bounding box center [250, 137] width 129 height 12
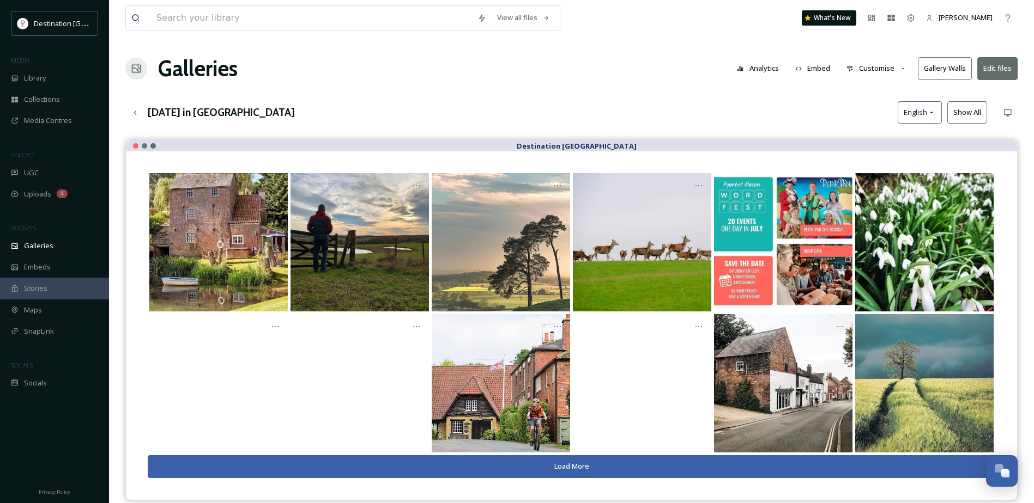
click at [41, 289] on span "Stories" at bounding box center [35, 288] width 23 height 10
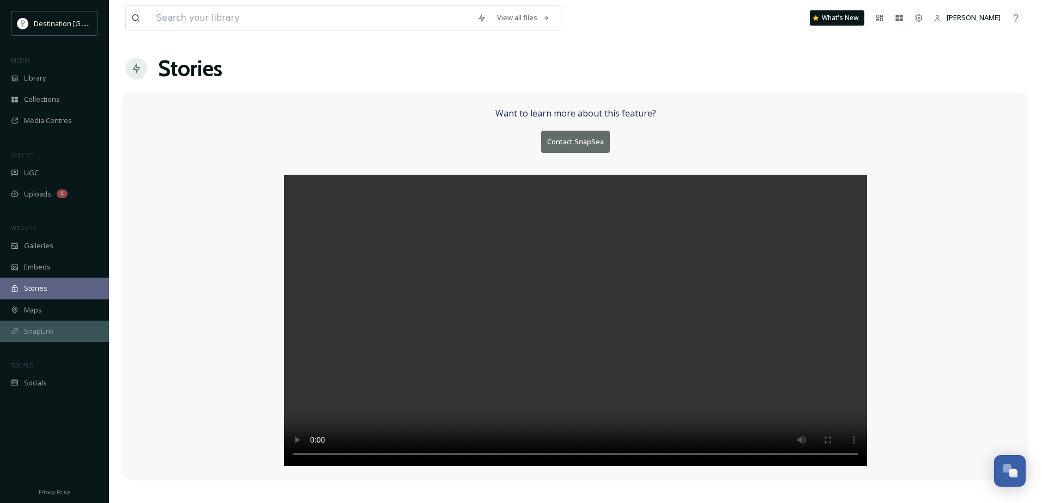
click at [40, 324] on div "SnapLink" at bounding box center [54, 331] width 109 height 21
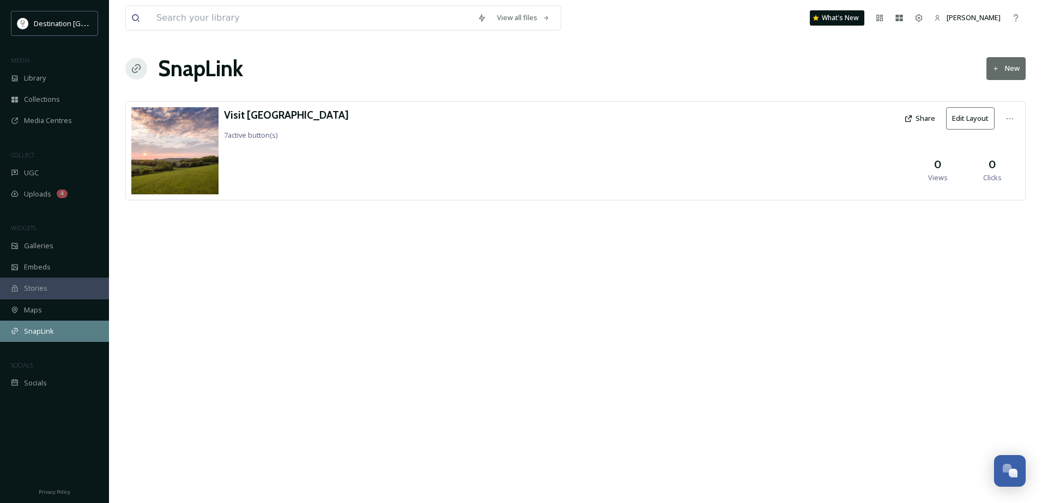
click at [52, 328] on span "SnapLink" at bounding box center [39, 331] width 30 height 10
click at [262, 113] on h3 "Visit [GEOGRAPHIC_DATA]" at bounding box center [286, 115] width 125 height 16
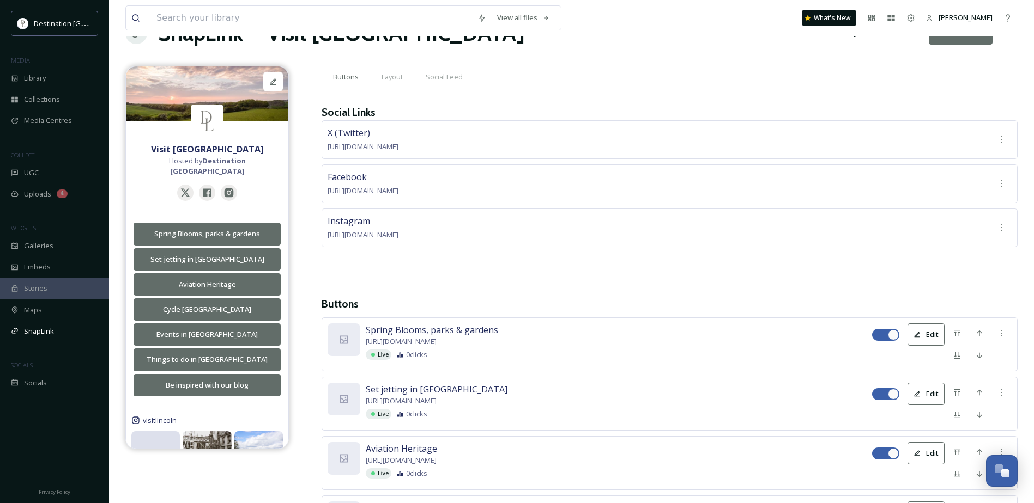
scroll to position [54, 0]
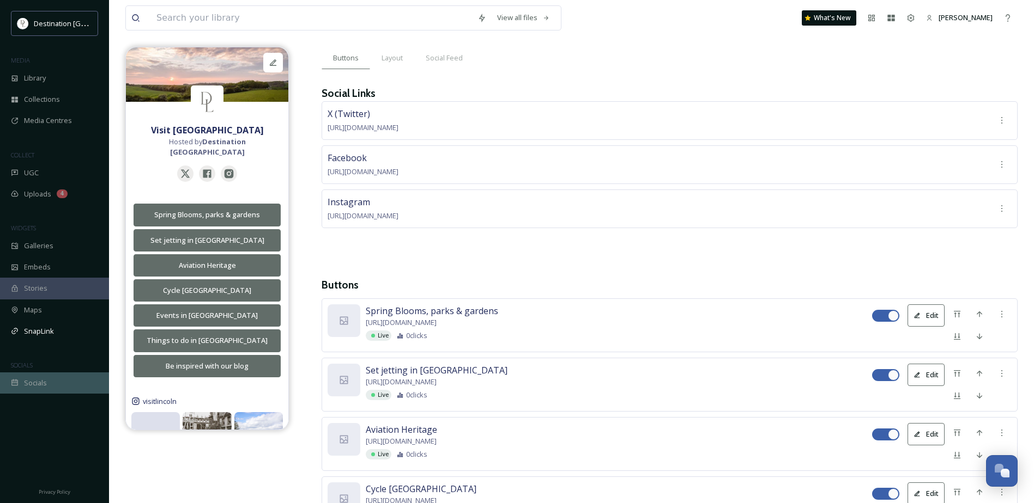
click at [36, 386] on span "Socials" at bounding box center [35, 383] width 23 height 10
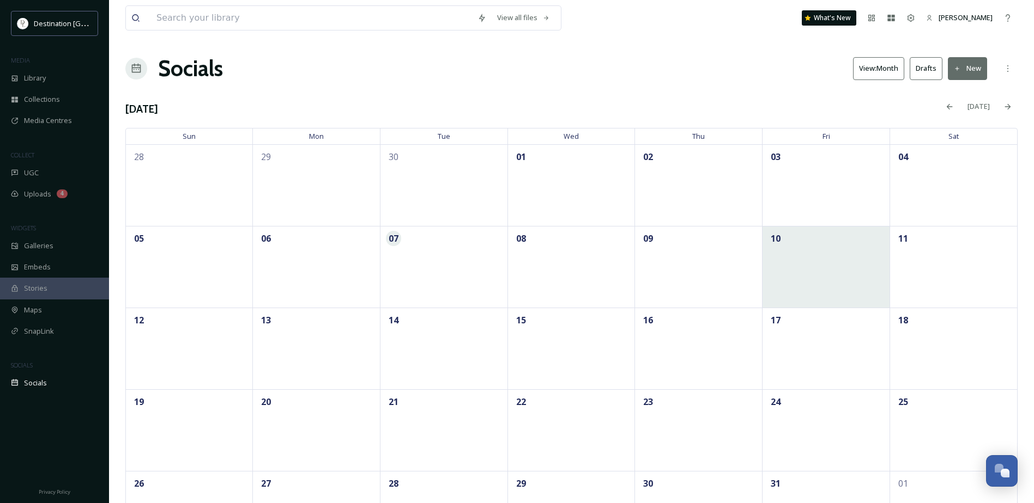
click at [830, 253] on div "10" at bounding box center [826, 267] width 128 height 82
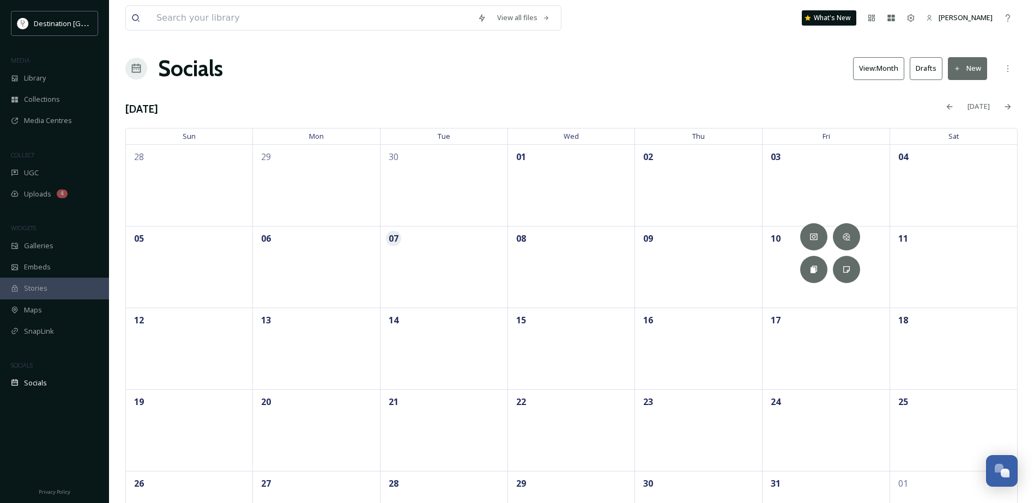
click at [718, 66] on div "Socials View: Month Drafts New" at bounding box center [571, 68] width 892 height 33
click at [41, 78] on span "Library" at bounding box center [35, 78] width 22 height 10
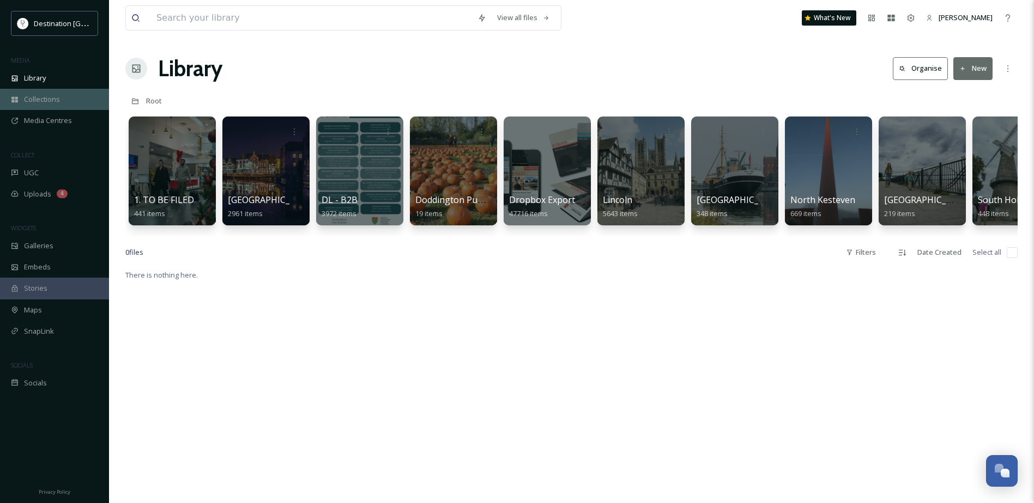
click at [44, 93] on div "Collections" at bounding box center [54, 99] width 109 height 21
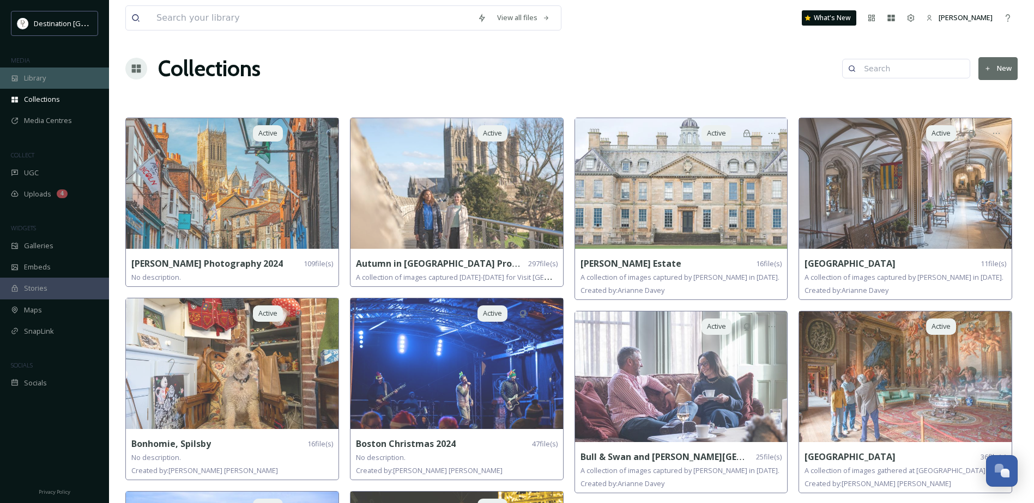
click at [45, 80] on span "Library" at bounding box center [35, 78] width 22 height 10
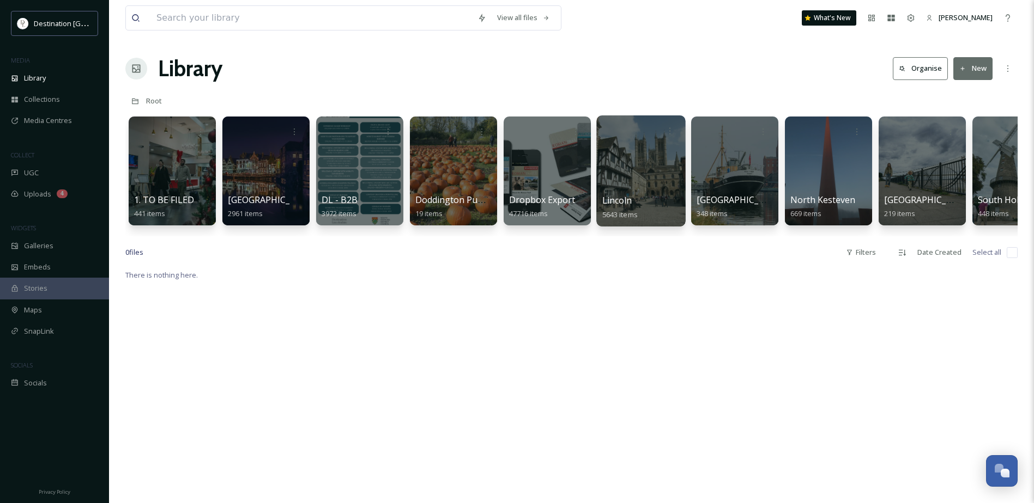
click at [642, 174] on div at bounding box center [640, 171] width 89 height 111
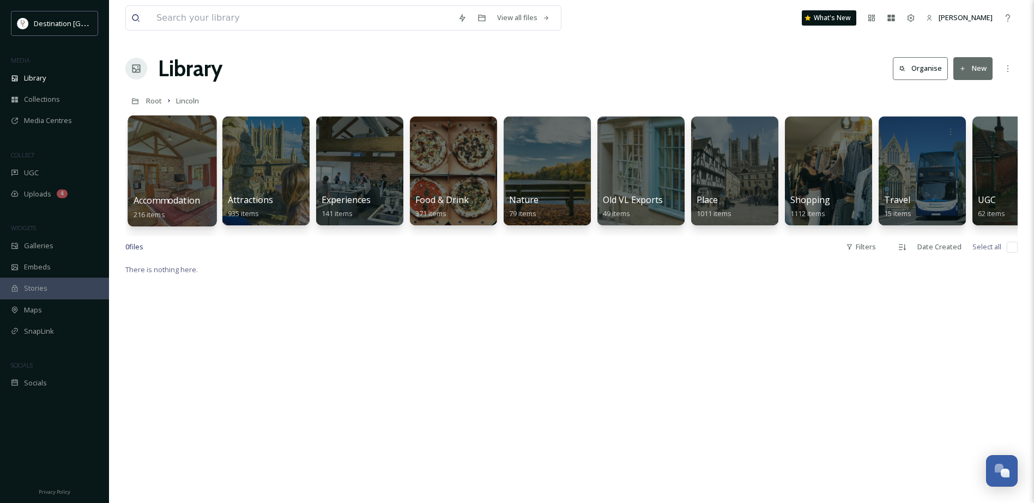
click at [174, 151] on div at bounding box center [172, 171] width 89 height 111
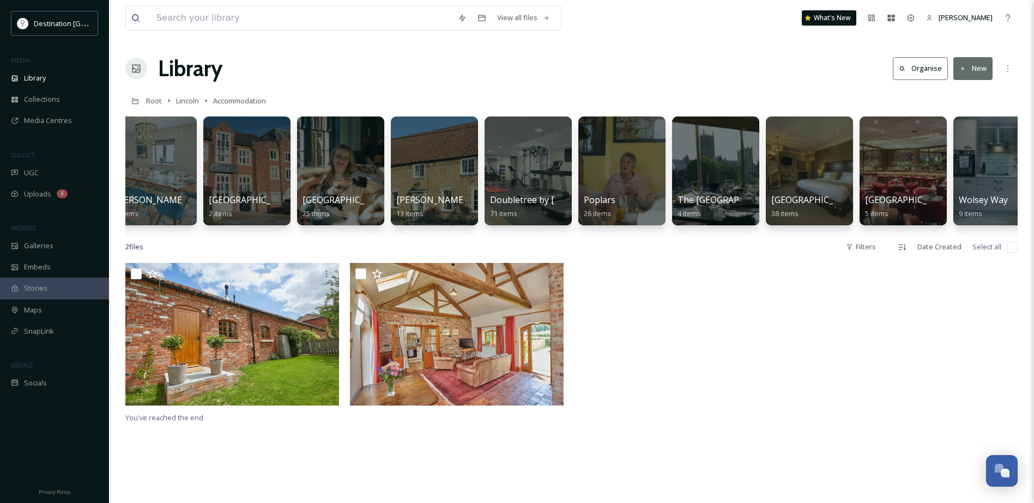
scroll to position [0, 233]
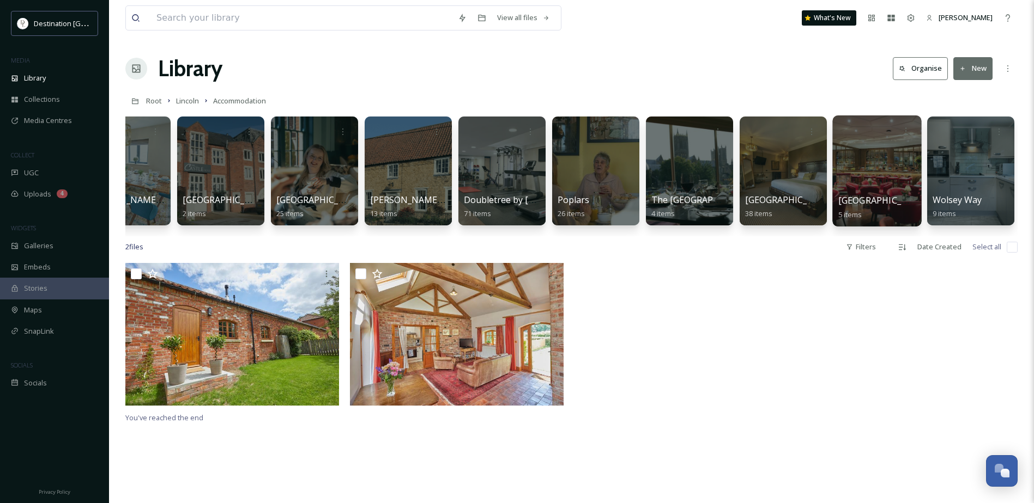
click at [871, 165] on div at bounding box center [876, 171] width 89 height 111
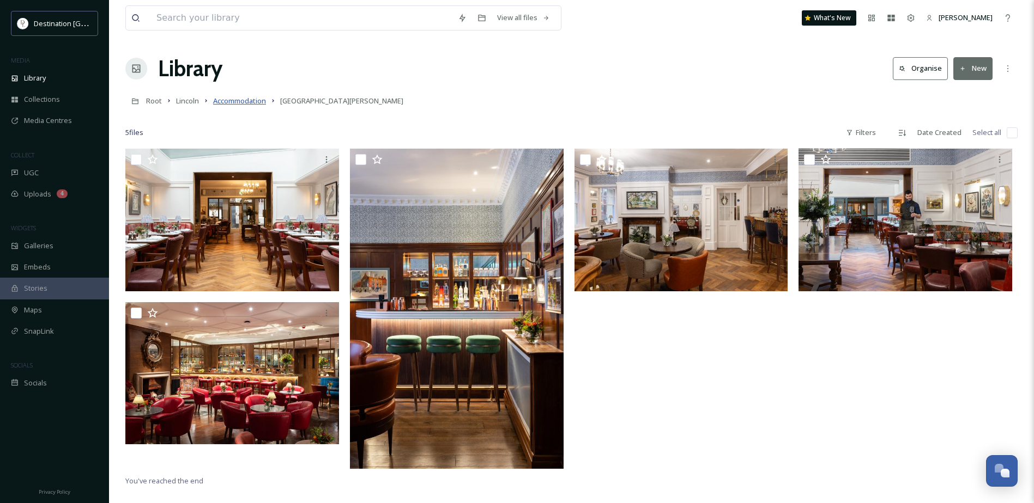
click at [249, 100] on span "Accommodation" at bounding box center [239, 101] width 53 height 10
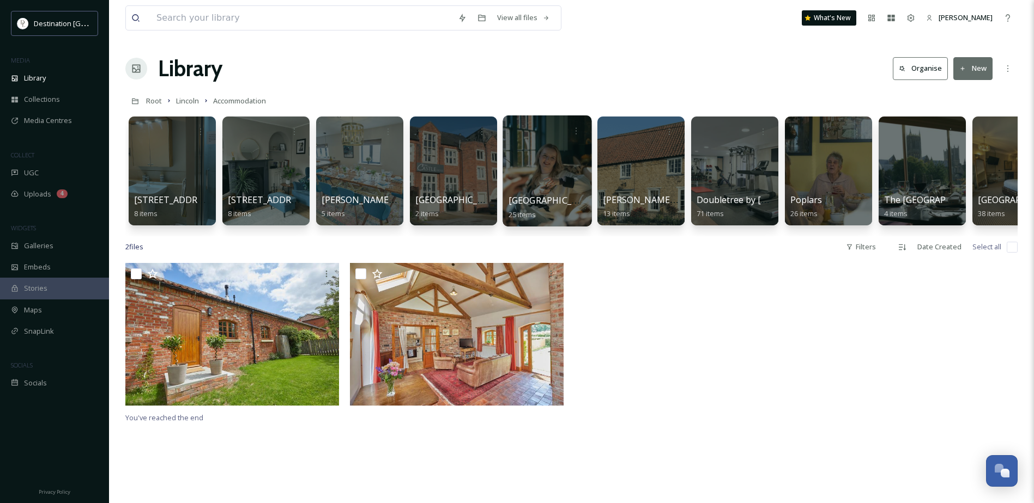
click at [543, 170] on div at bounding box center [546, 171] width 89 height 111
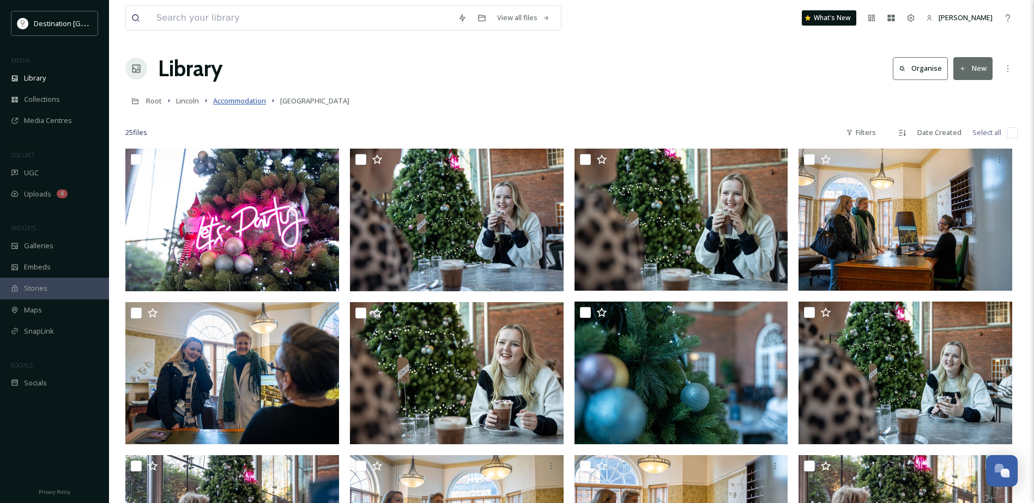
click at [254, 101] on span "Accommodation" at bounding box center [239, 101] width 53 height 10
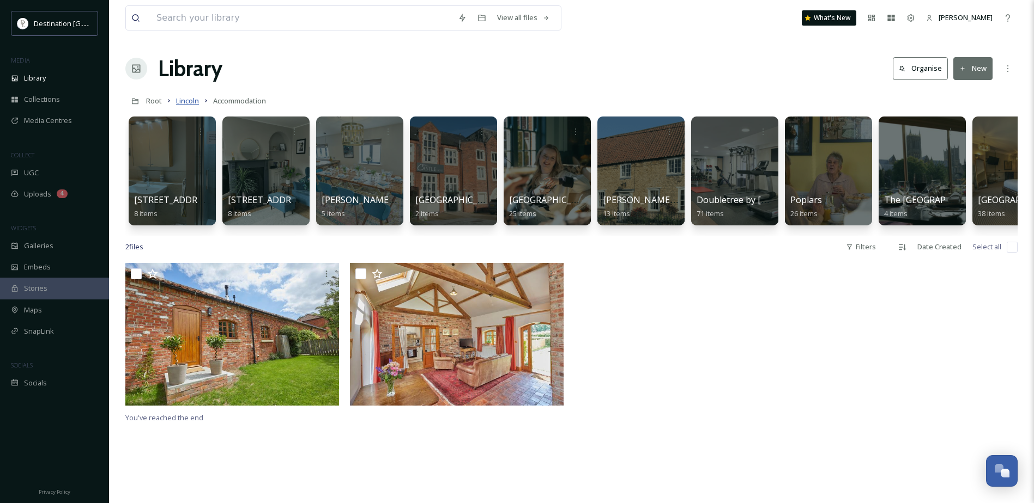
click at [184, 98] on span "Lincoln" at bounding box center [187, 101] width 23 height 10
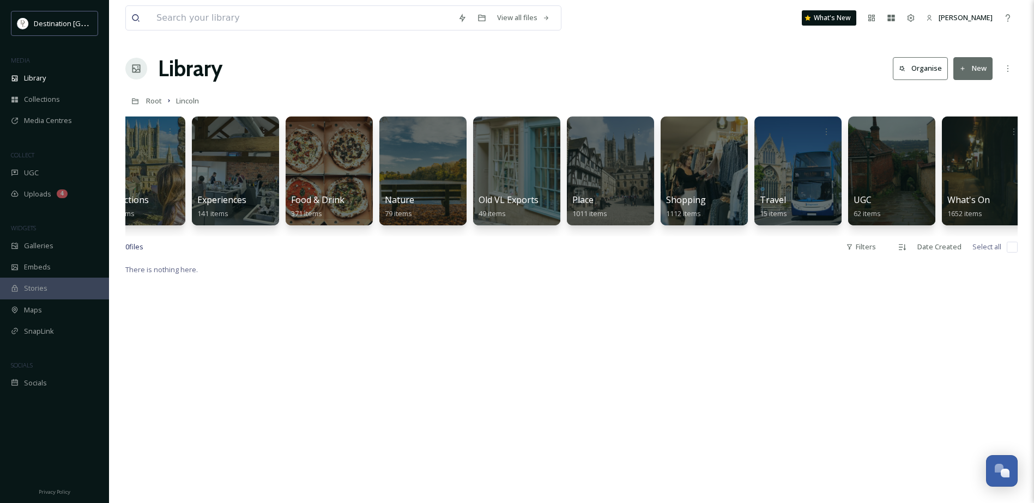
scroll to position [0, 139]
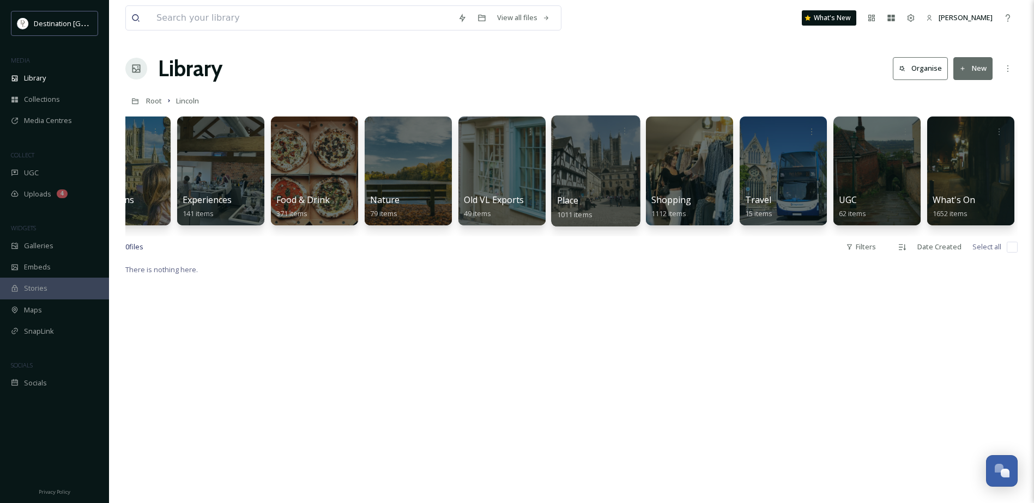
click at [596, 163] on div at bounding box center [595, 171] width 89 height 111
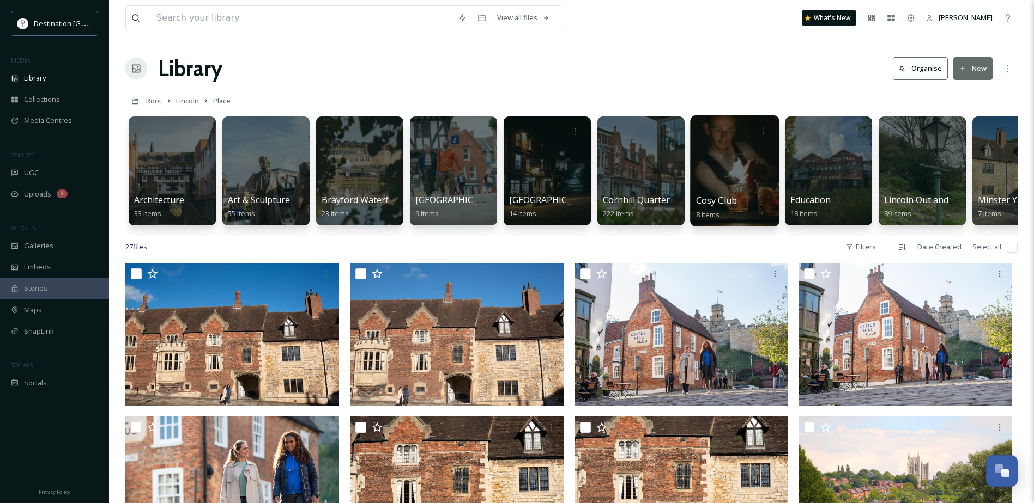
click at [741, 160] on div at bounding box center [734, 171] width 89 height 111
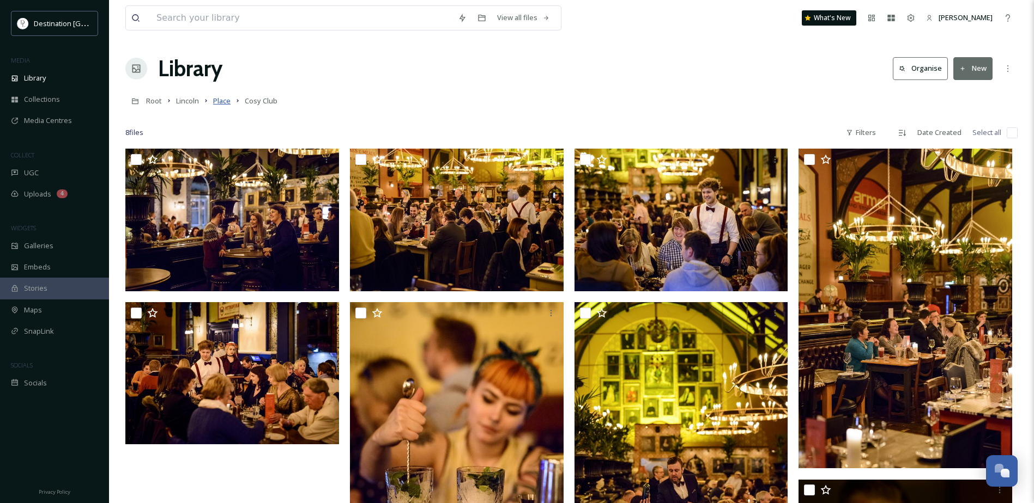
click at [227, 100] on span "Place" at bounding box center [221, 101] width 17 height 10
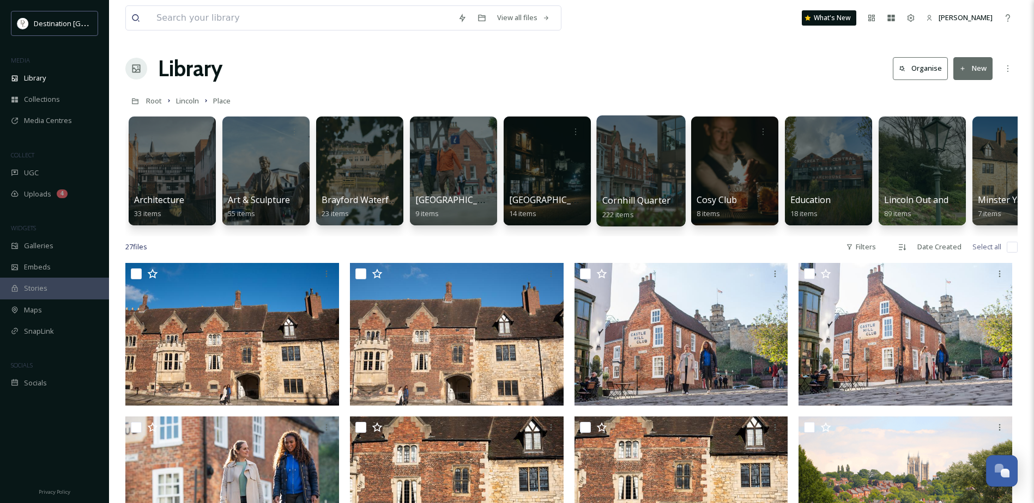
click at [642, 171] on div at bounding box center [640, 171] width 89 height 111
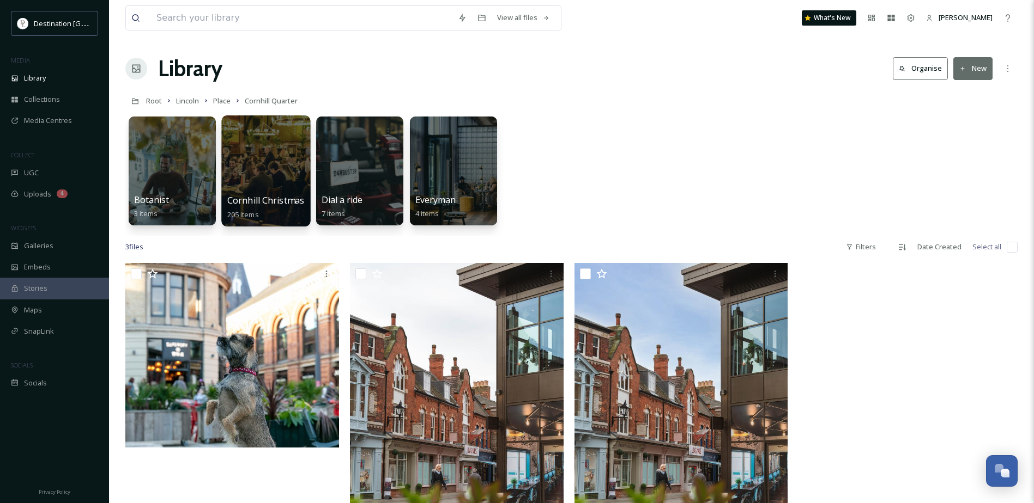
click at [280, 172] on div at bounding box center [265, 171] width 89 height 111
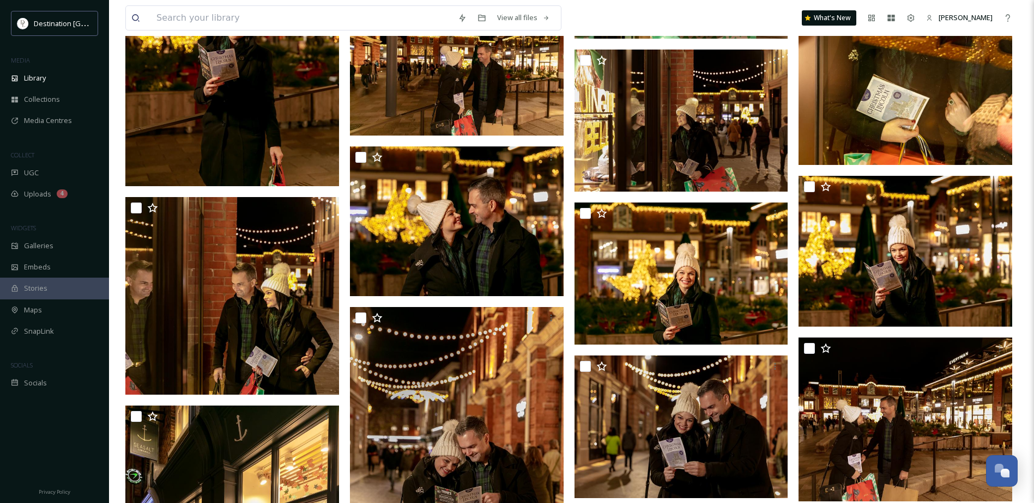
scroll to position [2888, 0]
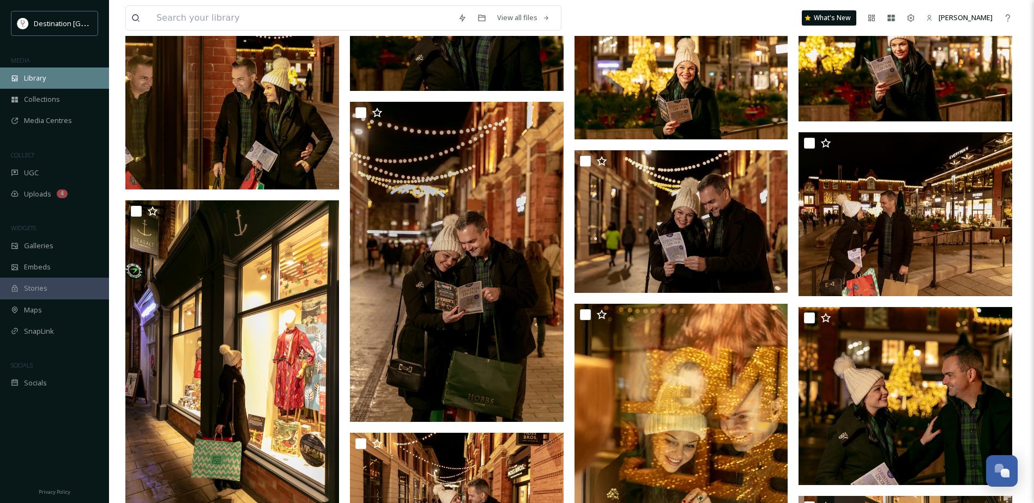
click at [28, 81] on span "Library" at bounding box center [35, 78] width 22 height 10
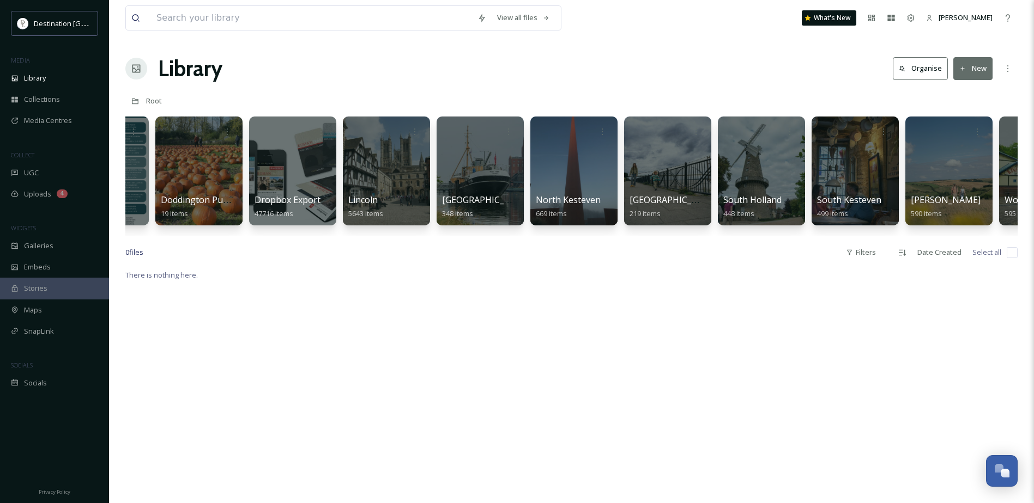
scroll to position [0, 326]
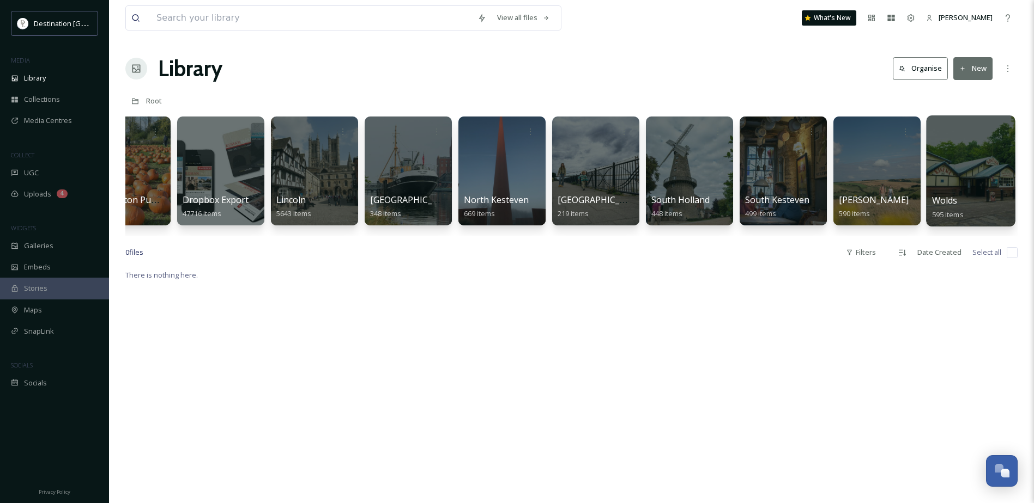
click at [952, 168] on div at bounding box center [970, 171] width 89 height 111
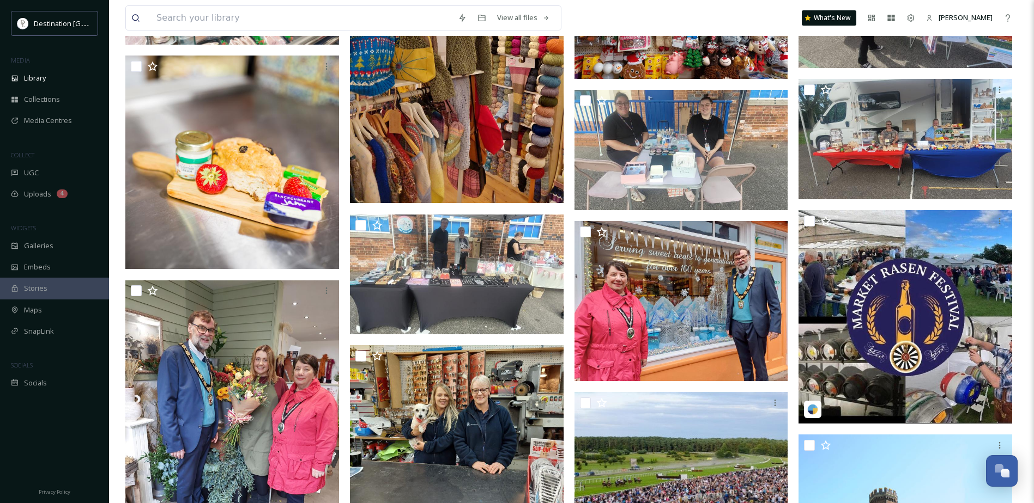
scroll to position [1417, 0]
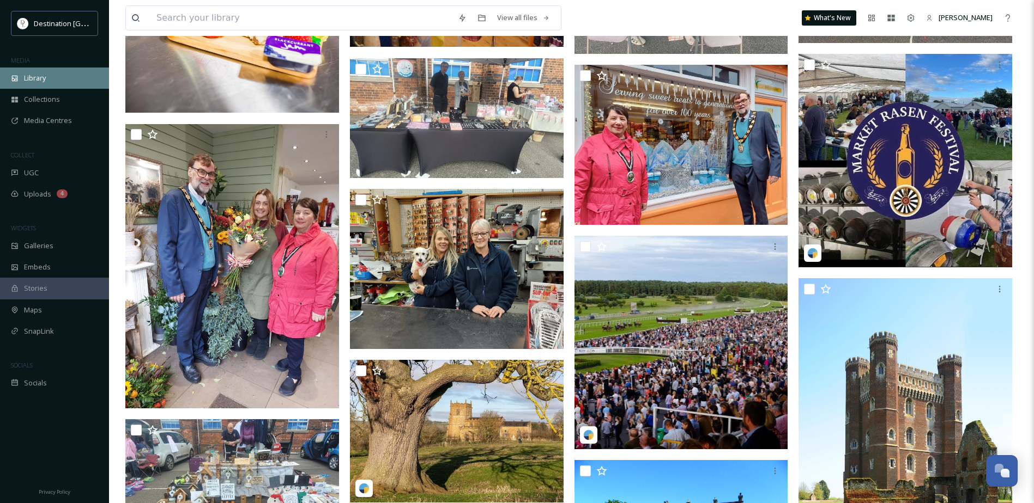
click at [56, 84] on div "Library" at bounding box center [54, 78] width 109 height 21
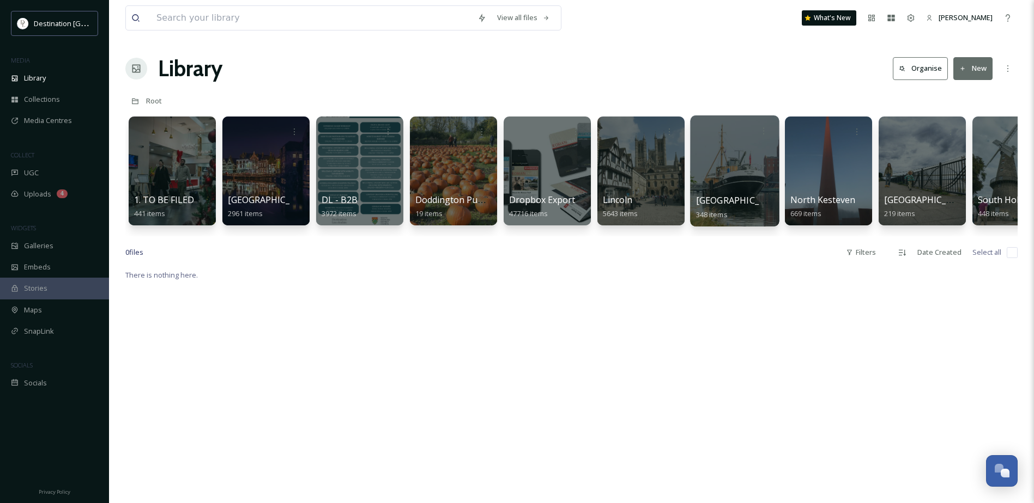
click at [731, 193] on div at bounding box center [734, 171] width 89 height 111
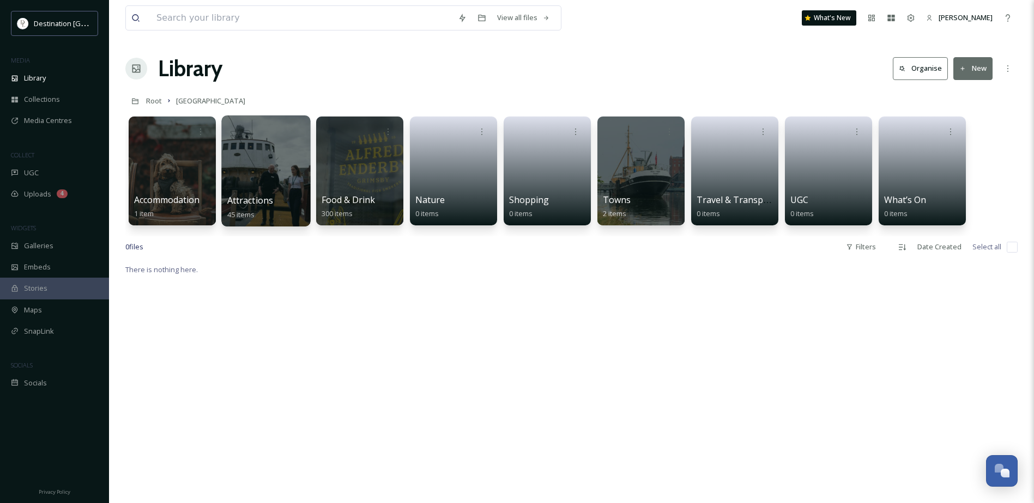
click at [253, 164] on div at bounding box center [265, 171] width 89 height 111
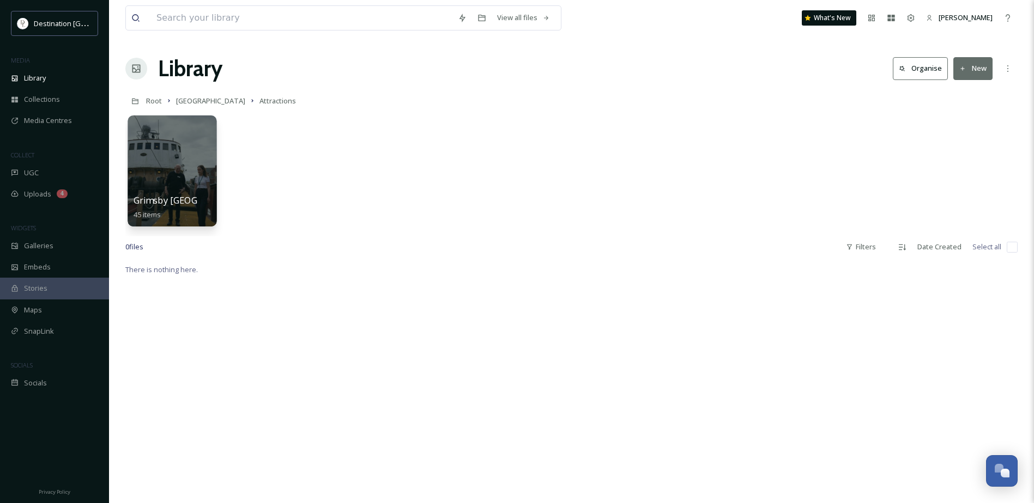
click at [171, 173] on div at bounding box center [172, 171] width 89 height 111
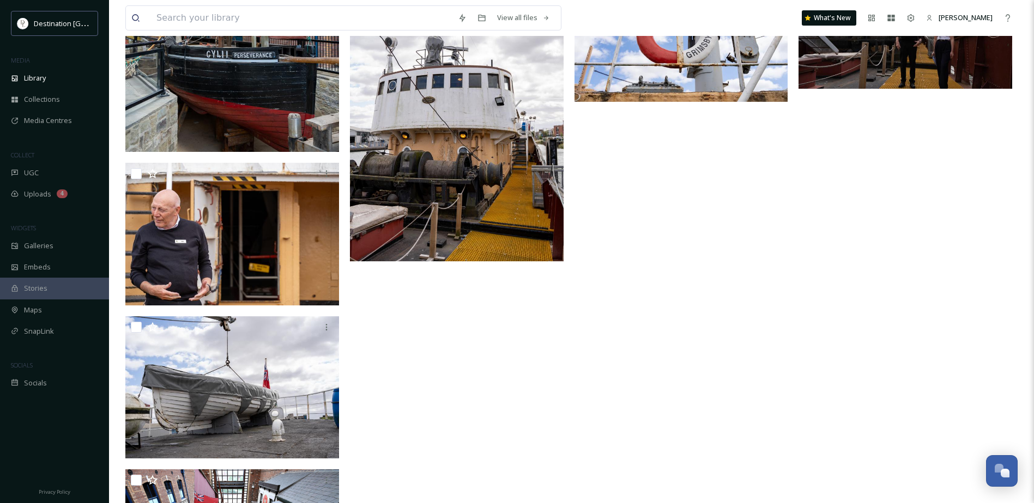
scroll to position [1837, 0]
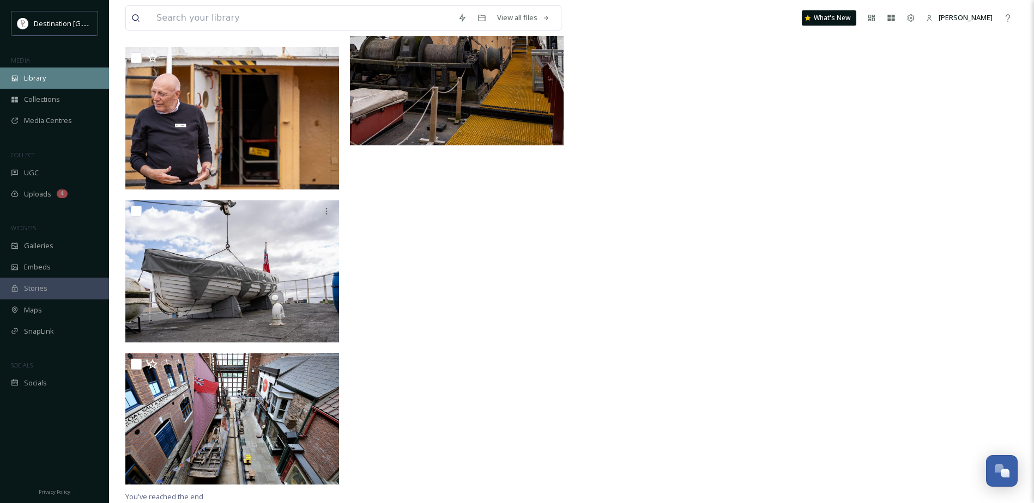
click at [33, 78] on span "Library" at bounding box center [35, 78] width 22 height 10
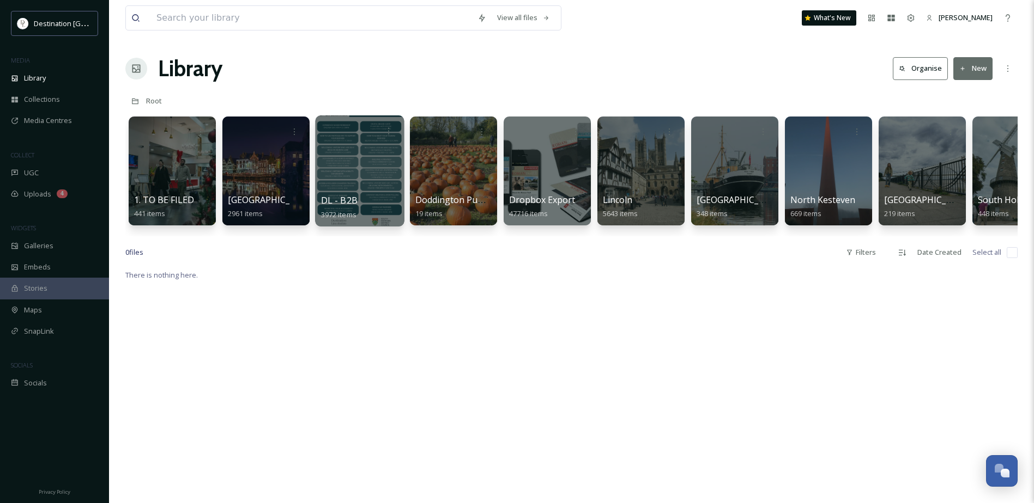
click at [355, 161] on div at bounding box center [359, 171] width 89 height 111
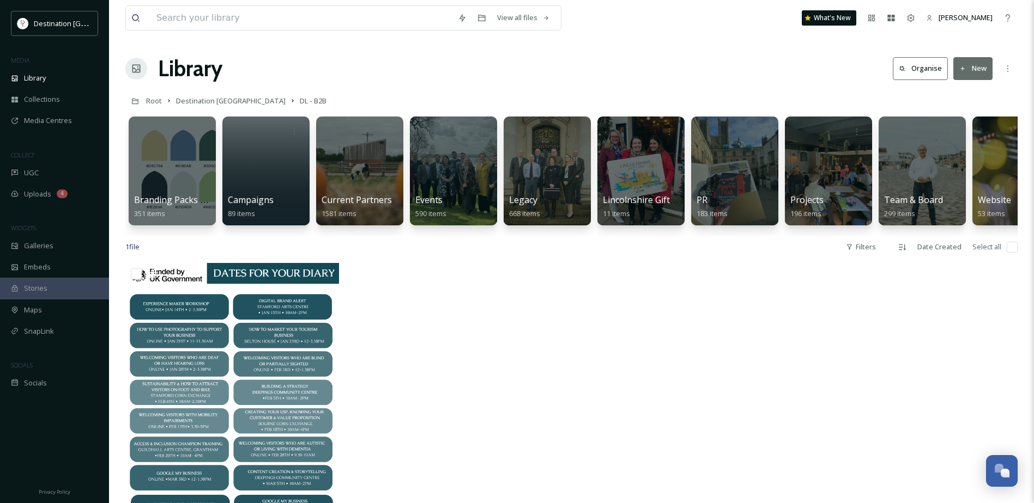
scroll to position [0, 45]
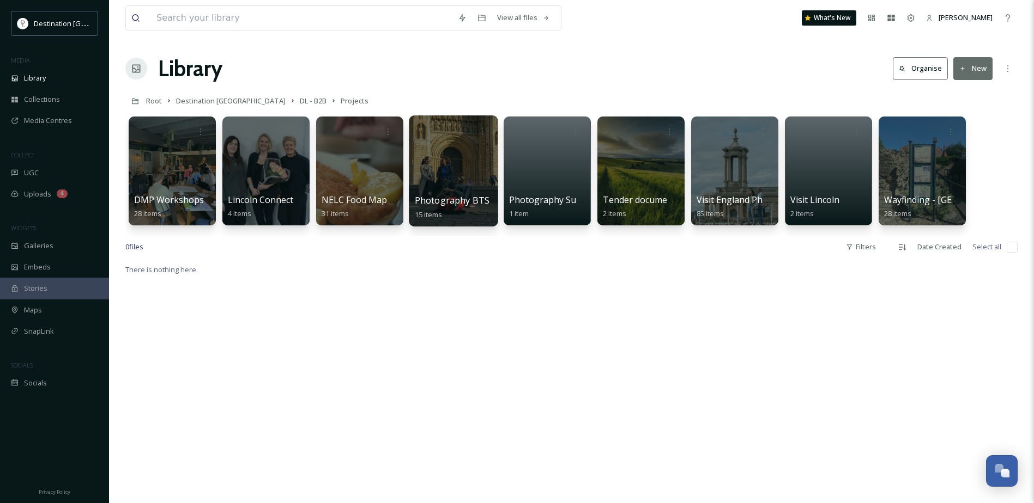
click at [464, 202] on span "Photography BTS" at bounding box center [452, 201] width 75 height 12
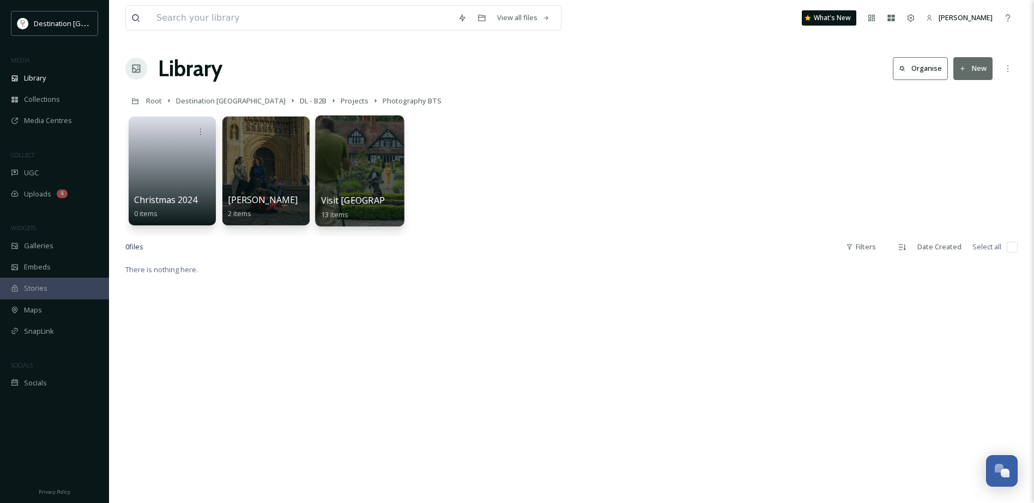
click at [343, 174] on div at bounding box center [359, 171] width 89 height 111
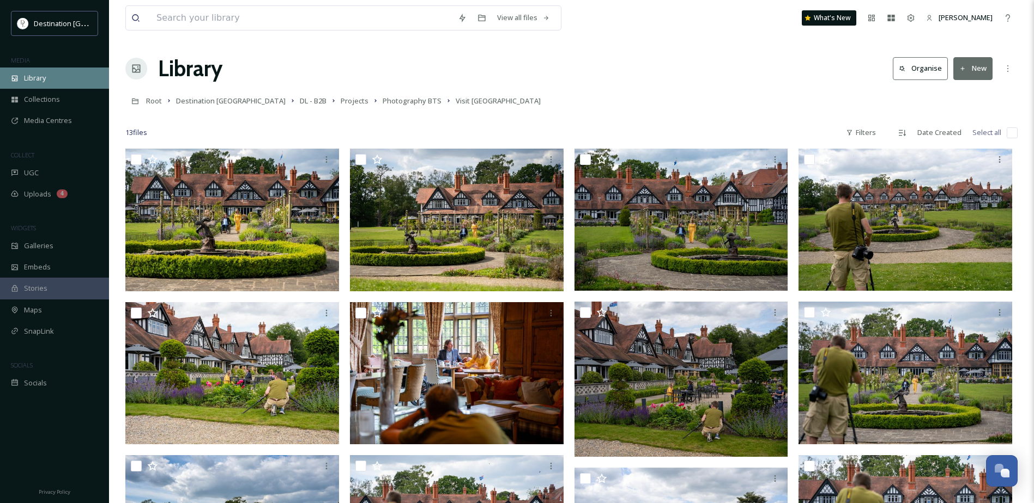
click at [42, 71] on div "Library" at bounding box center [54, 78] width 109 height 21
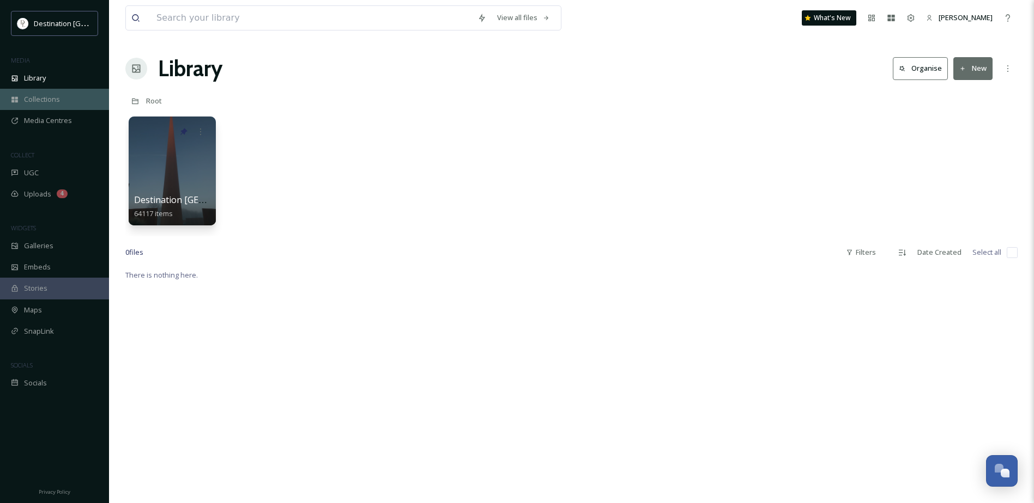
click at [66, 98] on div "Collections" at bounding box center [54, 99] width 109 height 21
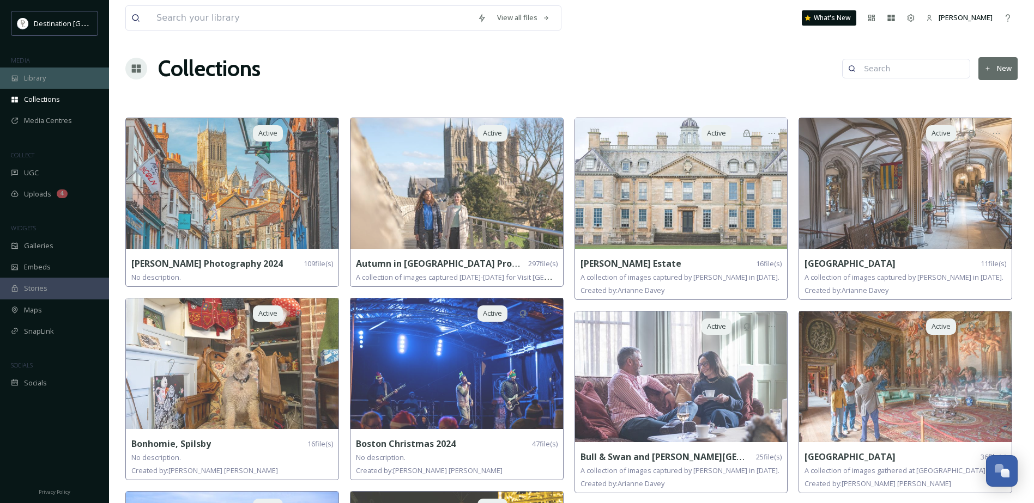
click at [54, 81] on div "Library" at bounding box center [54, 78] width 109 height 21
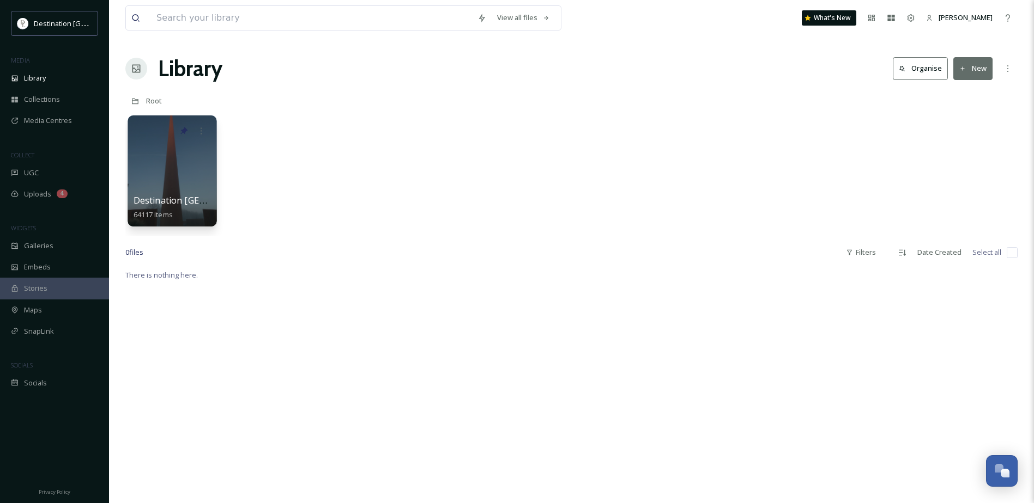
click at [190, 175] on div at bounding box center [172, 171] width 89 height 111
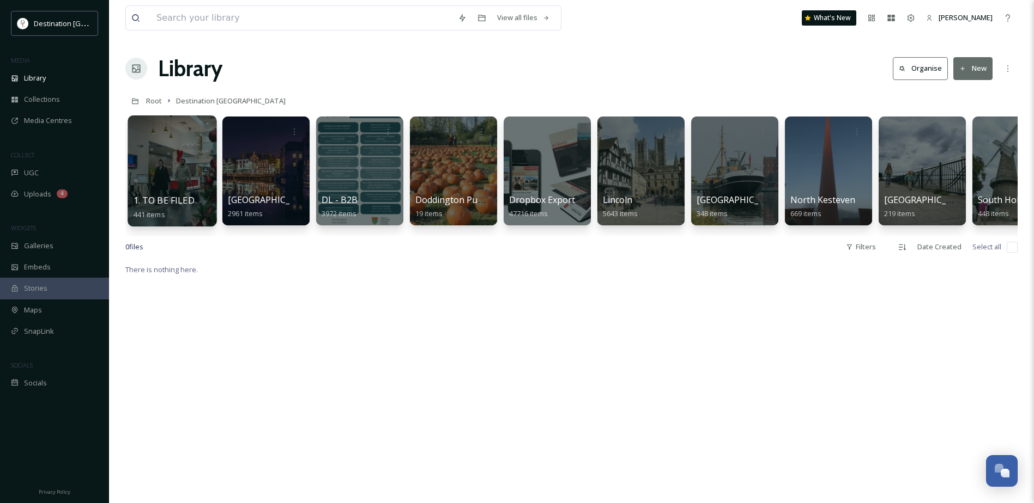
click at [172, 177] on div at bounding box center [172, 171] width 89 height 111
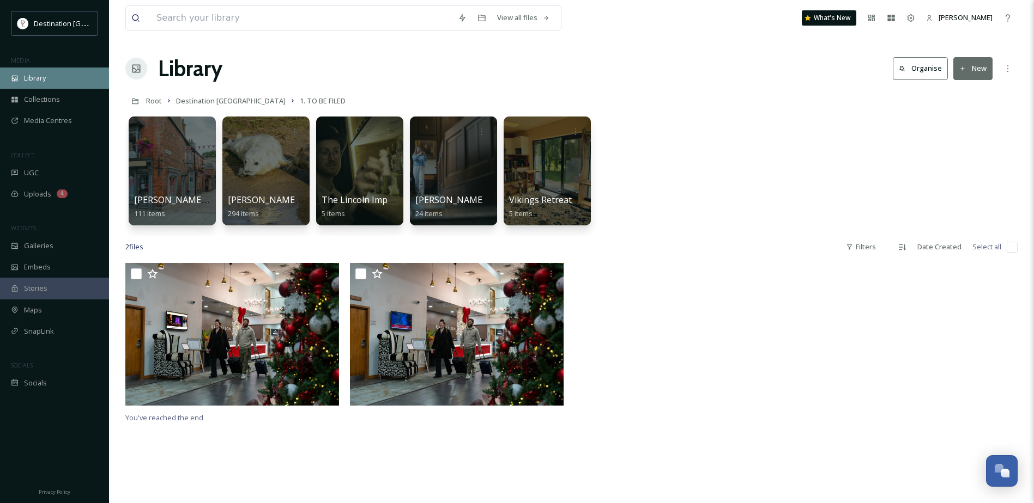
click at [57, 80] on div "Library" at bounding box center [54, 78] width 109 height 21
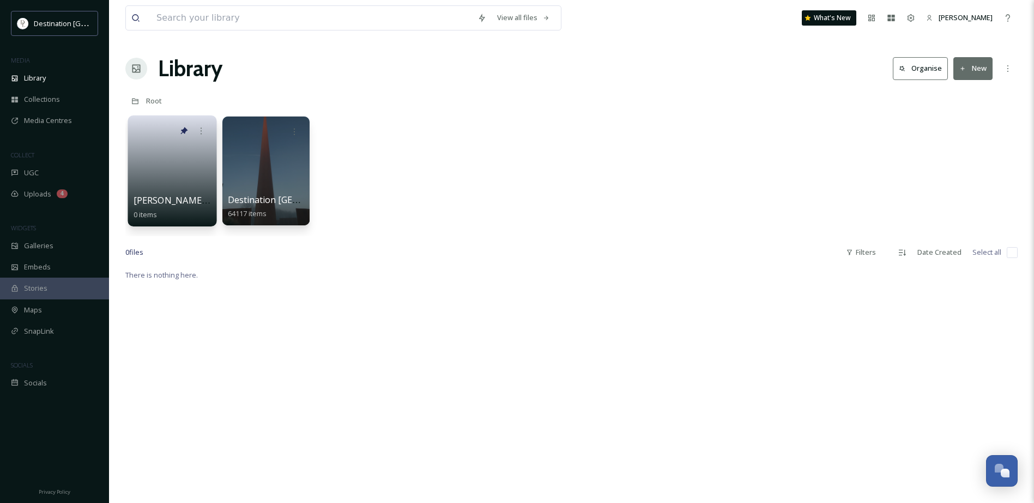
click at [177, 200] on span "Mary's Folder" at bounding box center [186, 201] width 106 height 12
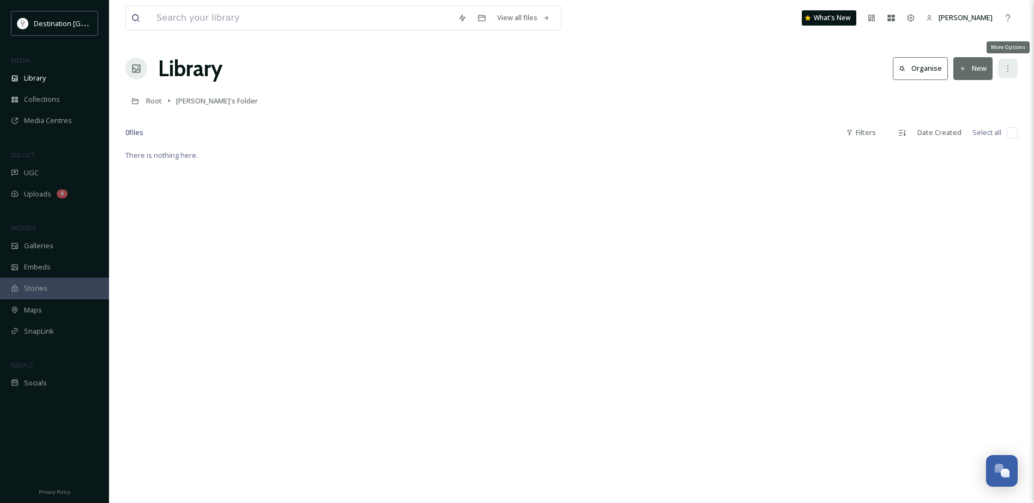
click at [1006, 64] on icon at bounding box center [1007, 68] width 9 height 9
click at [837, 98] on div "Root Mary's Folder" at bounding box center [571, 100] width 892 height 21
click at [16, 76] on icon at bounding box center [15, 79] width 8 height 8
